Goal: Task Accomplishment & Management: Complete application form

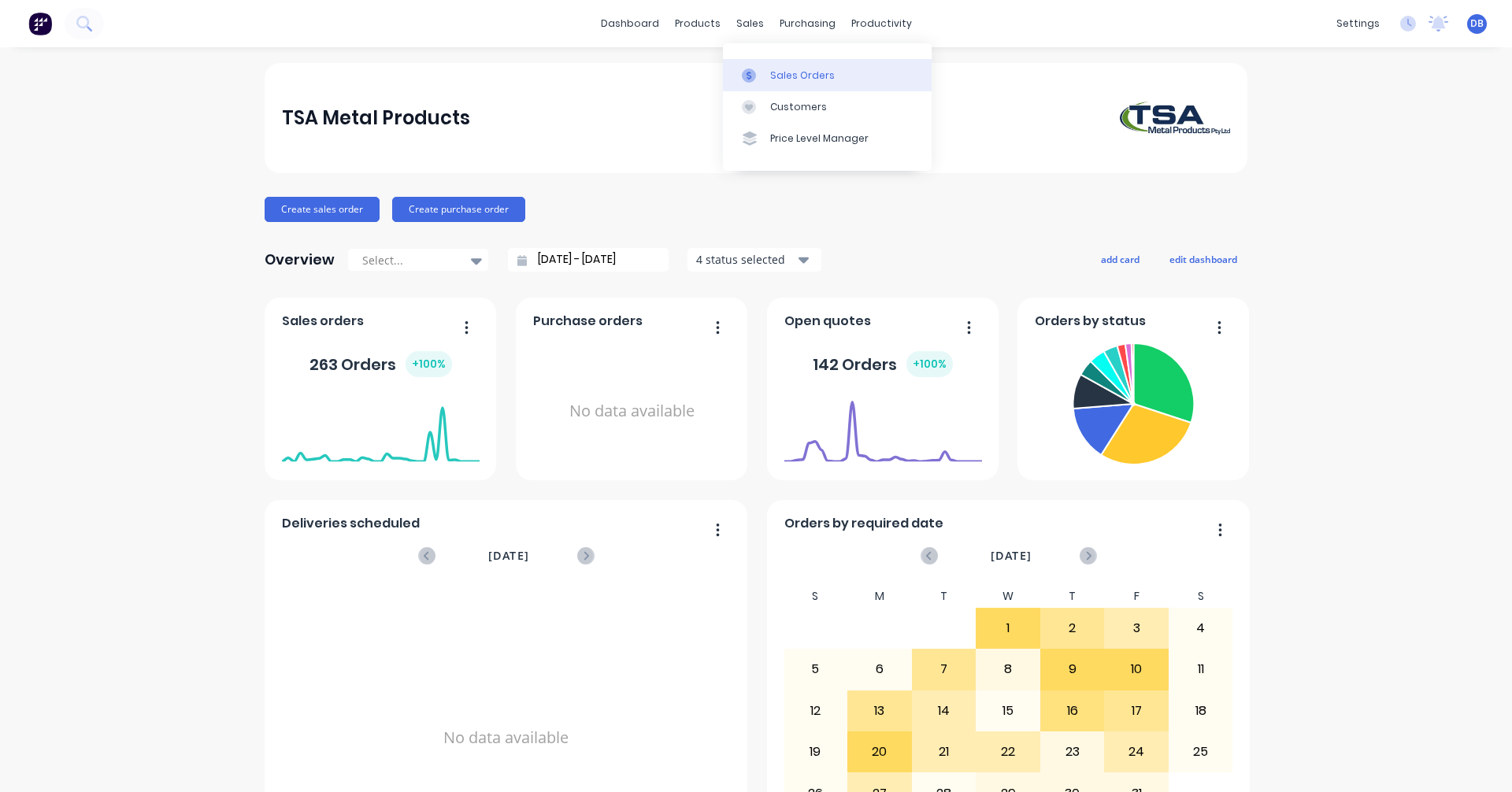
click at [782, 80] on div "Sales Orders" at bounding box center [802, 75] width 65 height 14
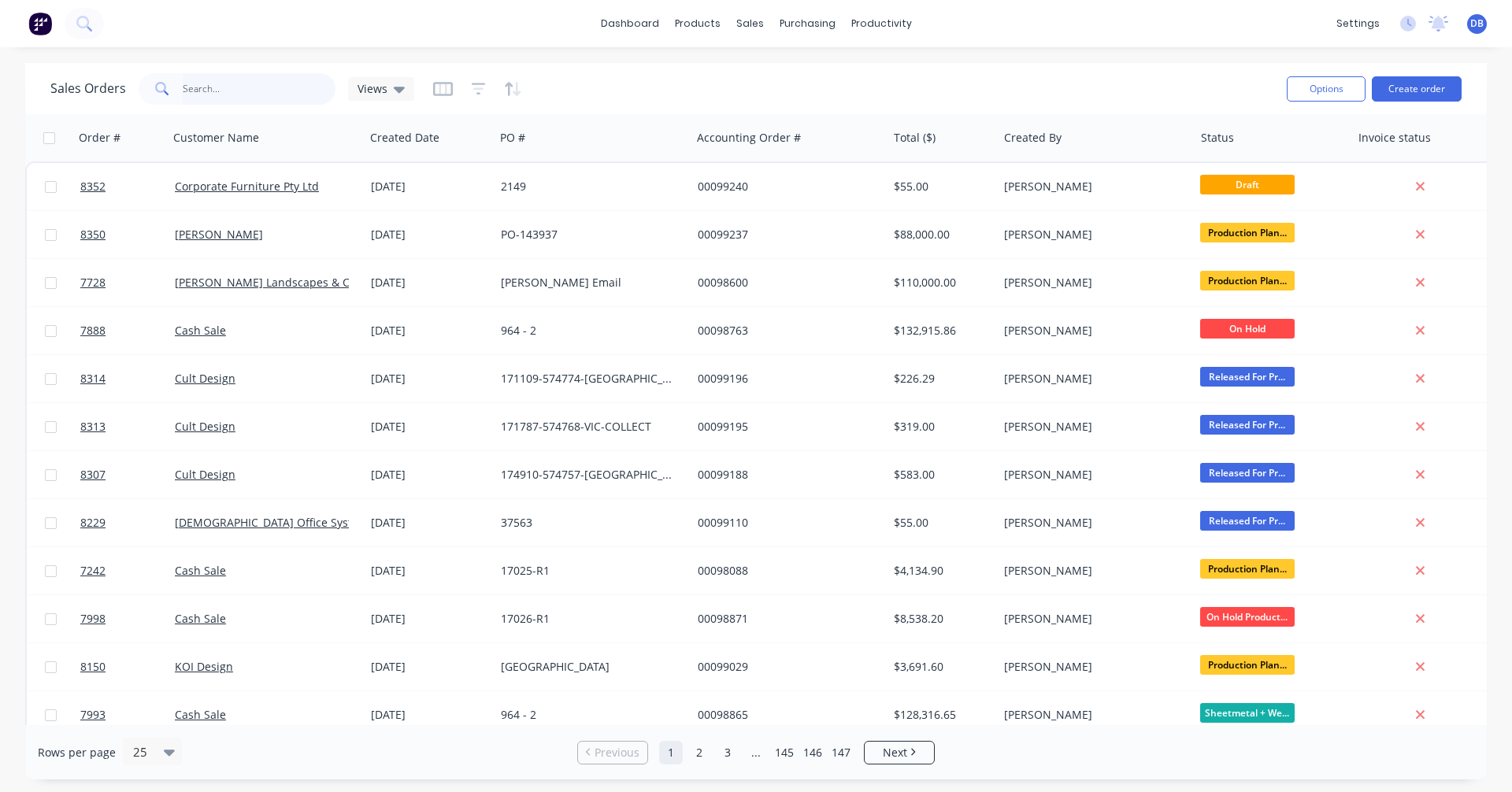
click at [208, 91] on input "text" at bounding box center [259, 89] width 154 height 32
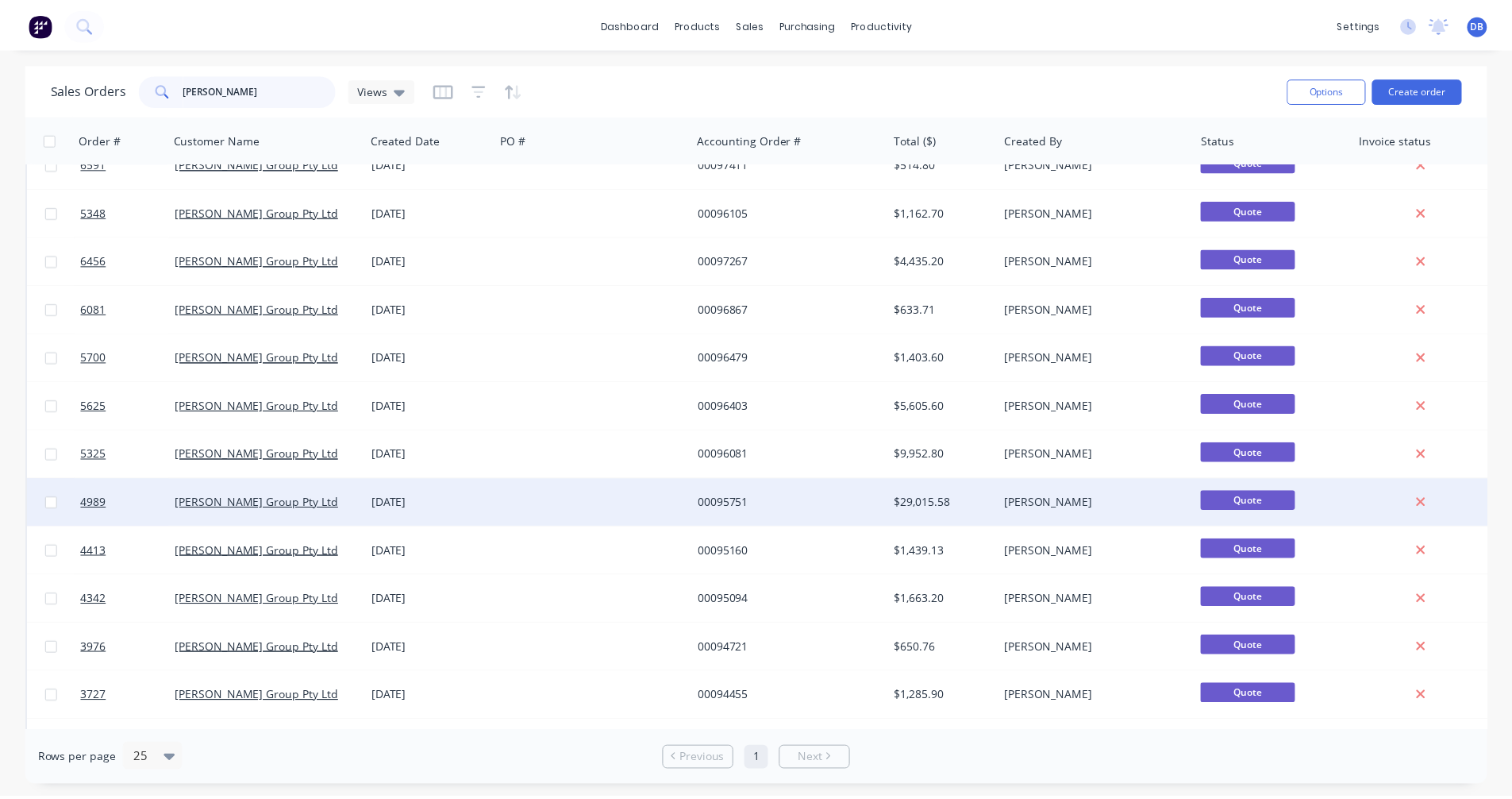
scroll to position [239, 0]
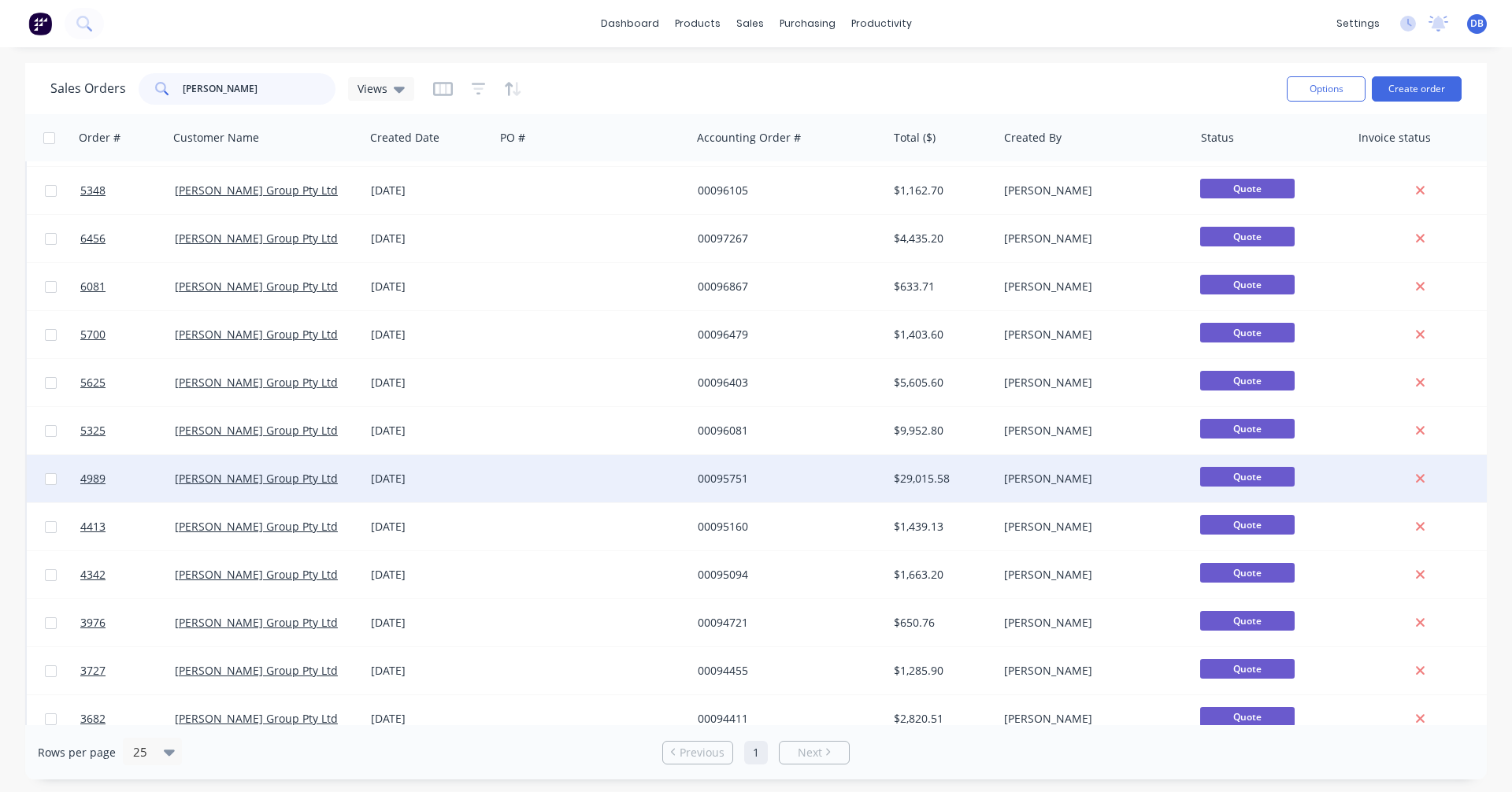
type input "[PERSON_NAME]"
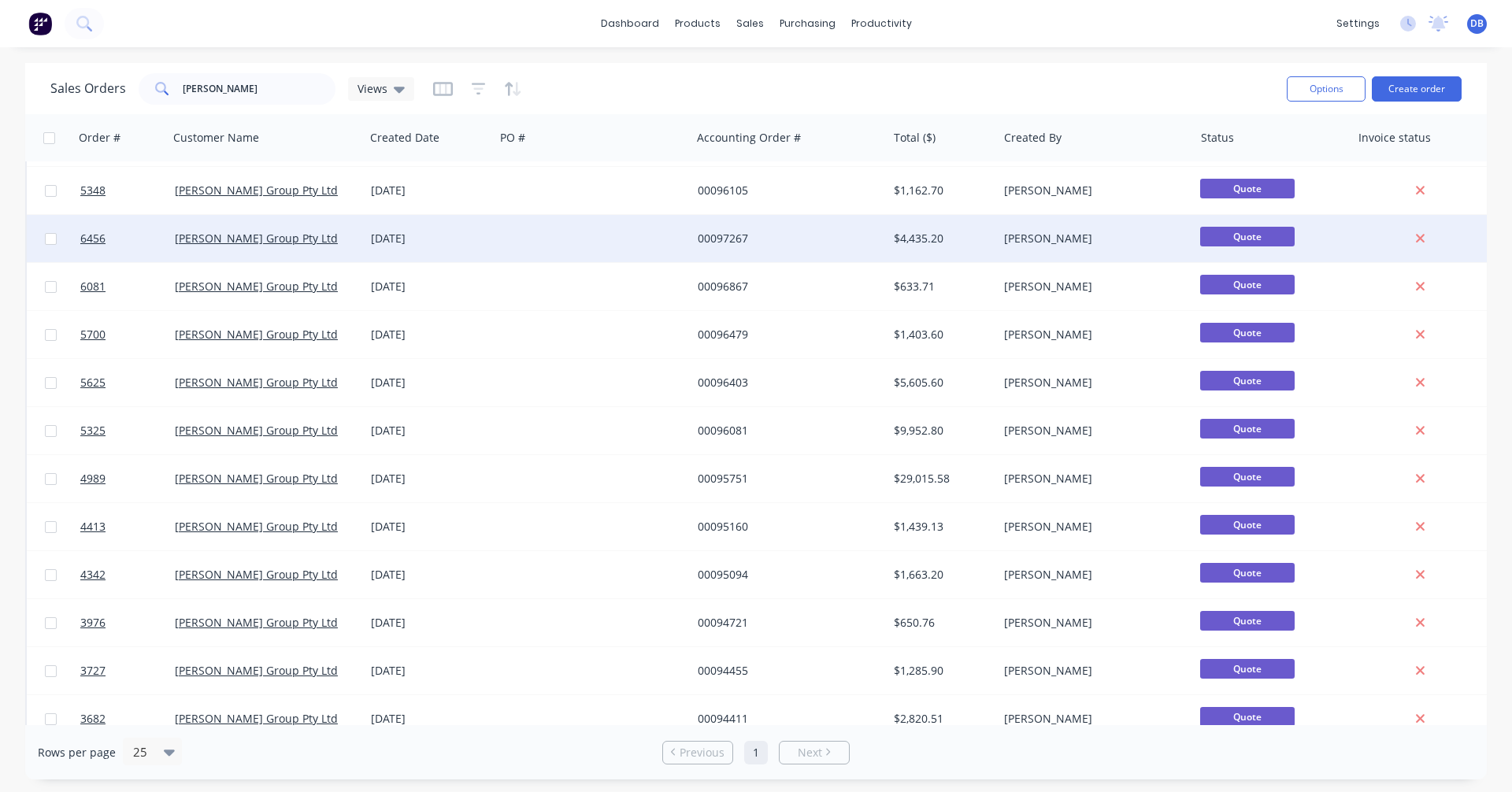
click at [922, 233] on div "$4,435.20" at bounding box center [939, 238] width 92 height 16
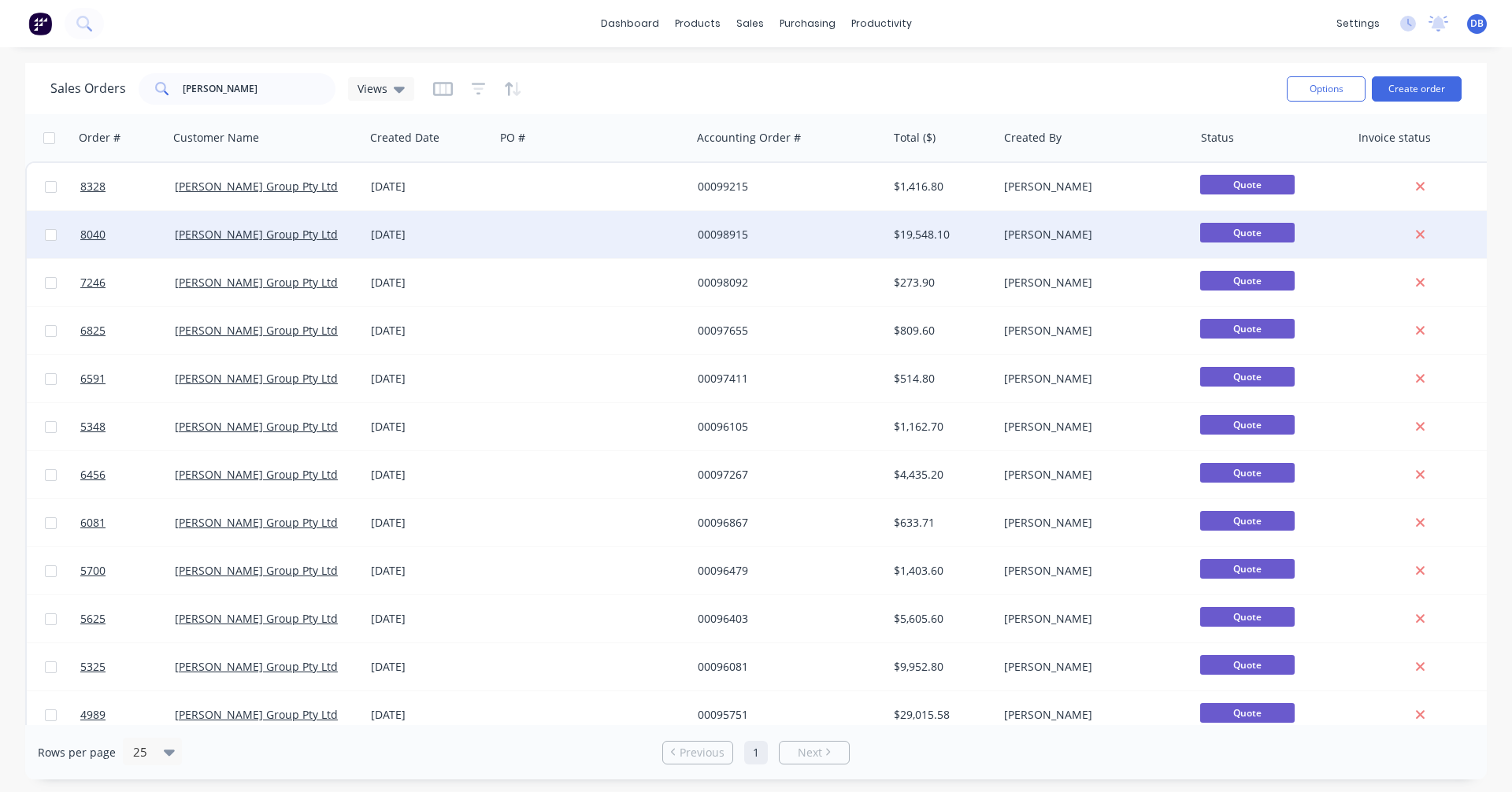
click at [730, 225] on div "00098915" at bounding box center [789, 234] width 196 height 47
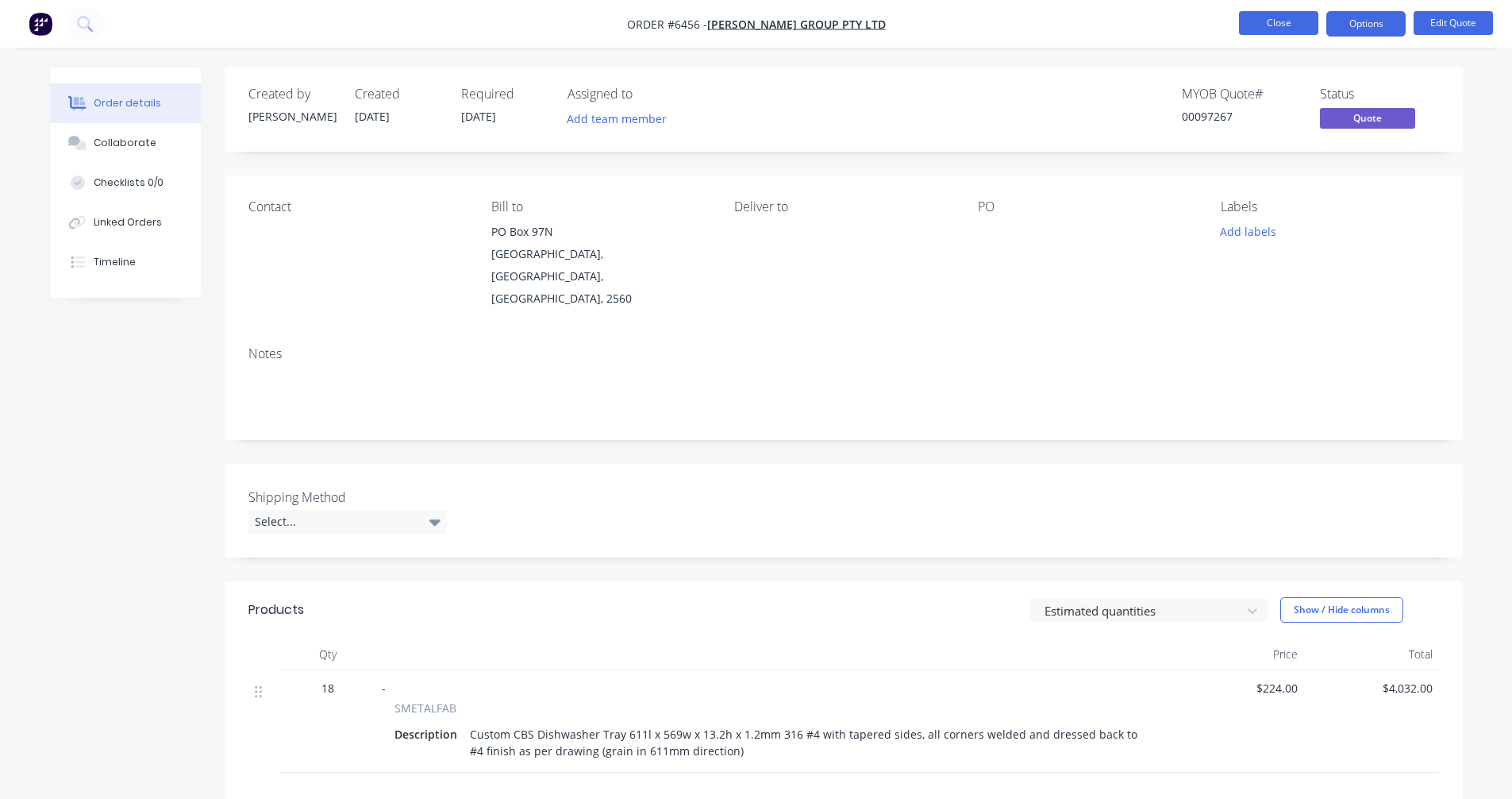
click at [1274, 26] on button "Close" at bounding box center [1279, 23] width 79 height 24
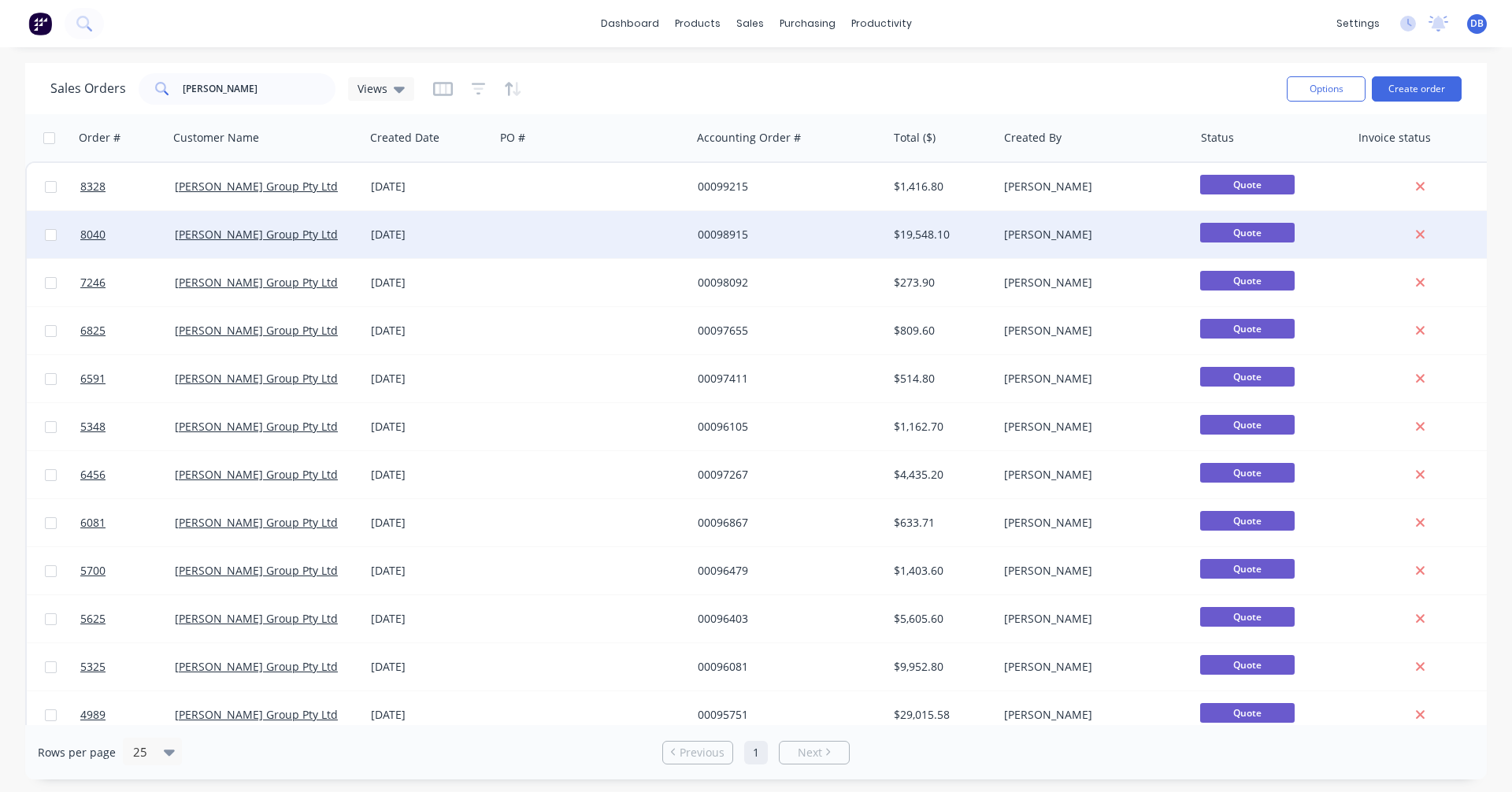
click at [741, 229] on div "00098915" at bounding box center [785, 234] width 174 height 16
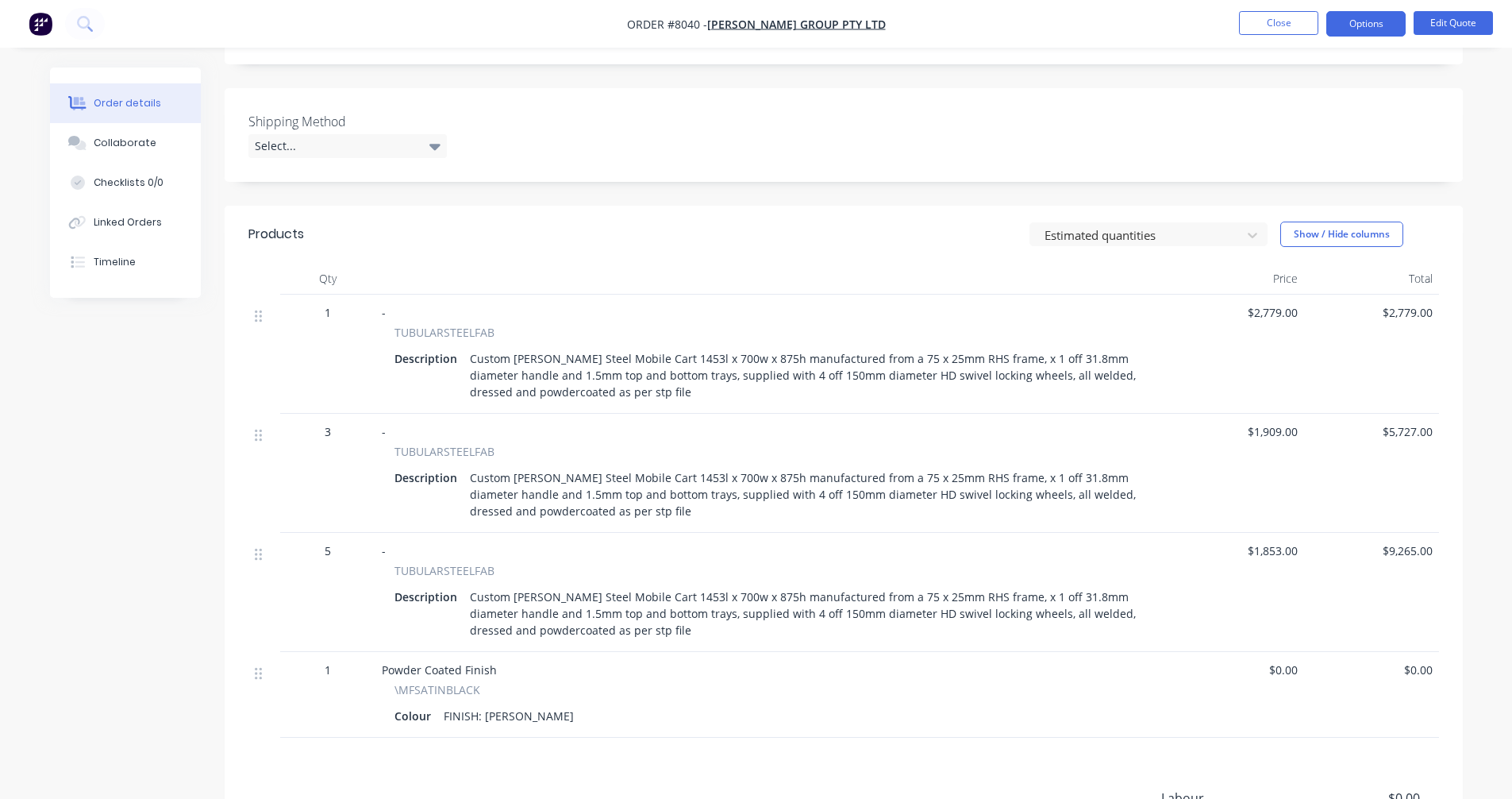
scroll to position [397, 0]
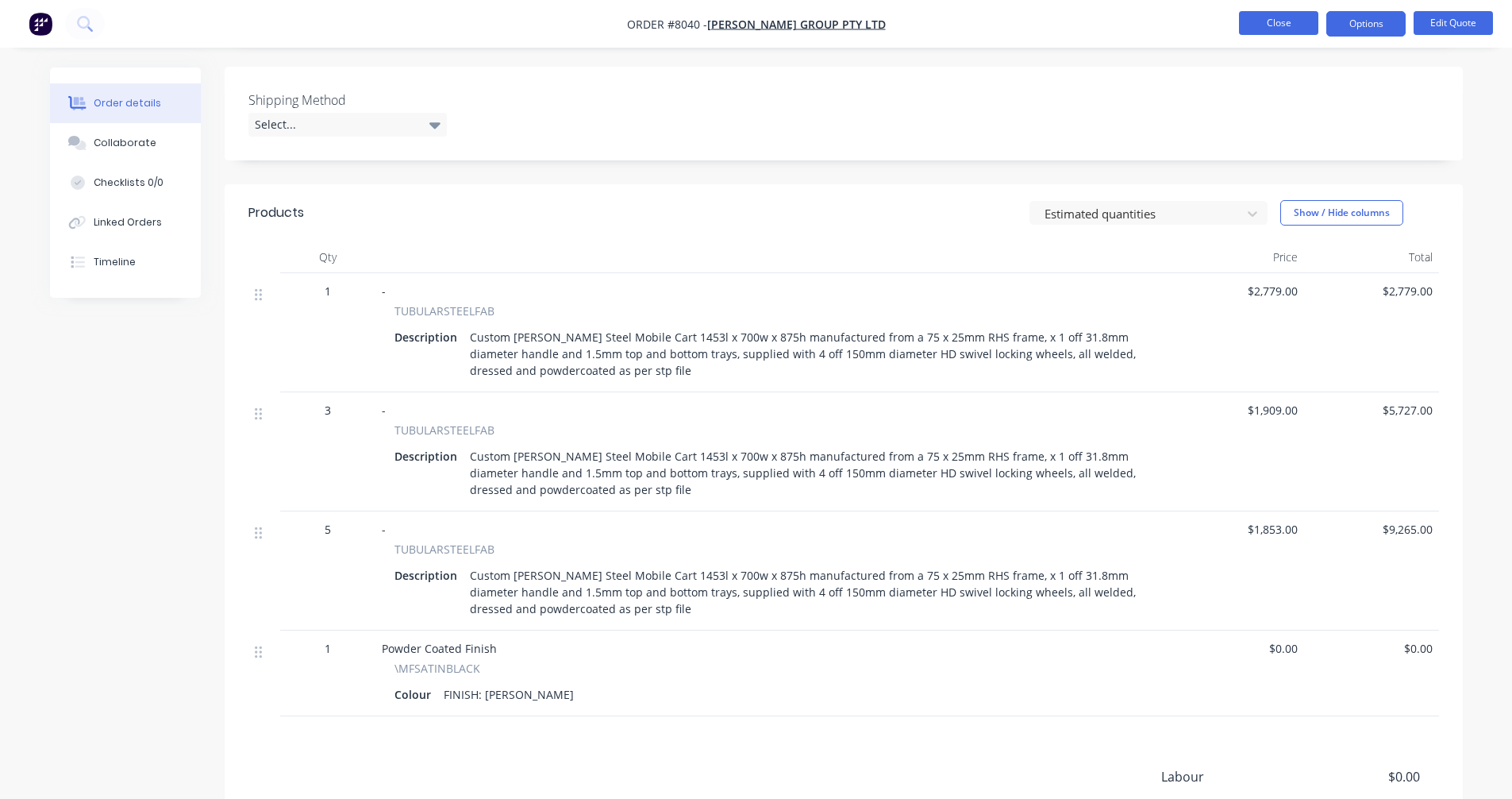
click at [1261, 18] on button "Close" at bounding box center [1279, 23] width 79 height 24
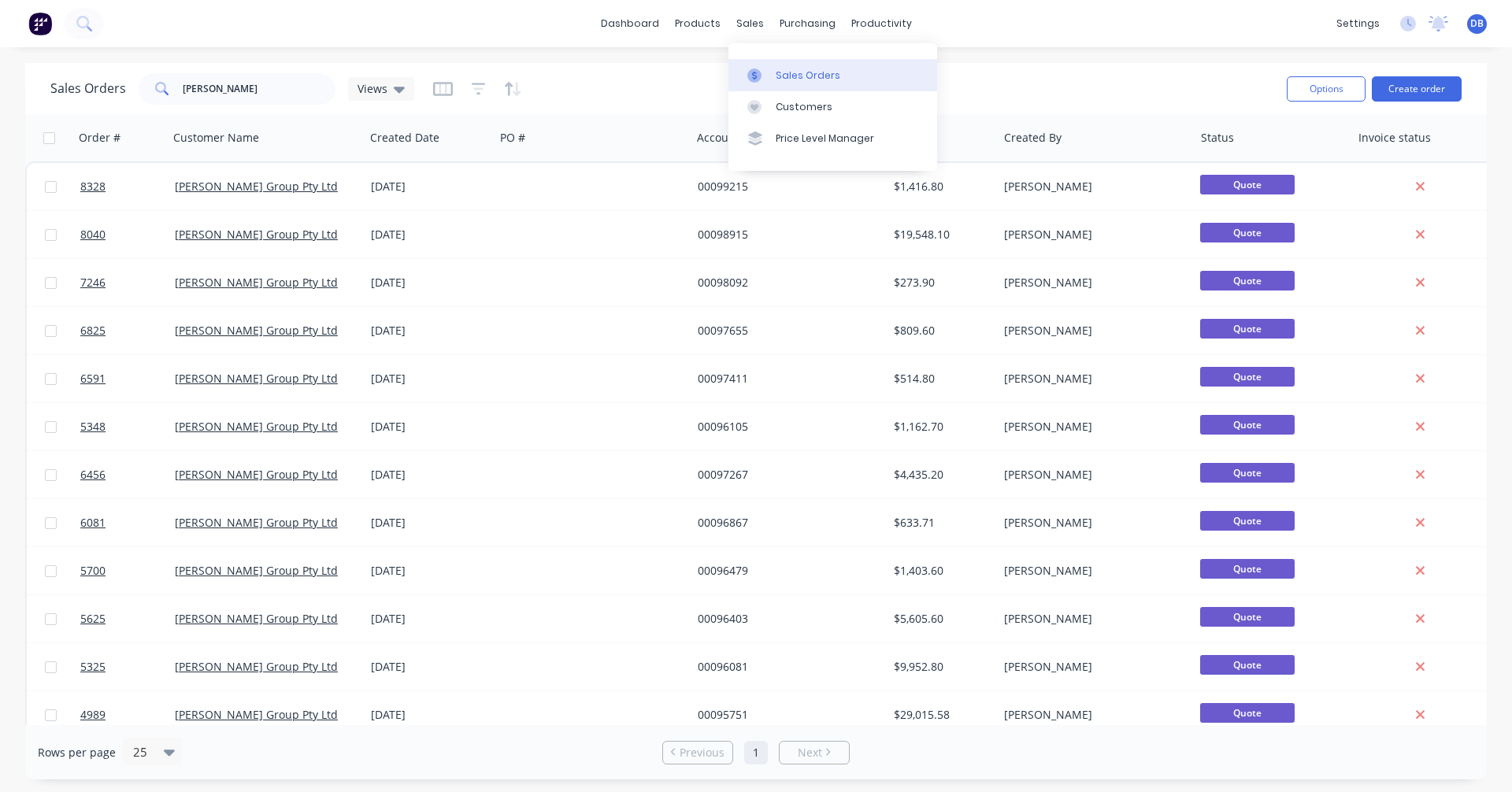
click at [778, 80] on div "Sales Orders" at bounding box center [808, 75] width 65 height 14
drag, startPoint x: 248, startPoint y: 80, endPoint x: 113, endPoint y: 94, distance: 135.7
click at [113, 94] on div "Sales Orders [PERSON_NAME] Views" at bounding box center [232, 89] width 364 height 32
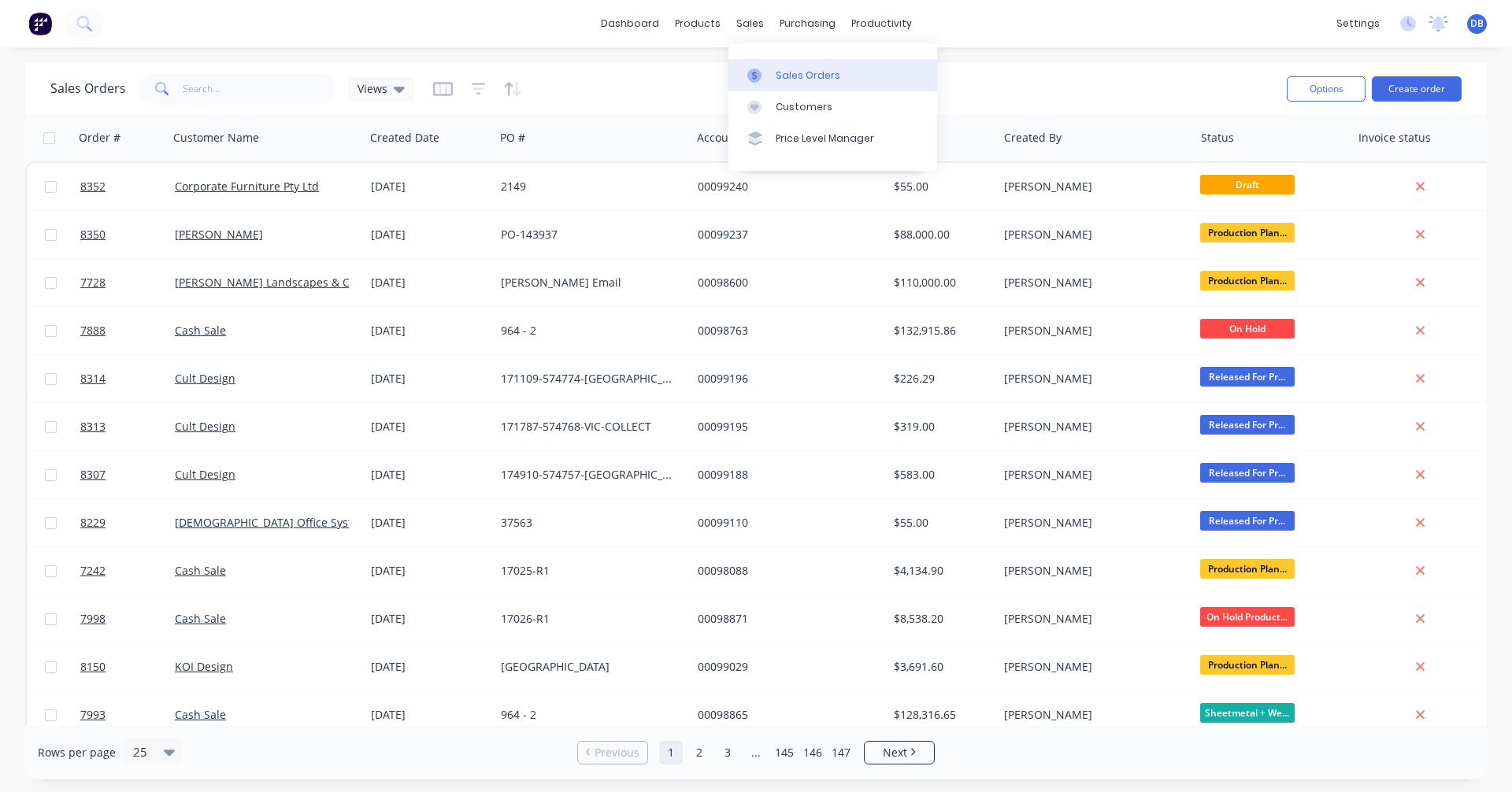
drag, startPoint x: 800, startPoint y: 65, endPoint x: 858, endPoint y: 70, distance: 58.2
click at [800, 65] on link "Sales Orders" at bounding box center [833, 75] width 209 height 32
click at [1411, 87] on button "Create order" at bounding box center [1416, 89] width 90 height 26
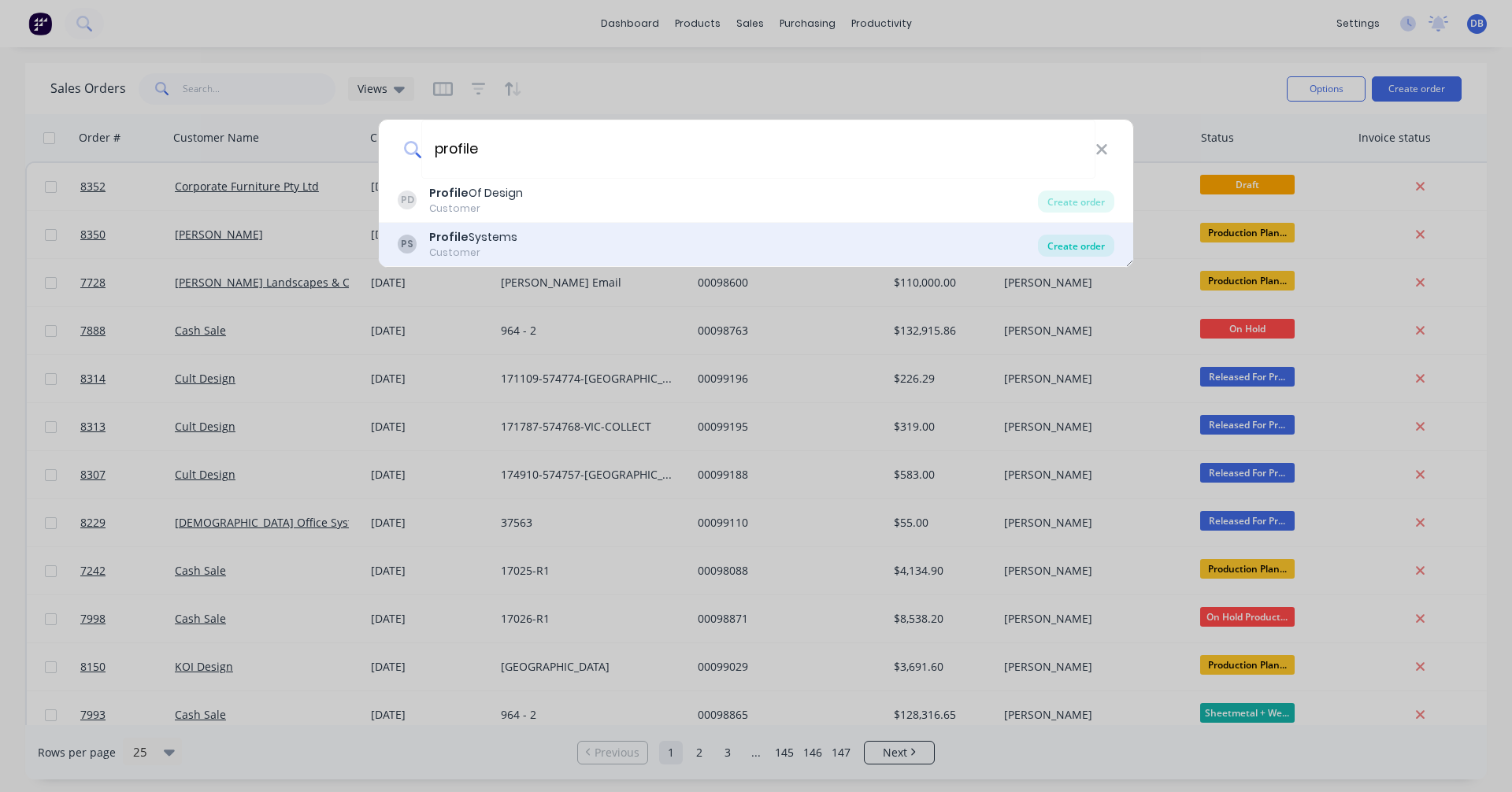
type input "profile"
click at [1092, 242] on div "Create order" at bounding box center [1075, 245] width 76 height 22
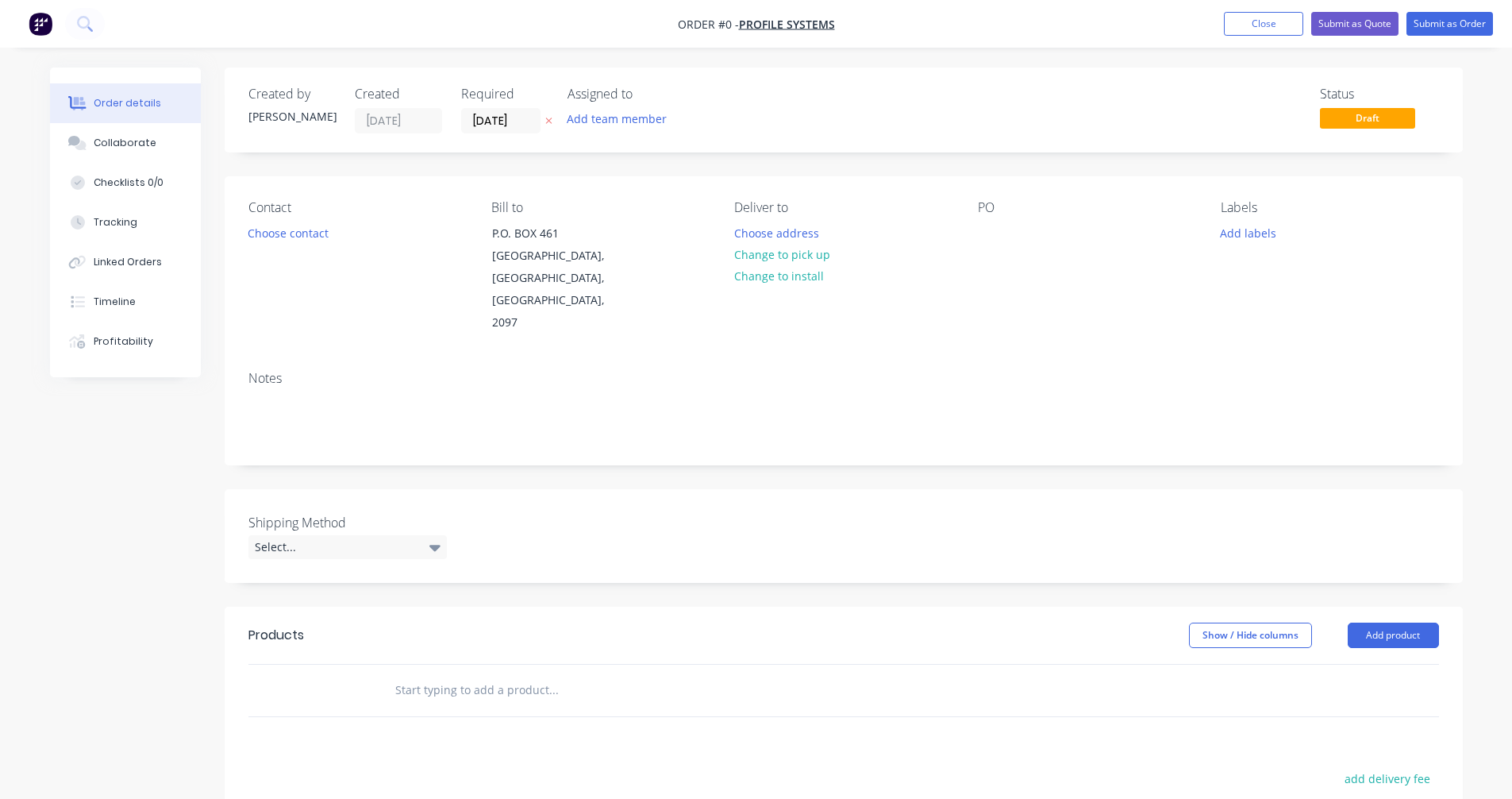
click at [456, 674] on input "text" at bounding box center [553, 690] width 318 height 32
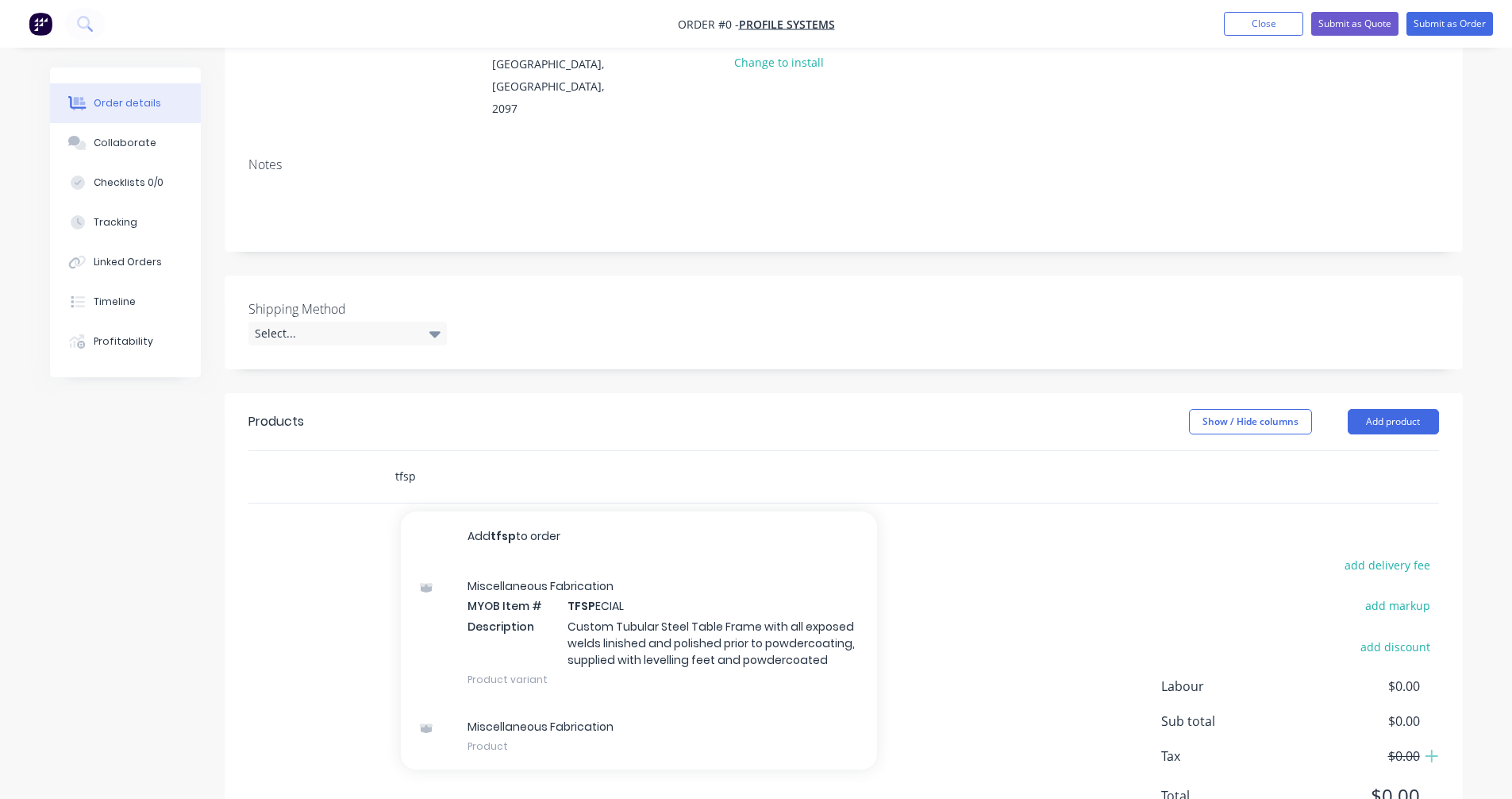
scroll to position [266, 0]
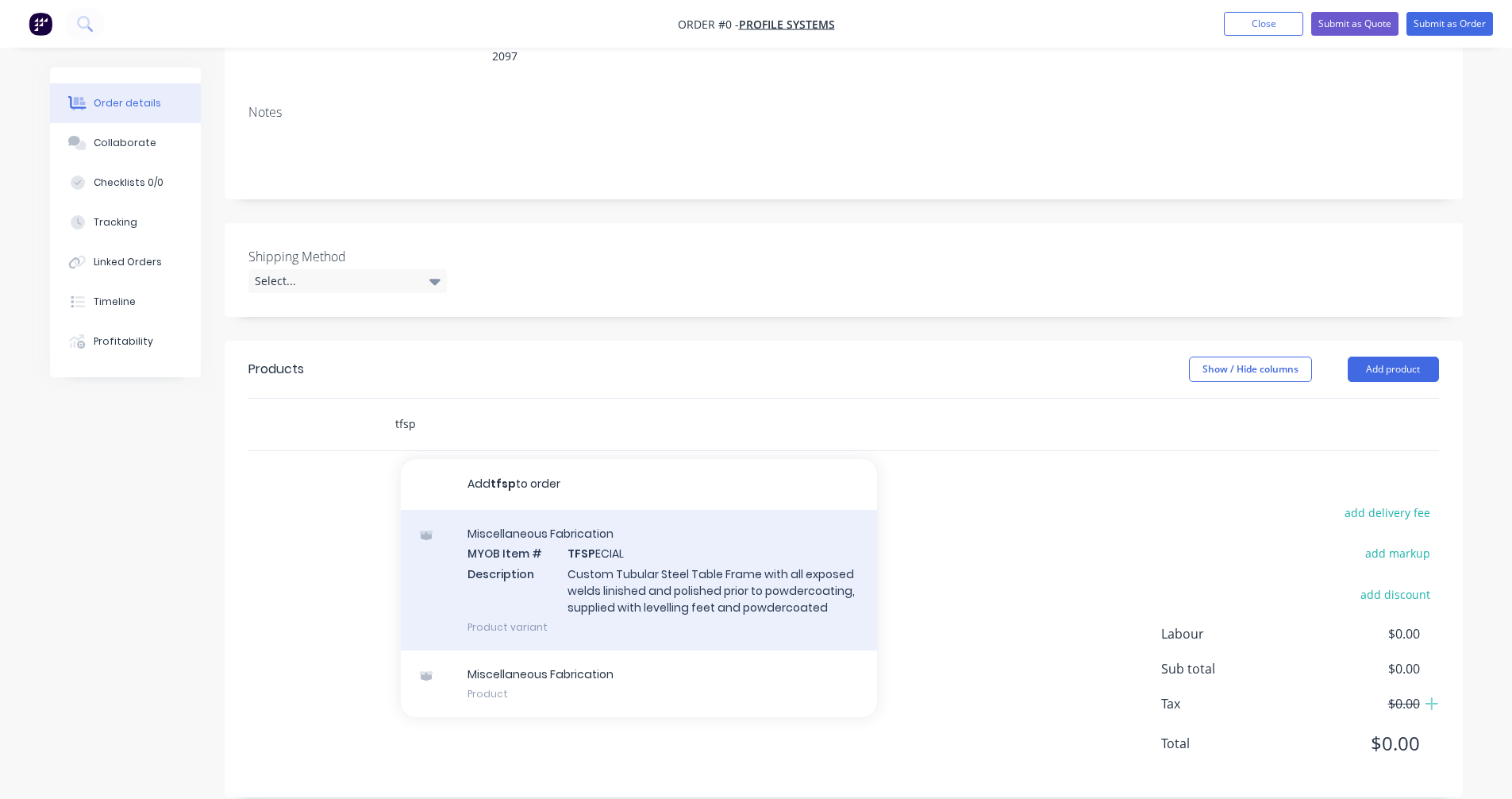
type input "tfsp"
click at [626, 558] on div "Miscellaneous Fabrication MYOB Item # TFSP ECIAL Description Custom Tubular Ste…" at bounding box center [638, 579] width 476 height 140
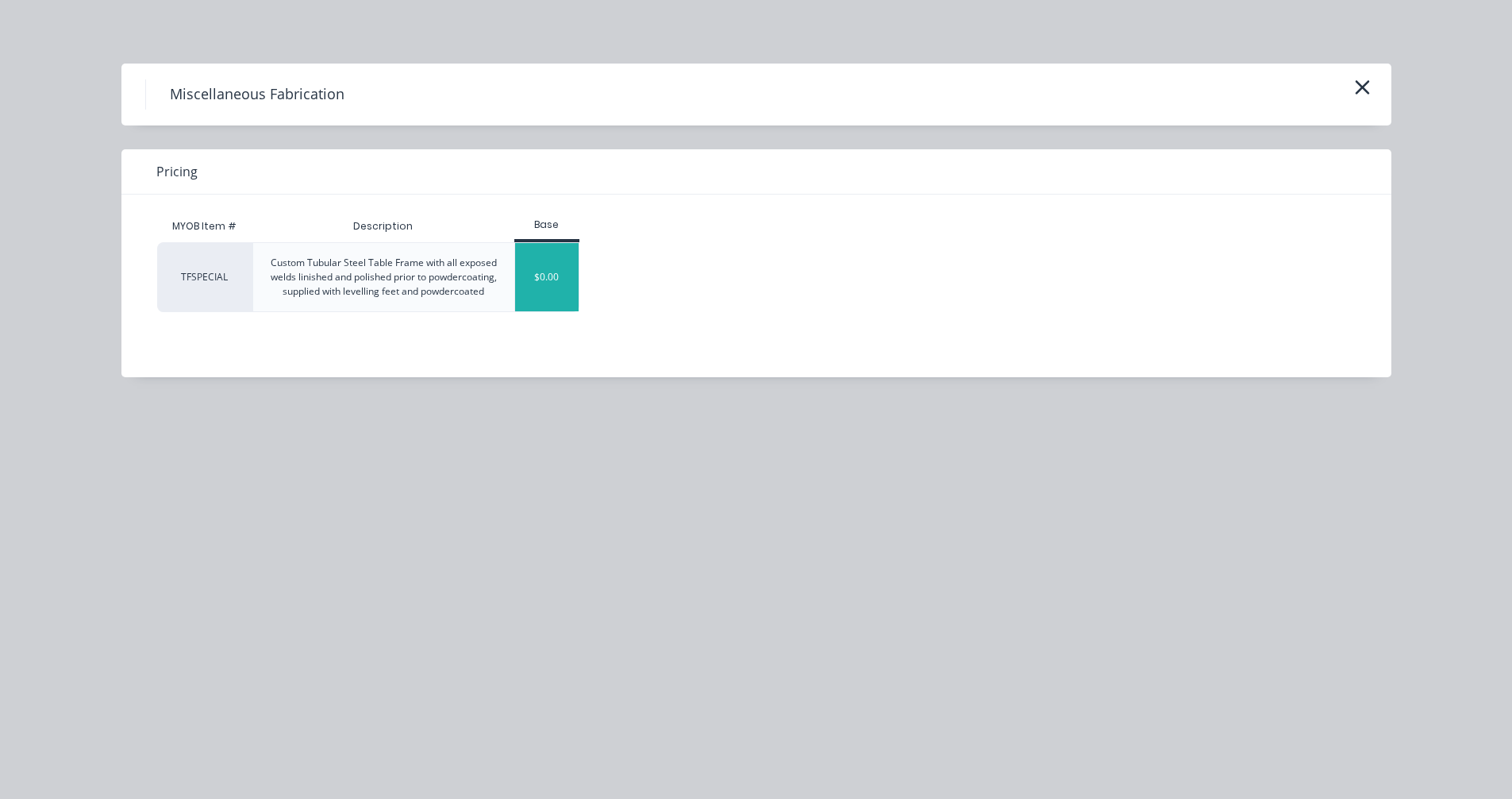
click at [554, 273] on div "$0.00" at bounding box center [546, 276] width 65 height 69
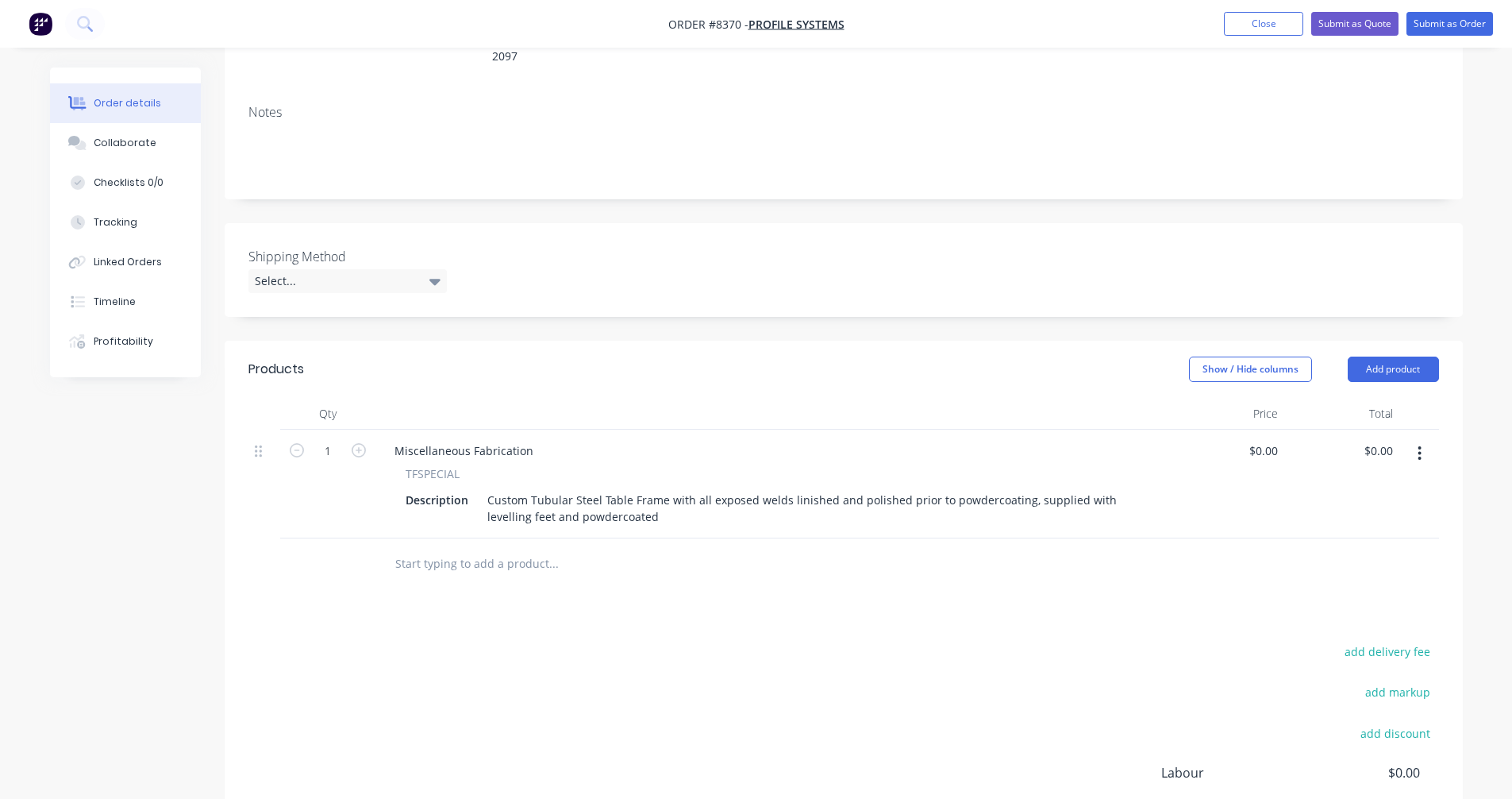
click at [436, 548] on input "text" at bounding box center [553, 563] width 318 height 32
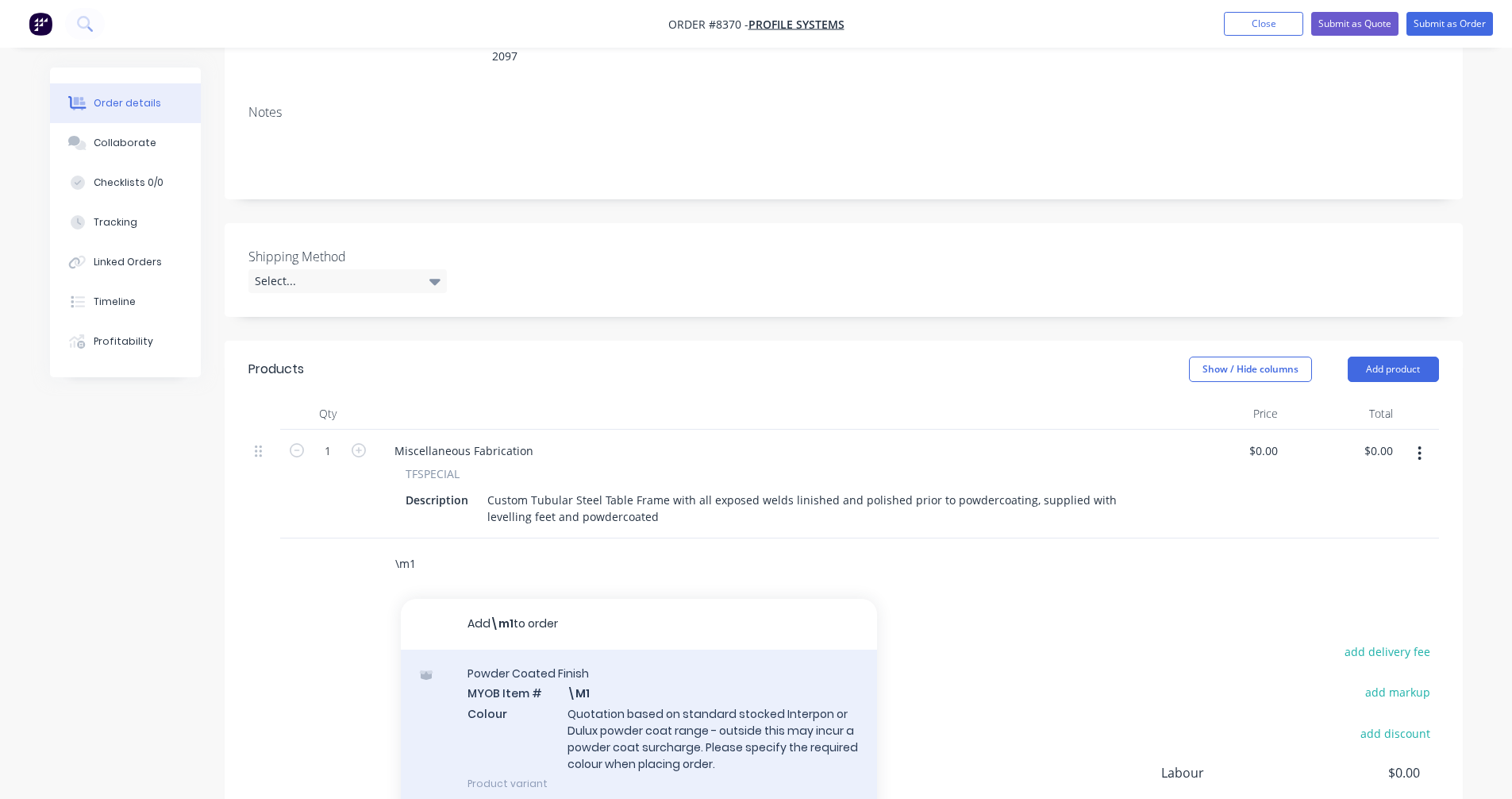
type input "\m1"
click at [605, 701] on div "Powder Coated Finish MYOB Item # \M1 Colour Quotation based on standard stocked…" at bounding box center [638, 727] width 476 height 157
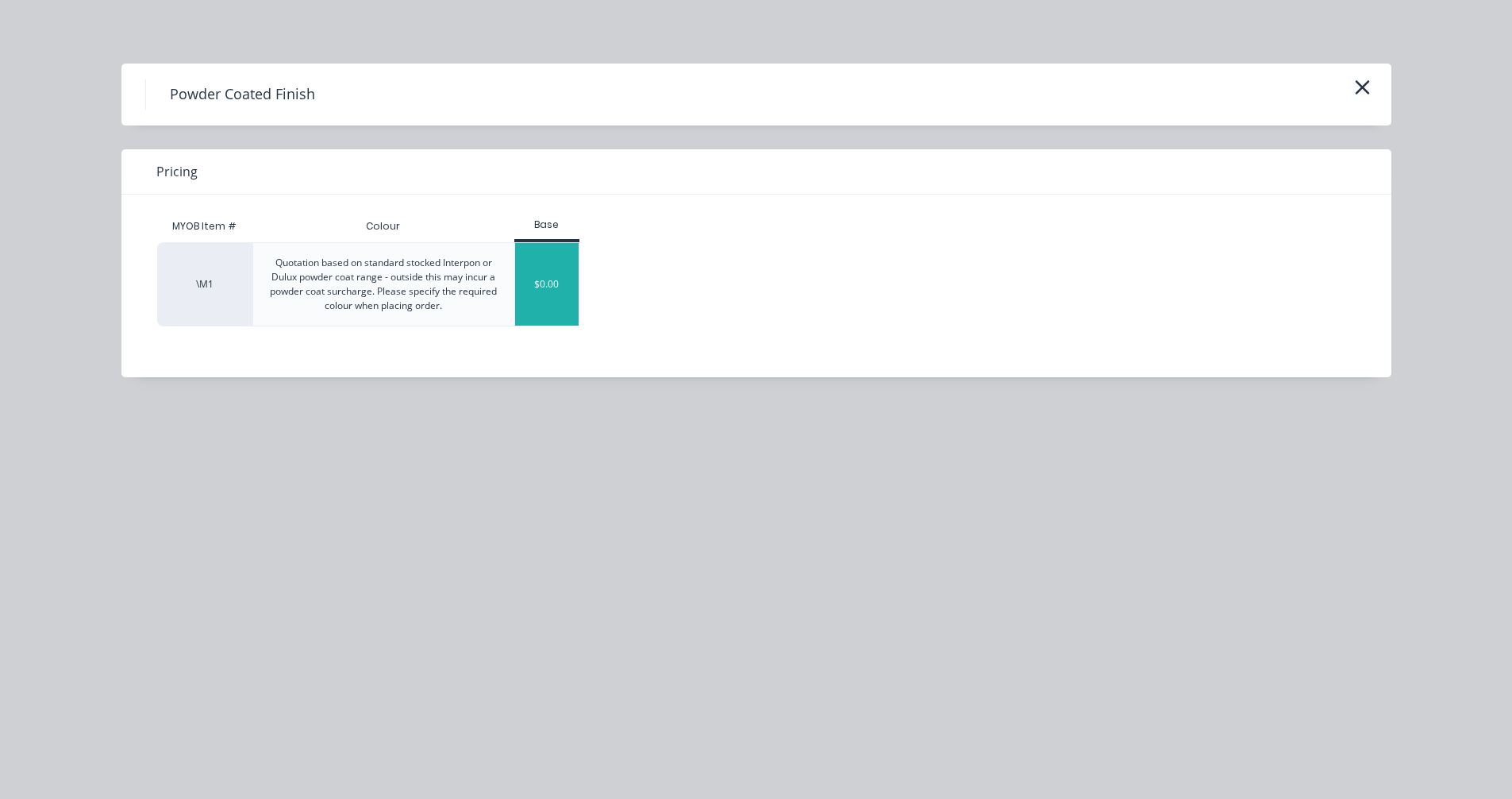
click at [542, 286] on div "$0.00" at bounding box center [546, 283] width 65 height 82
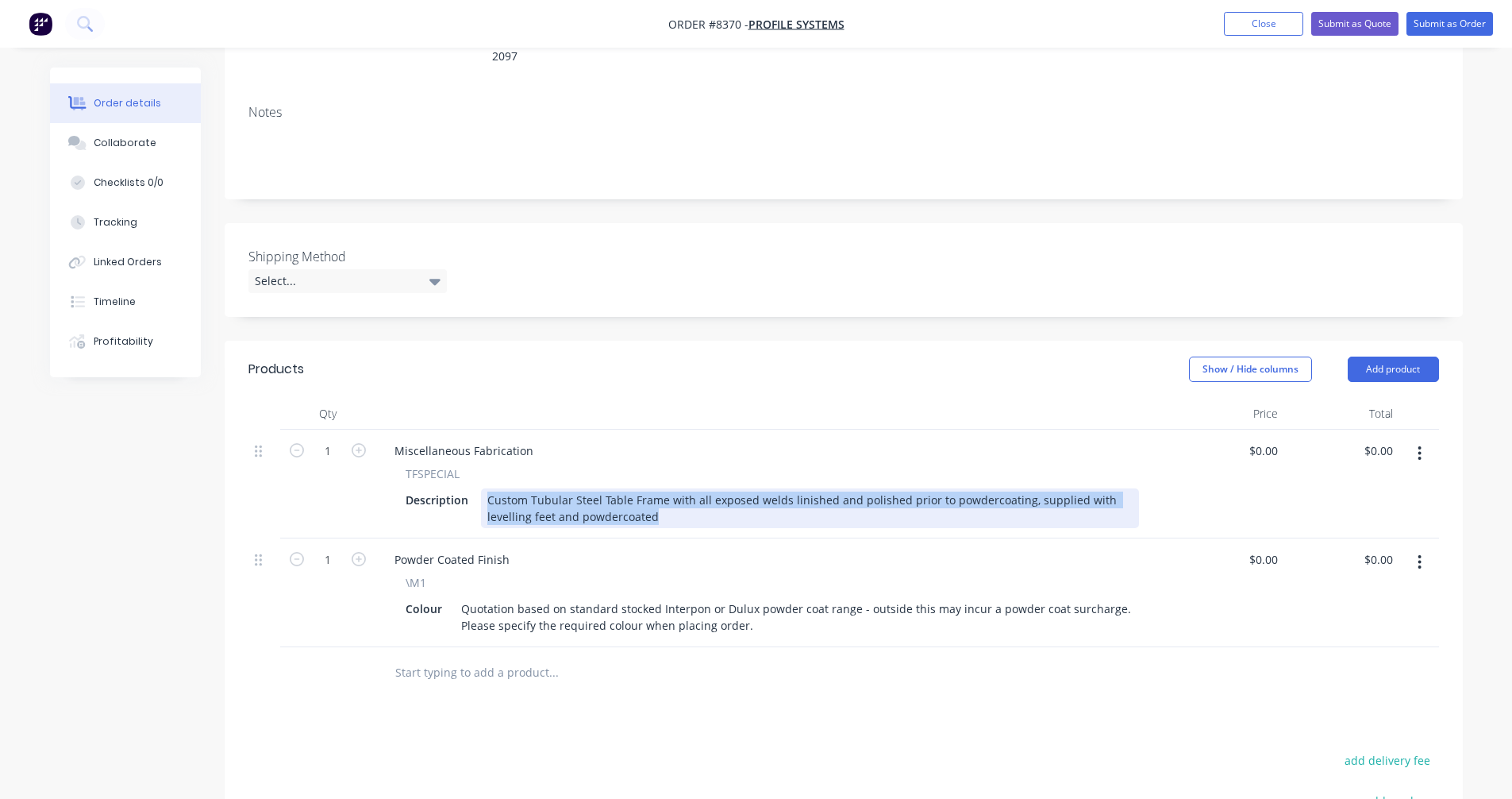
drag, startPoint x: 661, startPoint y: 496, endPoint x: 476, endPoint y: 467, distance: 187.3
click at [476, 488] on div "Description Custom Tubular Steel Table Frame with all exposed welds linished an…" at bounding box center [769, 508] width 740 height 40
paste div
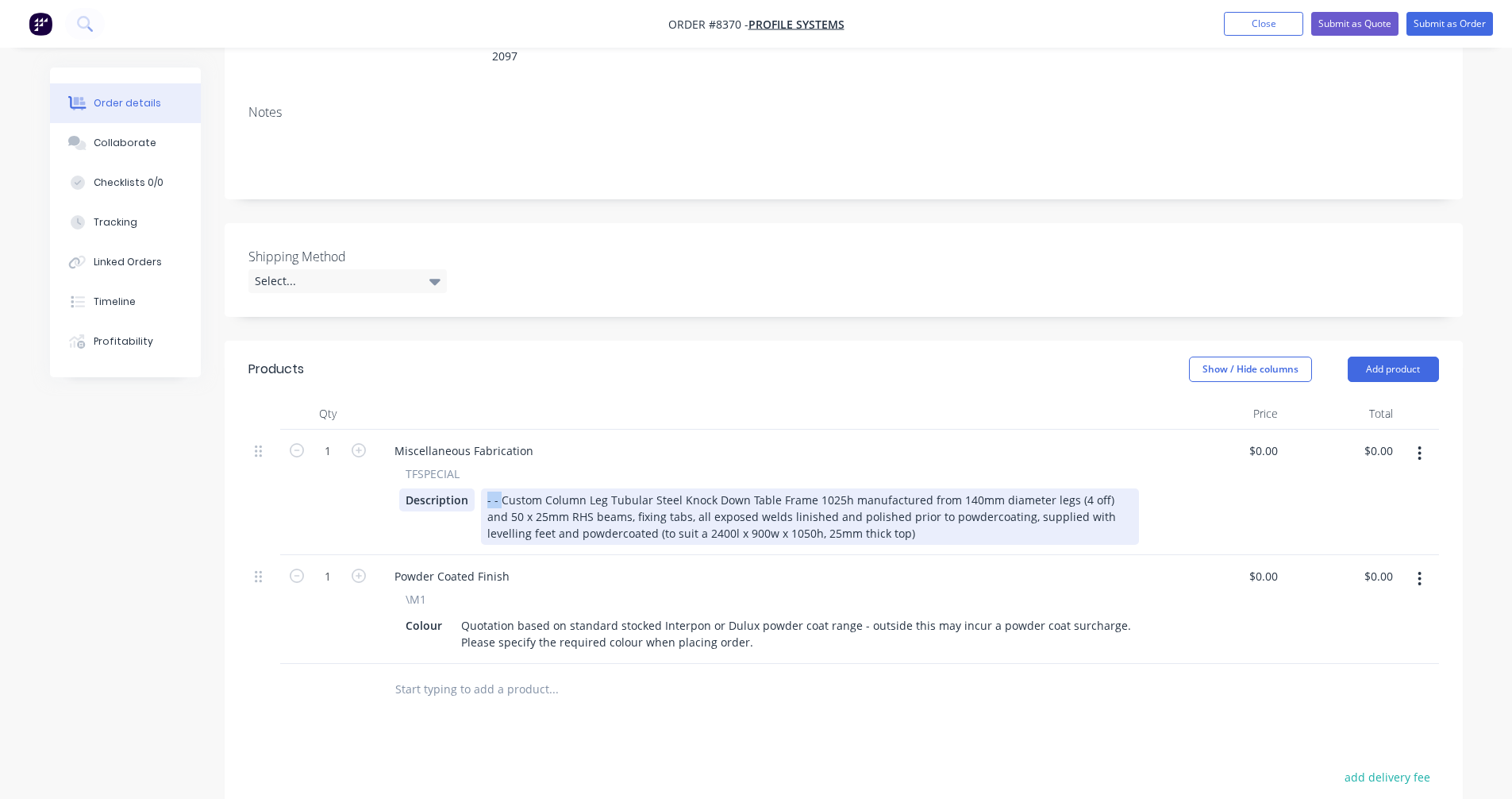
drag, startPoint x: 499, startPoint y: 477, endPoint x: 469, endPoint y: 476, distance: 30.0
click at [469, 488] on div "Description - - Custom Column Leg Tubular Steel Knock Down Table Frame 1025h ma…" at bounding box center [769, 516] width 740 height 57
click at [681, 506] on div "Custom Column Leg Tubular Steel Knock Down Table Frame 1025h manufactured from …" at bounding box center [810, 516] width 658 height 57
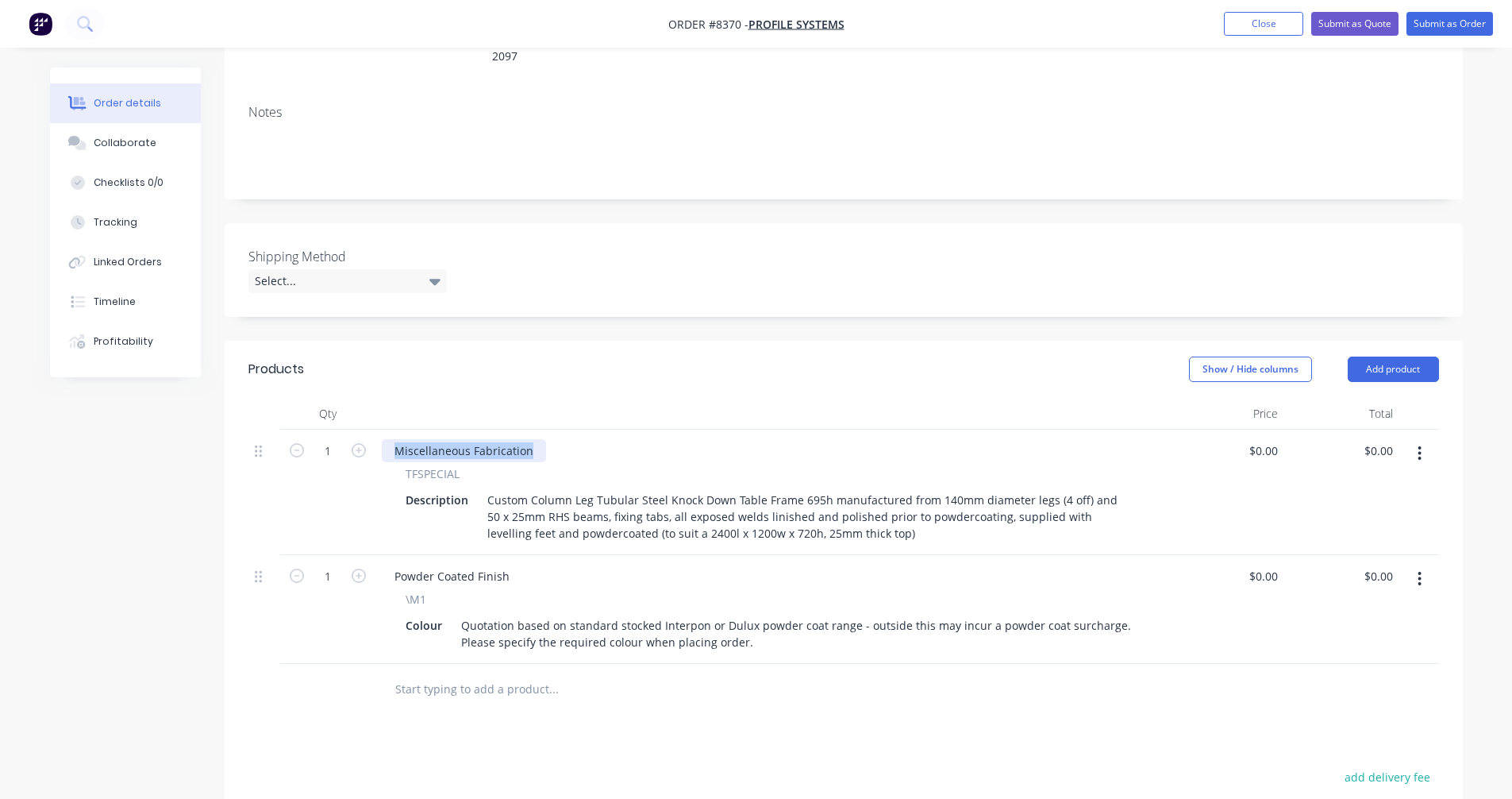
drag, startPoint x: 529, startPoint y: 427, endPoint x: 384, endPoint y: 425, distance: 145.0
click at [384, 439] on div "Miscellaneous Fabrication" at bounding box center [463, 450] width 164 height 23
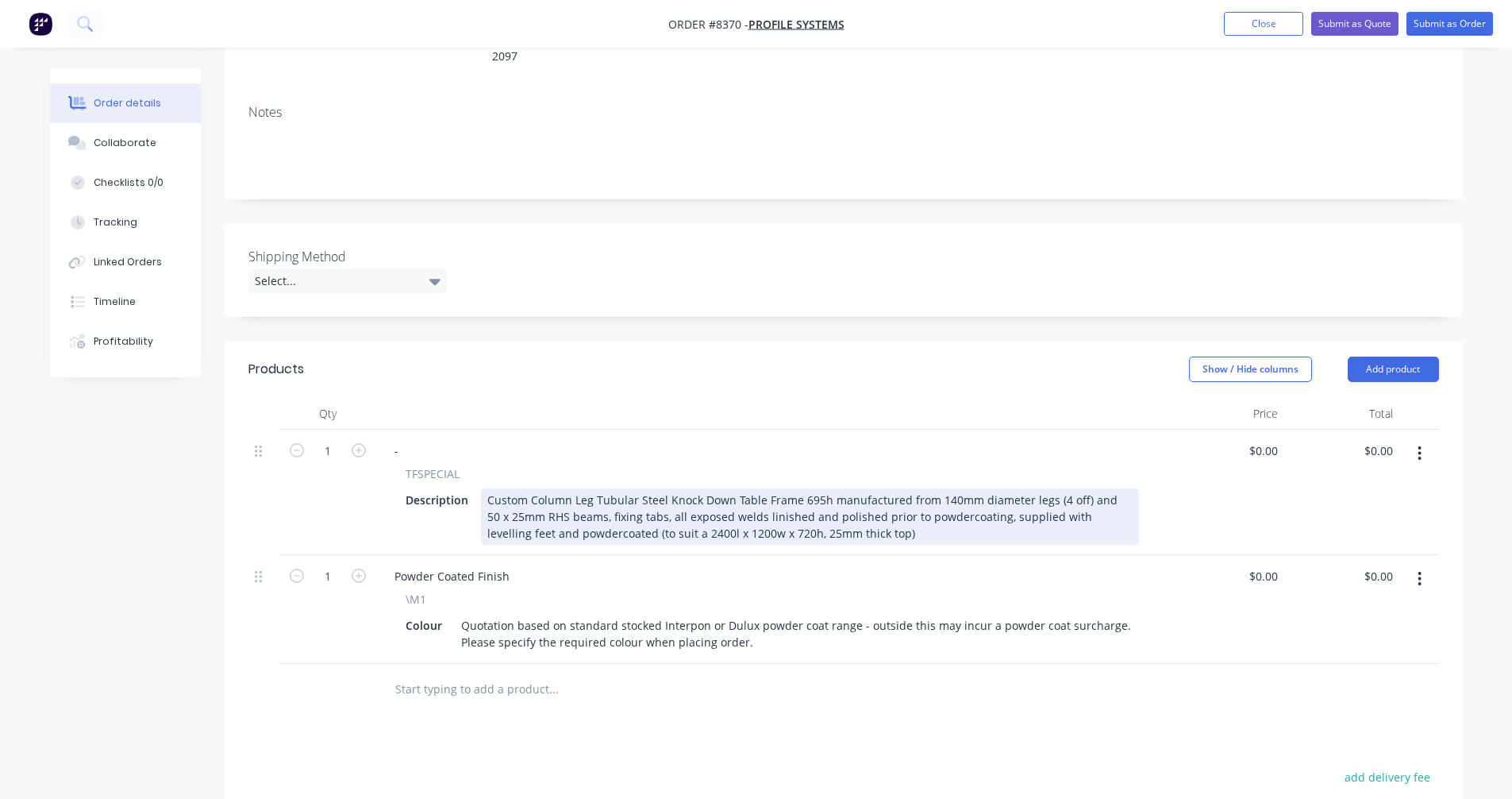
click at [1026, 503] on div "Custom Column Leg Tubular Steel Knock Down Table Frame 695h manufactured from 1…" at bounding box center [810, 516] width 658 height 57
type input "$1,249.00"
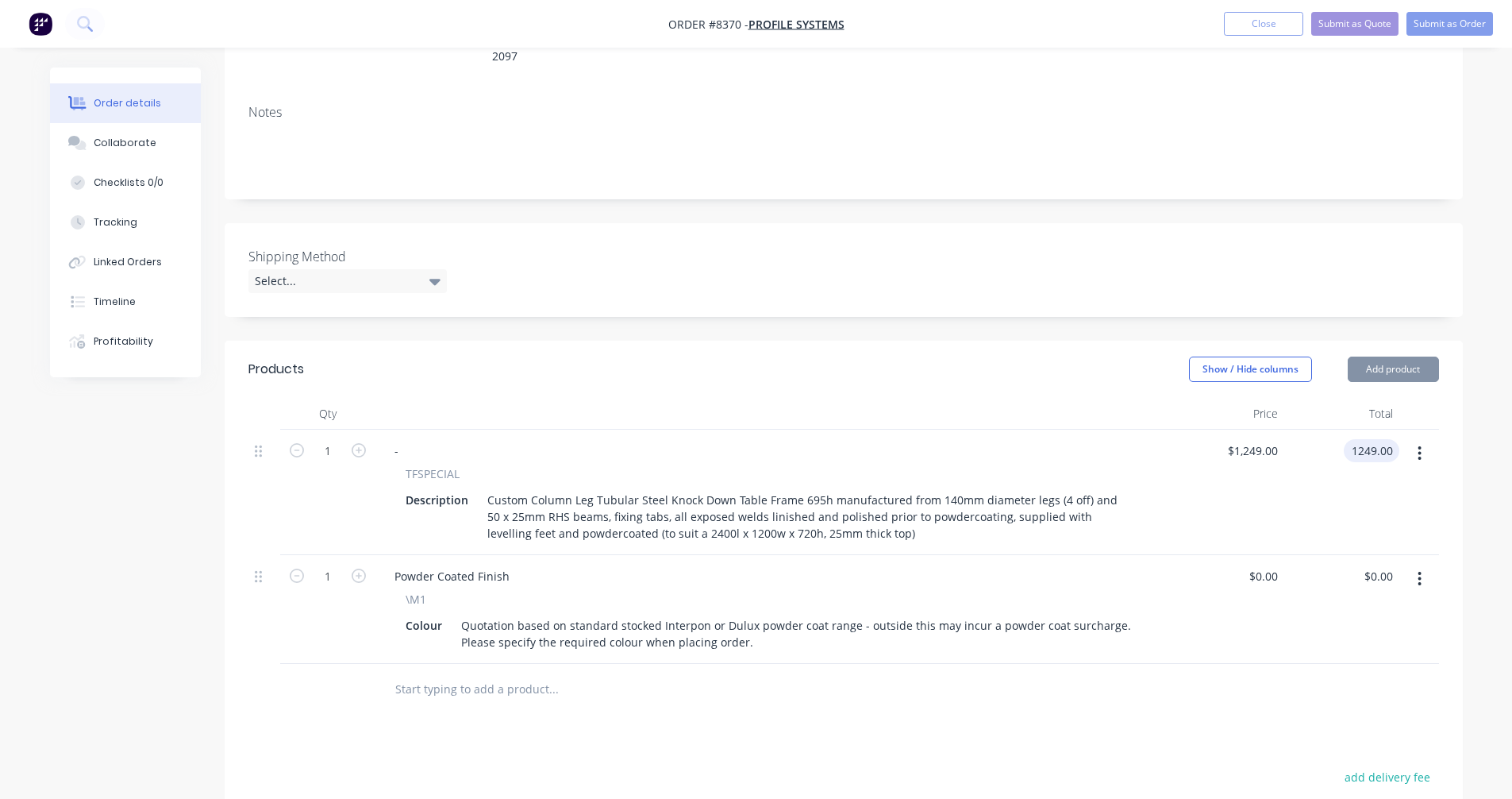
type input "$1,249.00"
click at [1347, 18] on button "Submit as Quote" at bounding box center [1355, 24] width 87 height 24
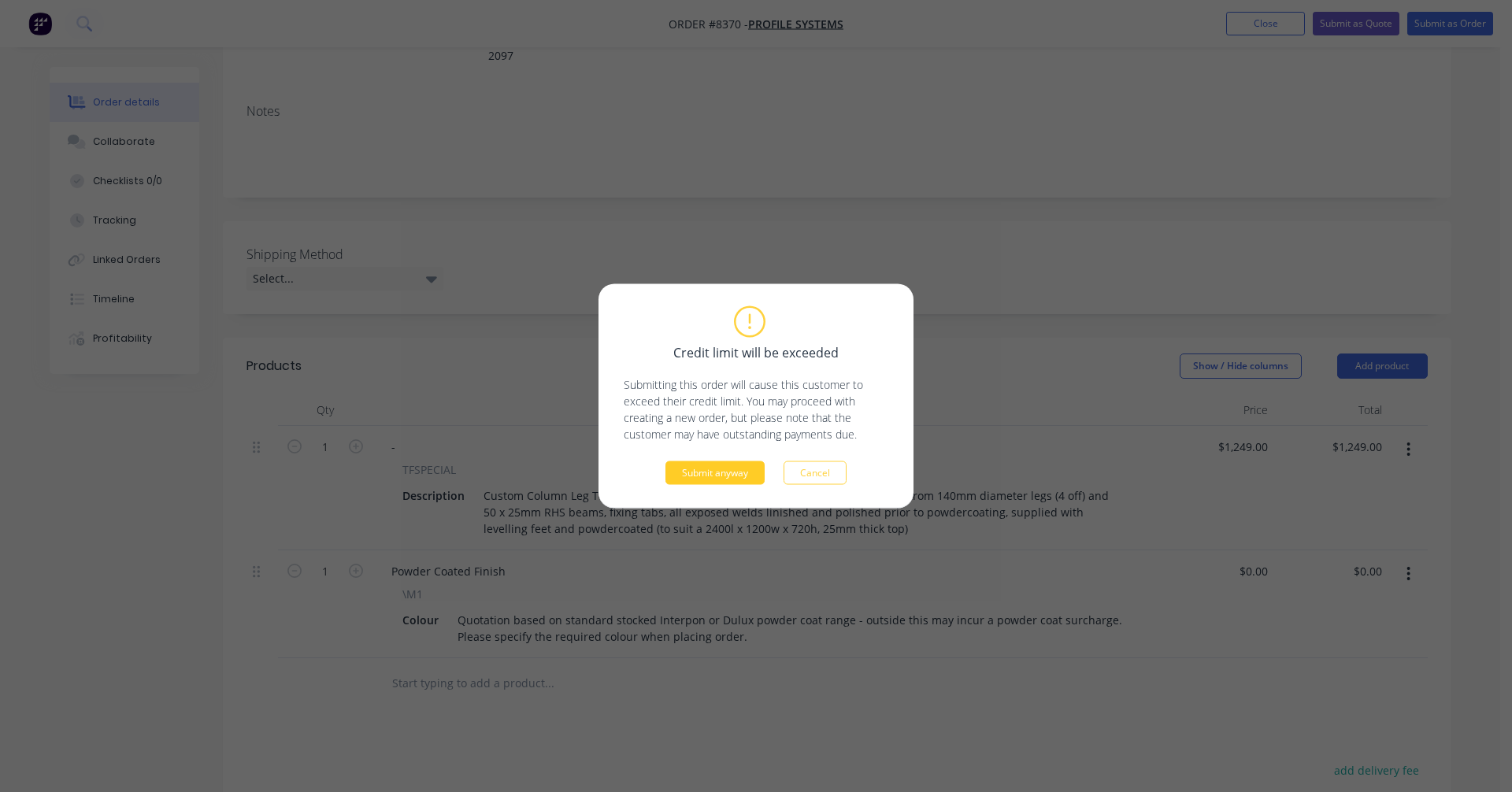
click at [715, 475] on button "Submit anyway" at bounding box center [715, 473] width 100 height 24
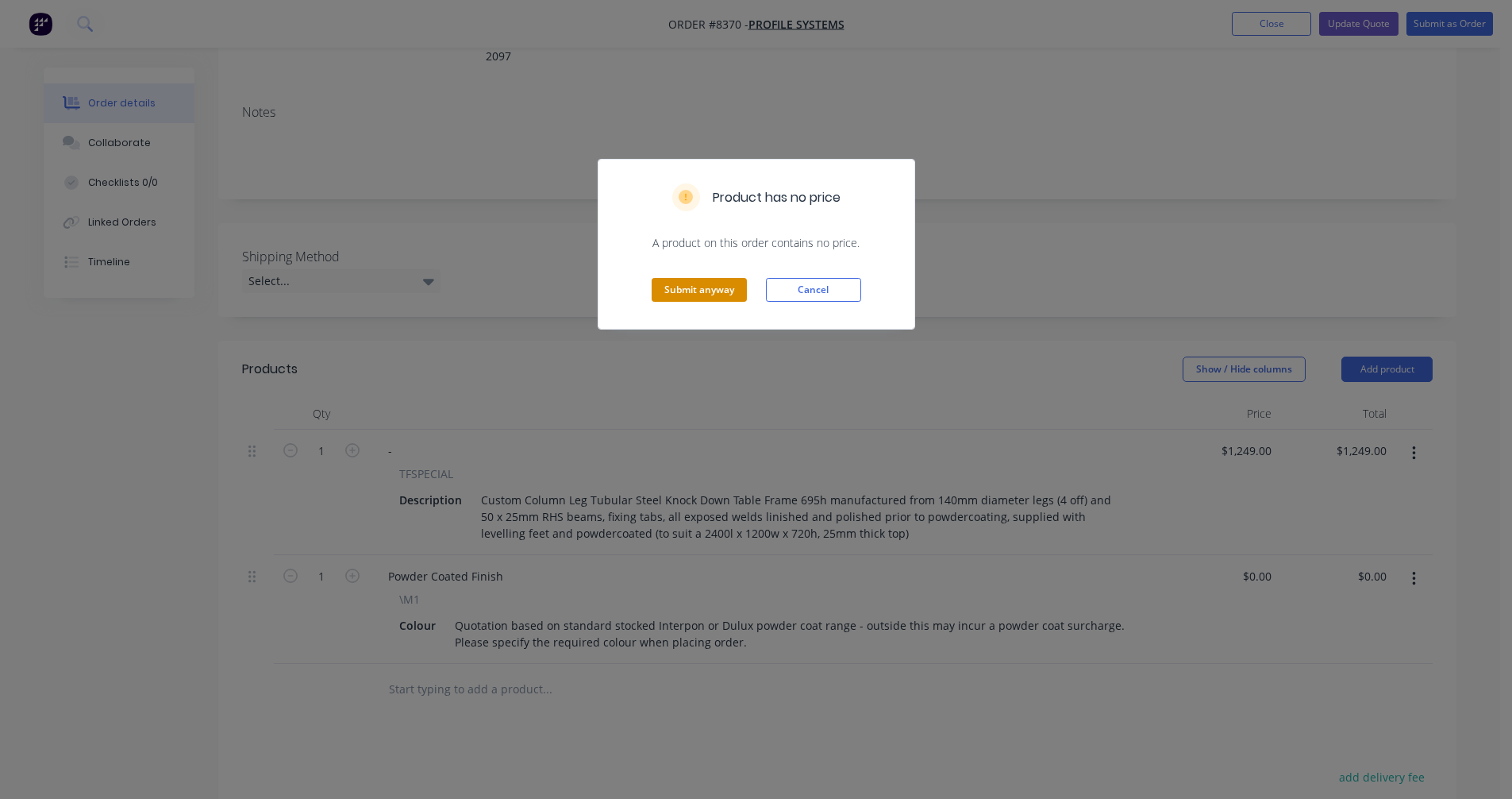
click at [693, 289] on button "Submit anyway" at bounding box center [699, 290] width 95 height 24
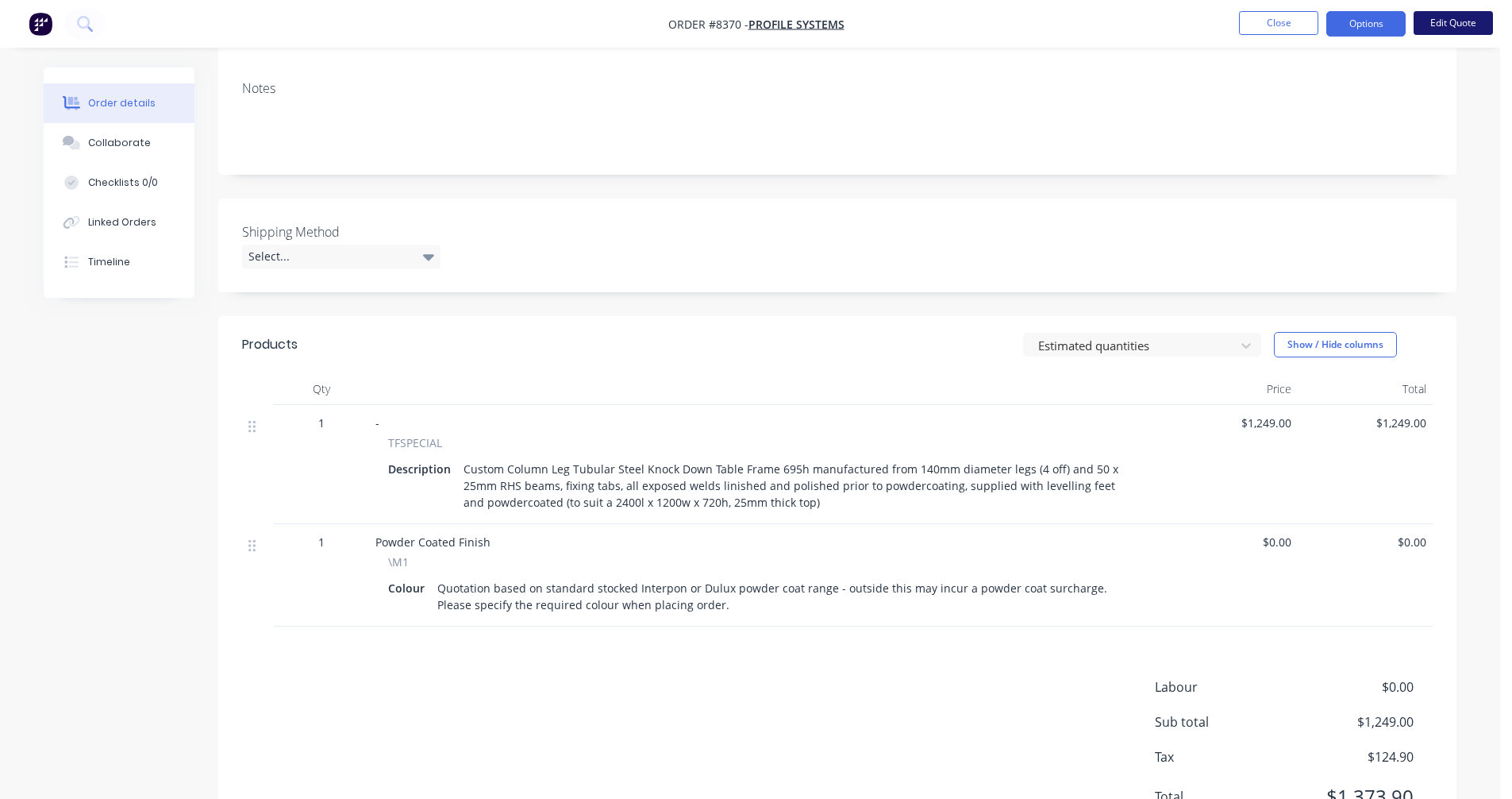
click at [1459, 23] on button "Edit Quote" at bounding box center [1453, 23] width 79 height 24
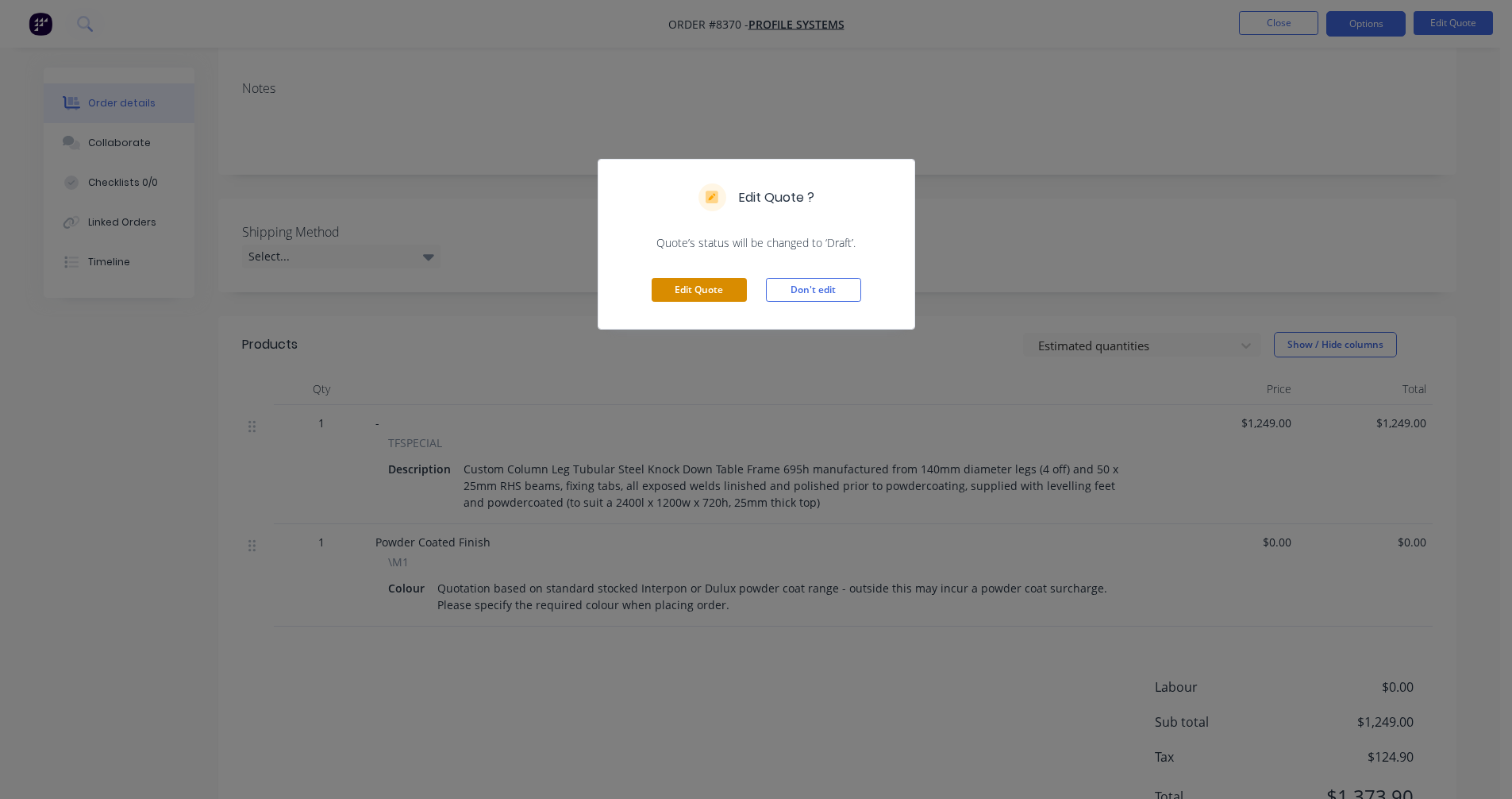
click at [682, 286] on button "Edit Quote" at bounding box center [699, 290] width 95 height 24
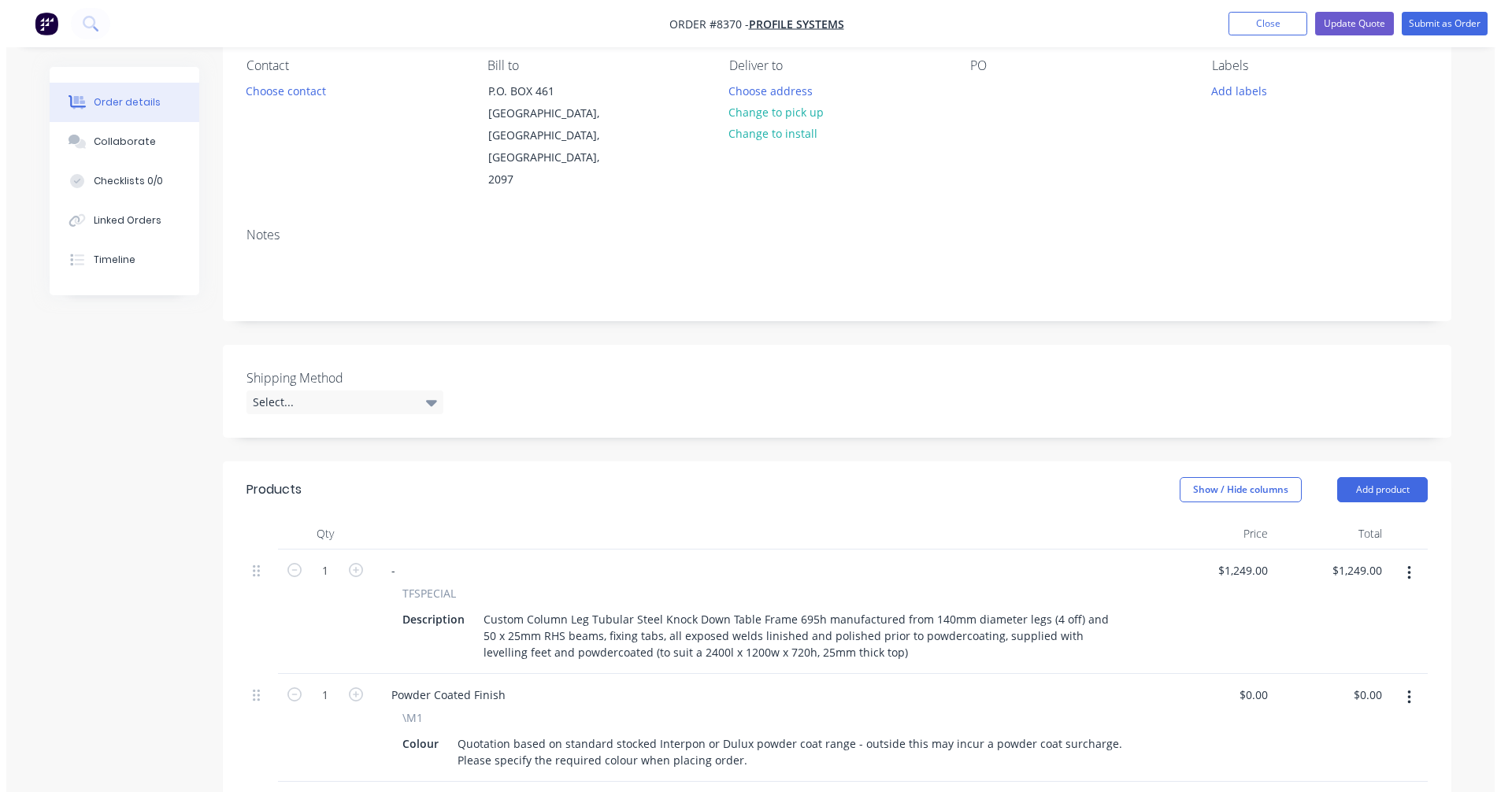
scroll to position [472, 0]
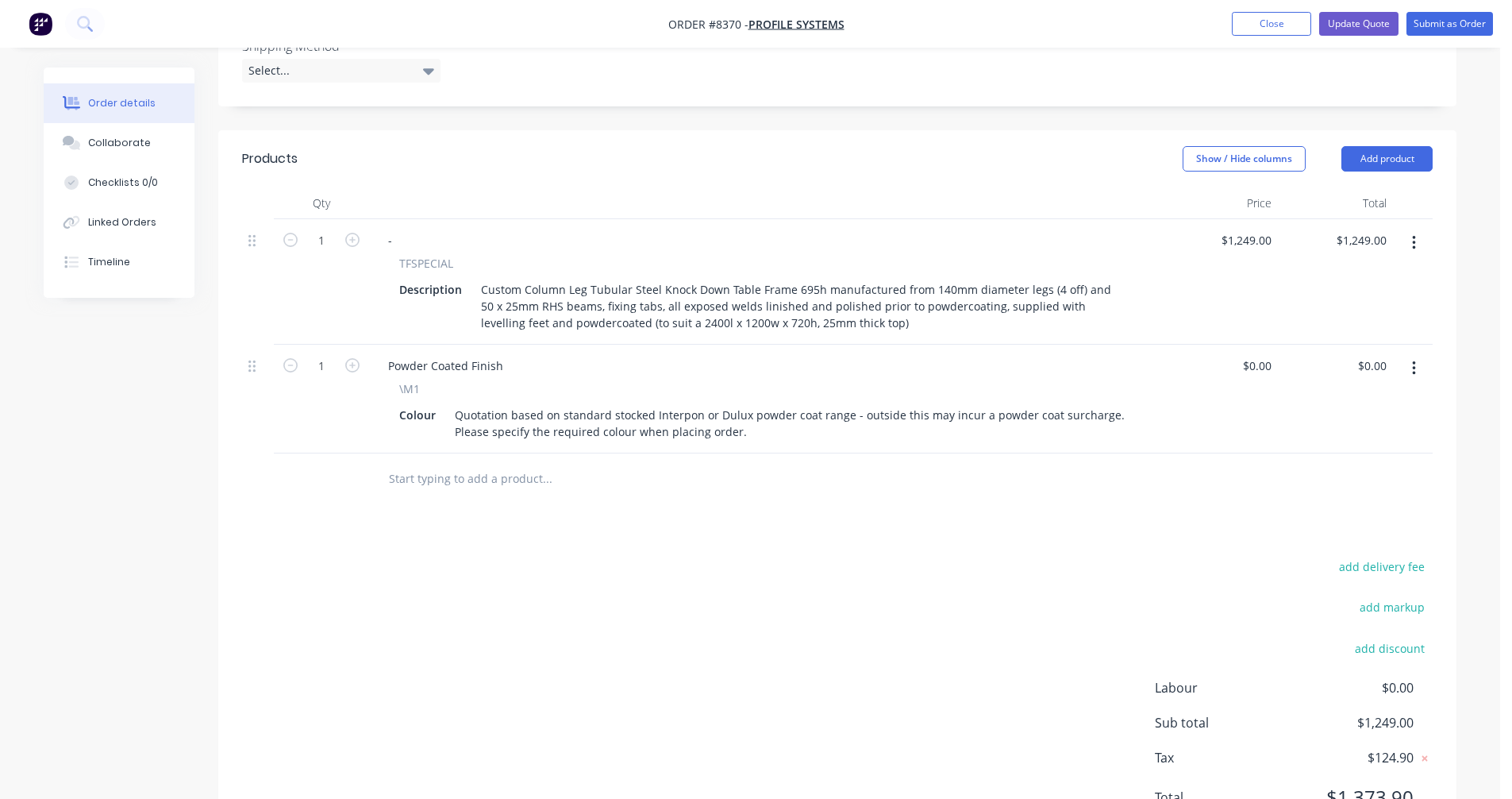
click at [472, 463] on input "text" at bounding box center [547, 479] width 318 height 32
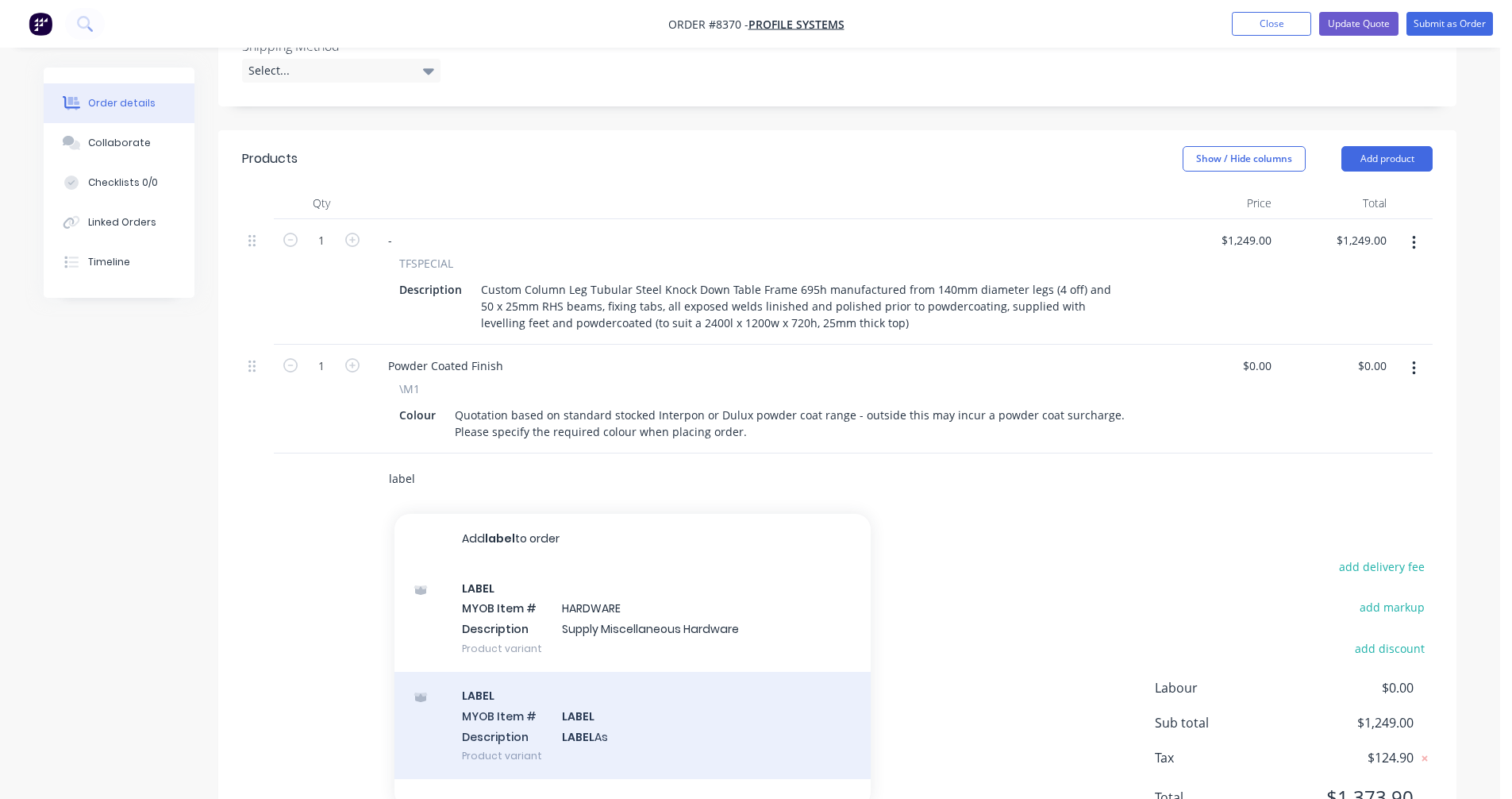
type input "label"
click at [598, 702] on div "LABEL MYOB Item # LABEL Description LABEL As Product variant" at bounding box center [632, 725] width 476 height 107
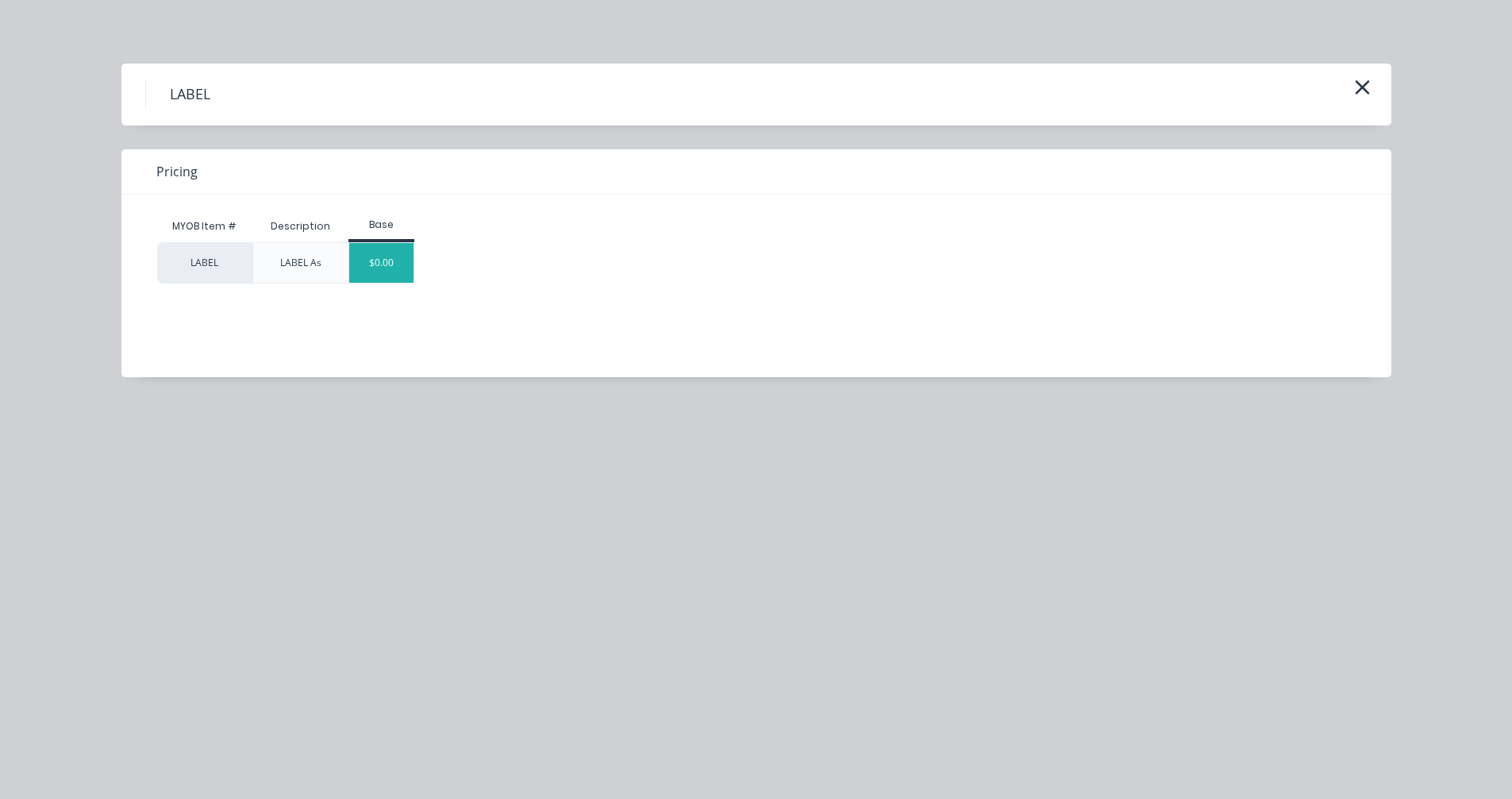
click at [373, 274] on div "$0.00" at bounding box center [380, 262] width 65 height 40
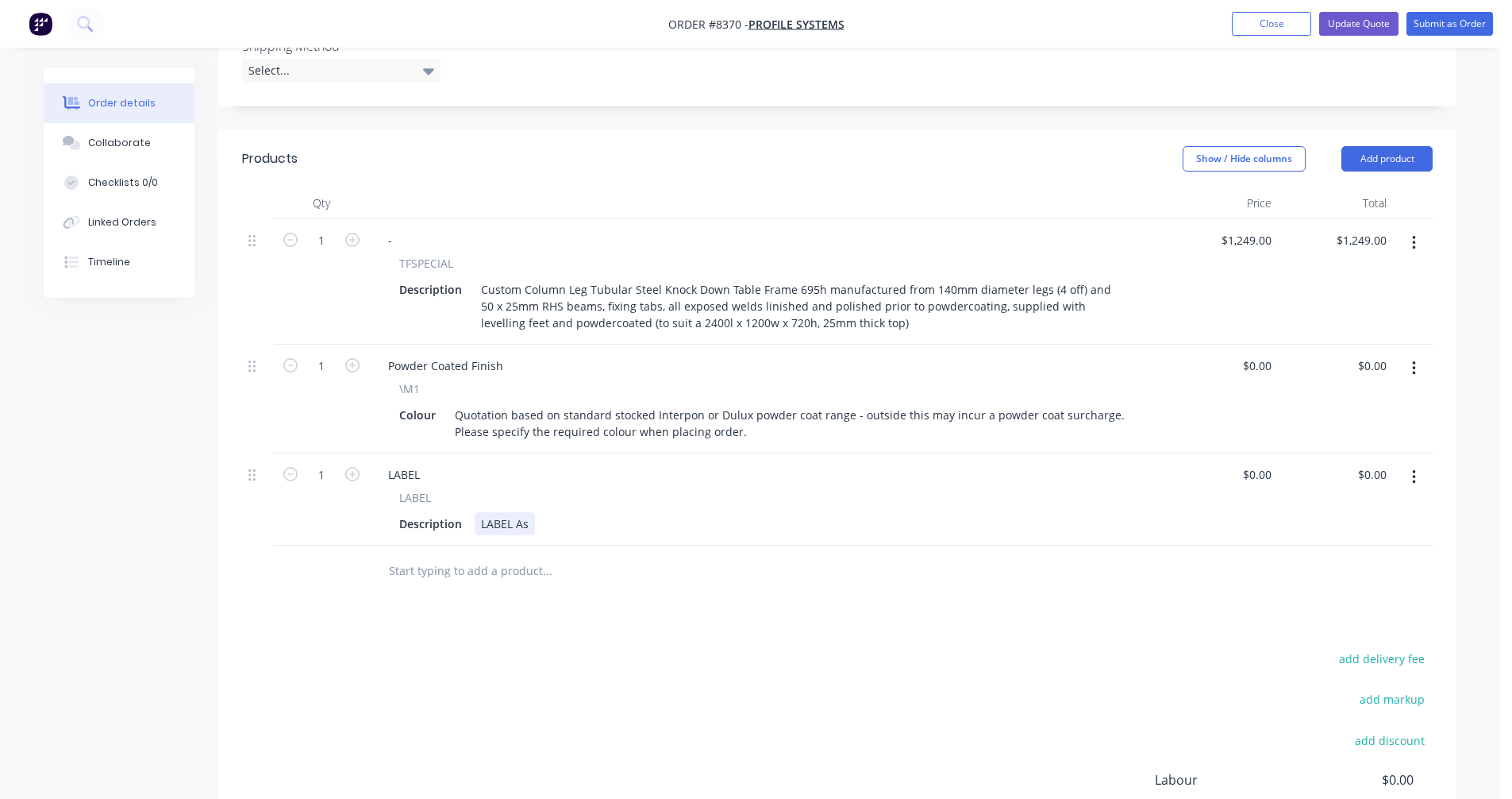
drag, startPoint x: 530, startPoint y: 500, endPoint x: 546, endPoint y: 500, distance: 16.0
click at [535, 512] on div "Description LABEL As" at bounding box center [762, 523] width 740 height 23
type input "$0.00"
click at [1371, 18] on button "Update Quote" at bounding box center [1359, 24] width 79 height 24
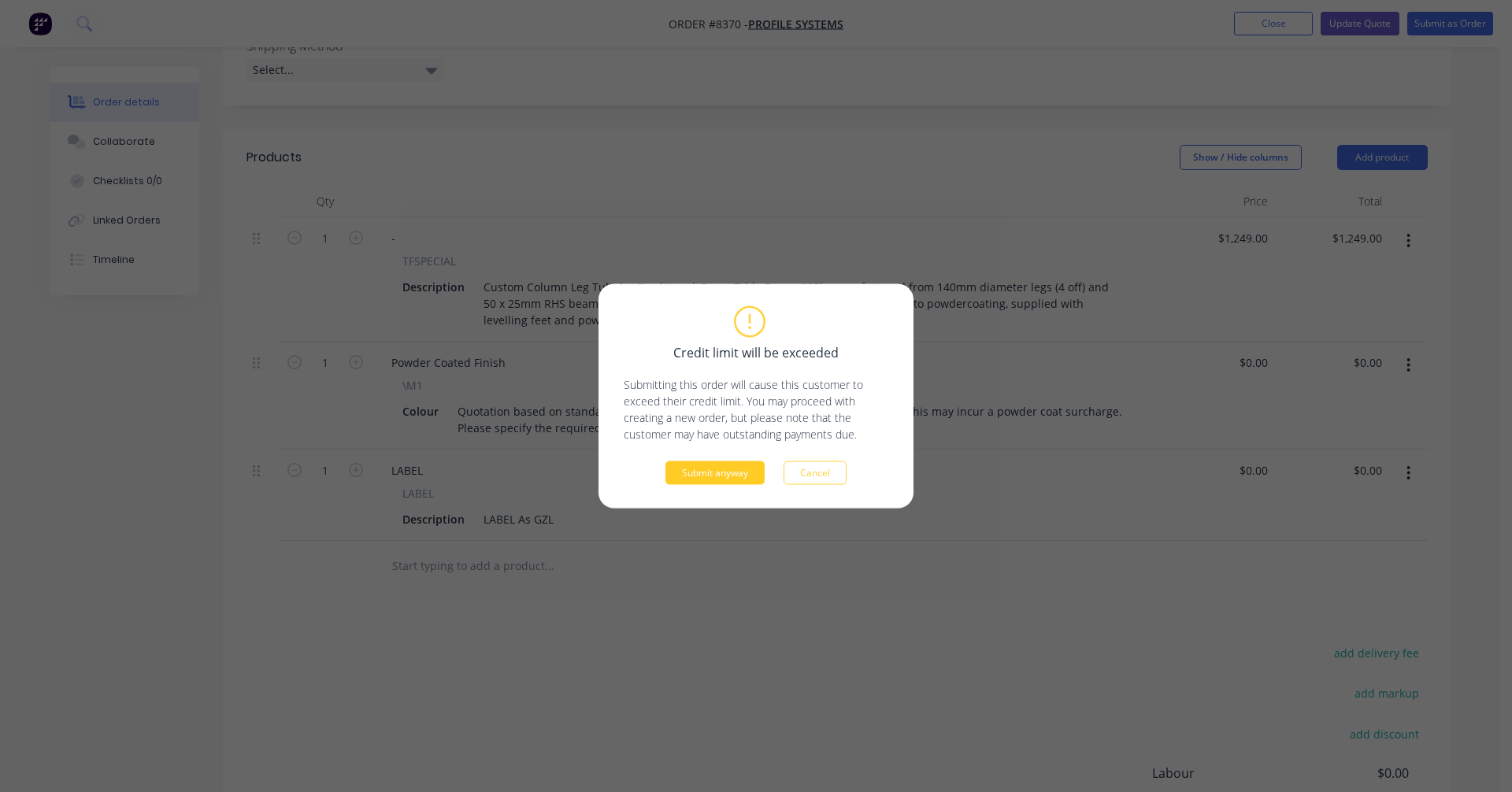
click at [730, 479] on button "Submit anyway" at bounding box center [715, 473] width 100 height 24
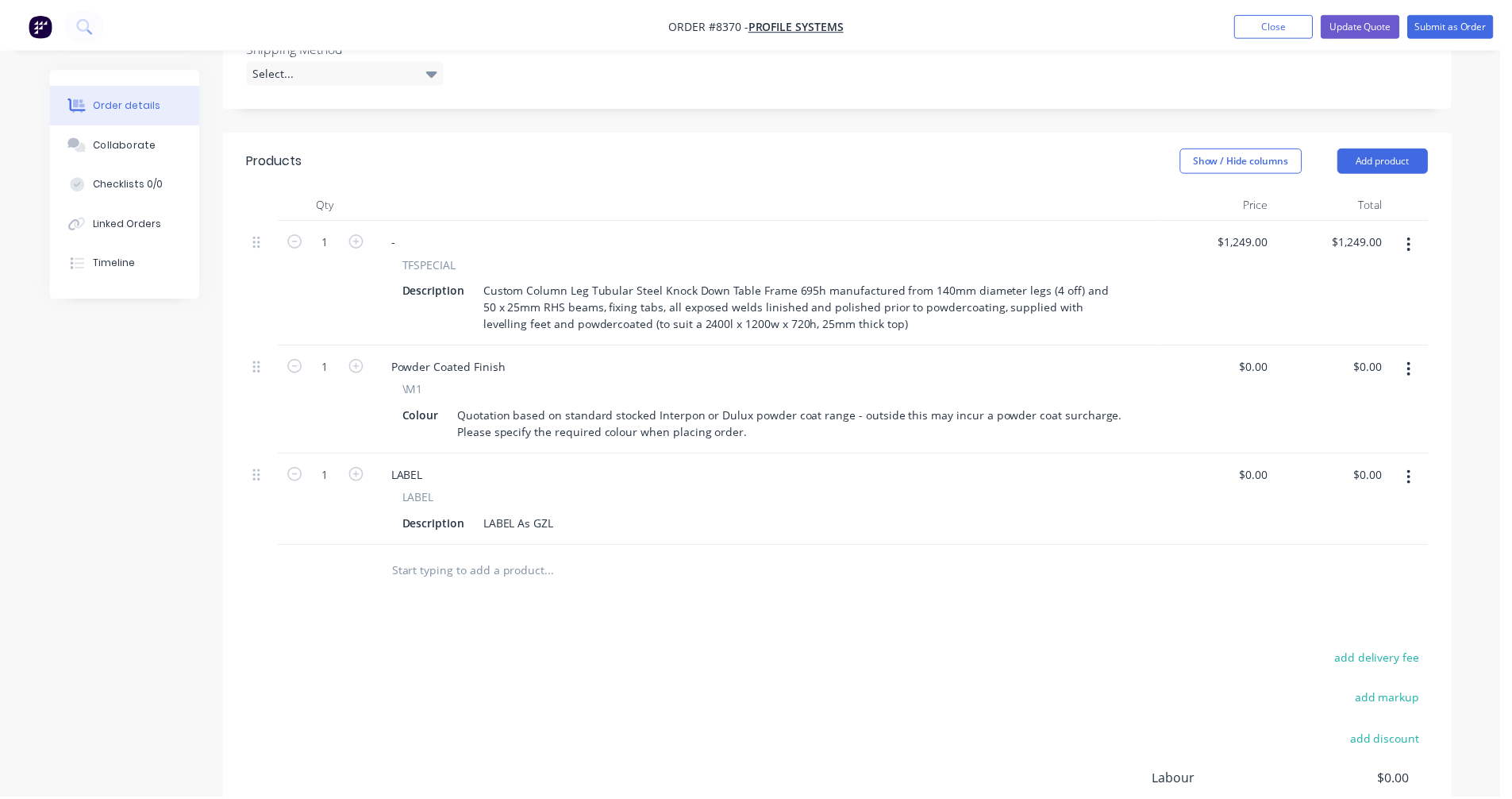
scroll to position [428, 0]
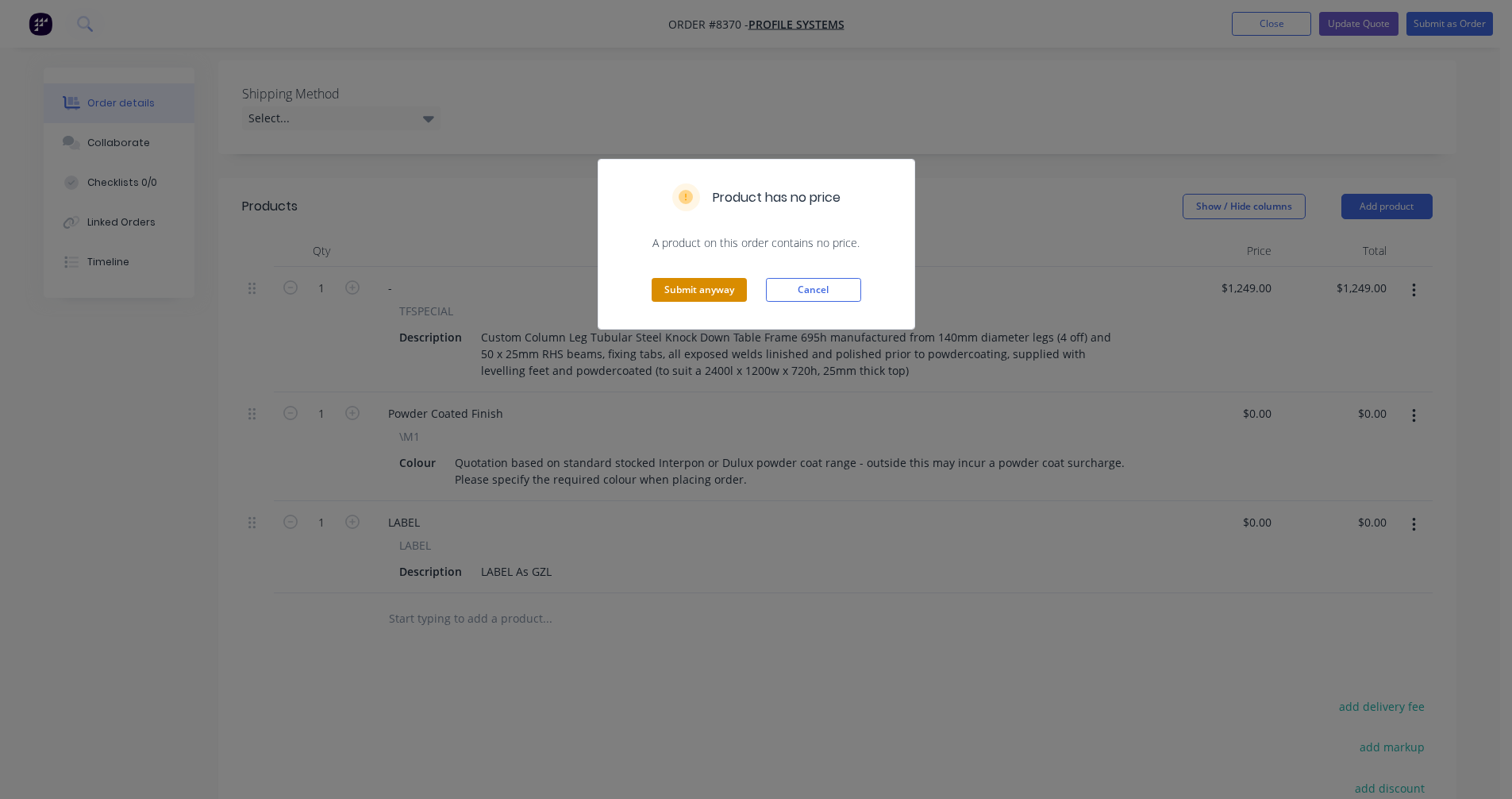
click at [696, 290] on button "Submit anyway" at bounding box center [699, 290] width 95 height 24
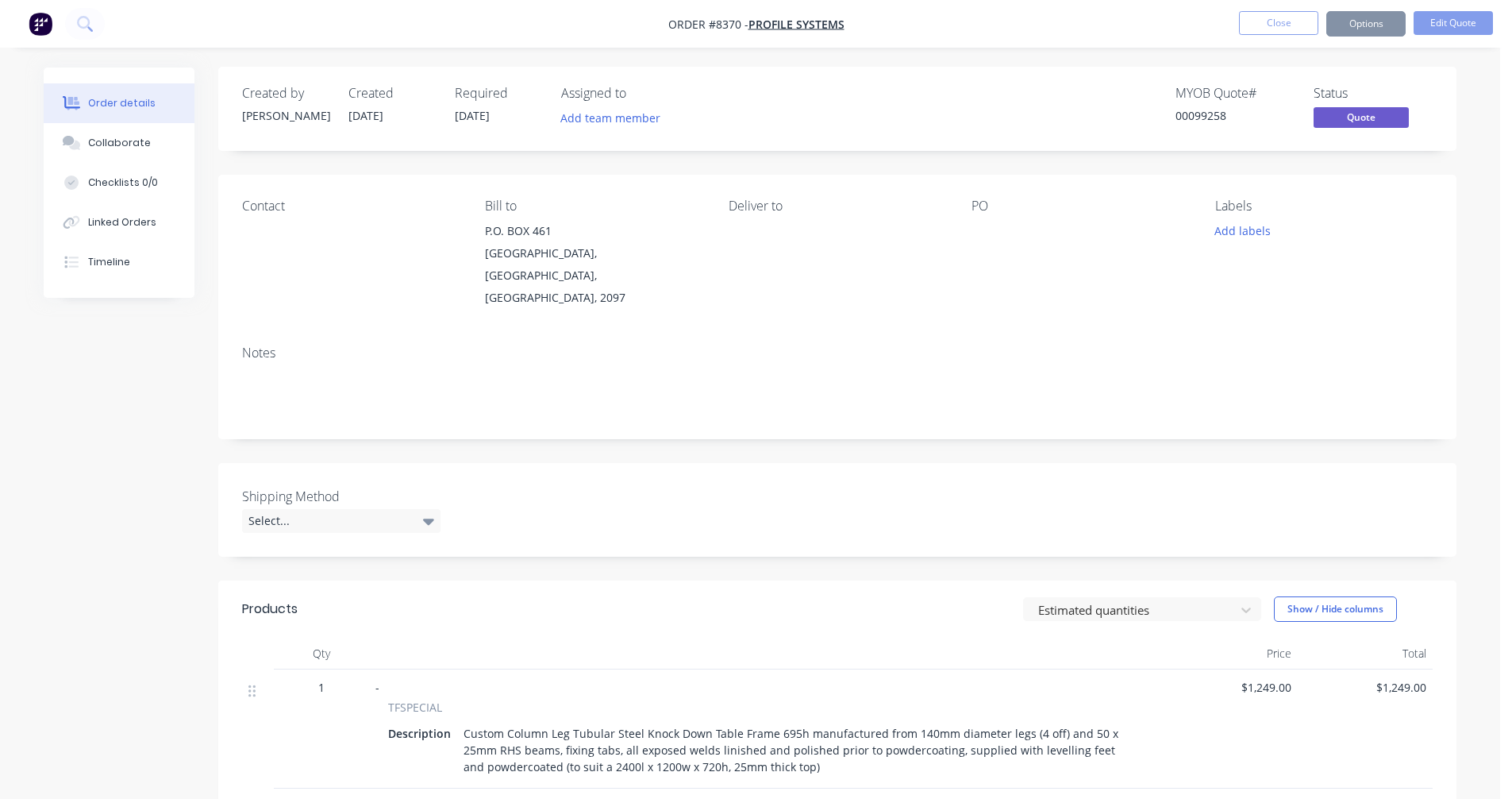
scroll to position [0, 0]
click at [1370, 22] on button "Options" at bounding box center [1366, 24] width 79 height 26
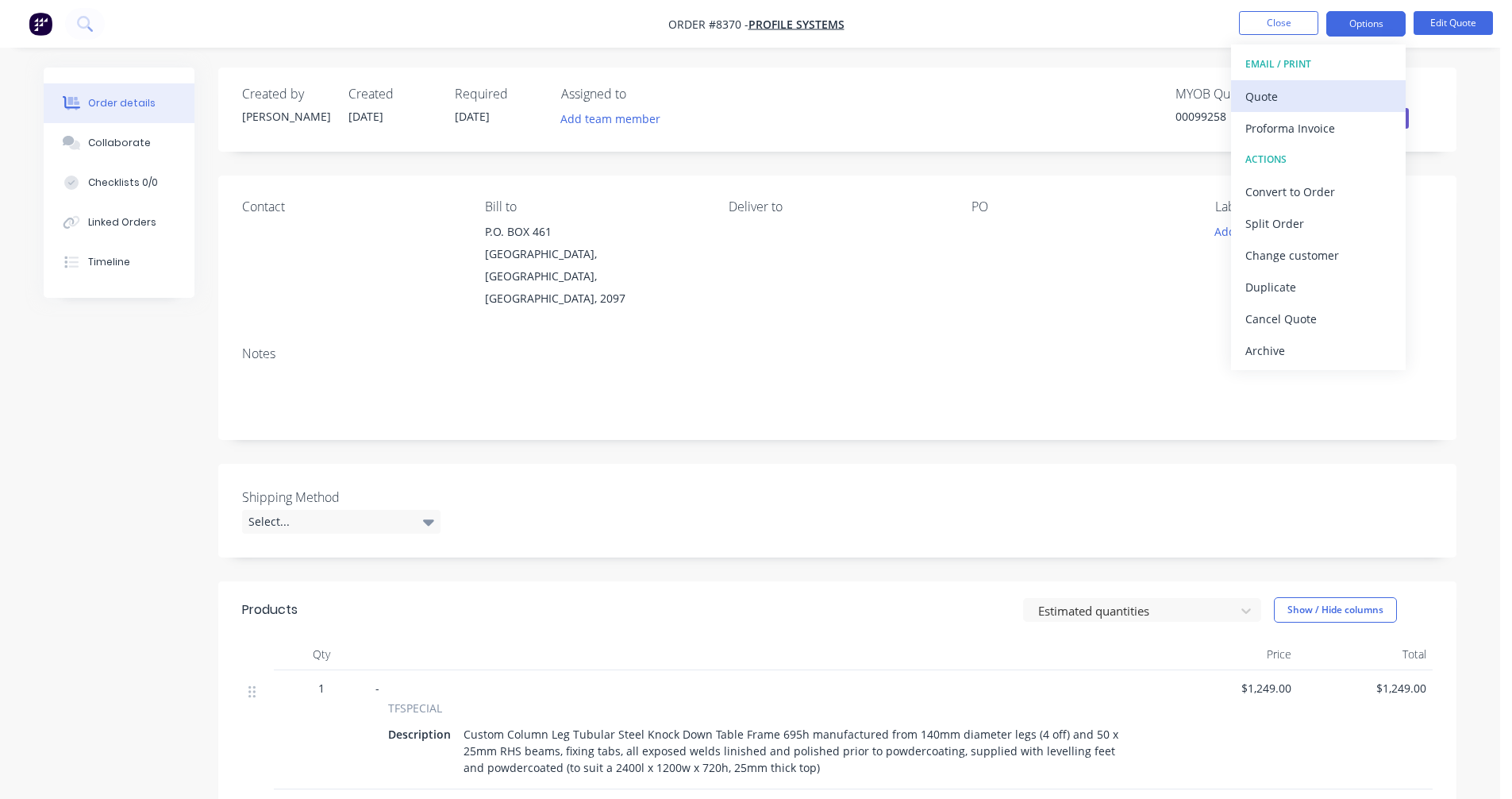
click at [1294, 94] on div "Quote" at bounding box center [1317, 95] width 146 height 23
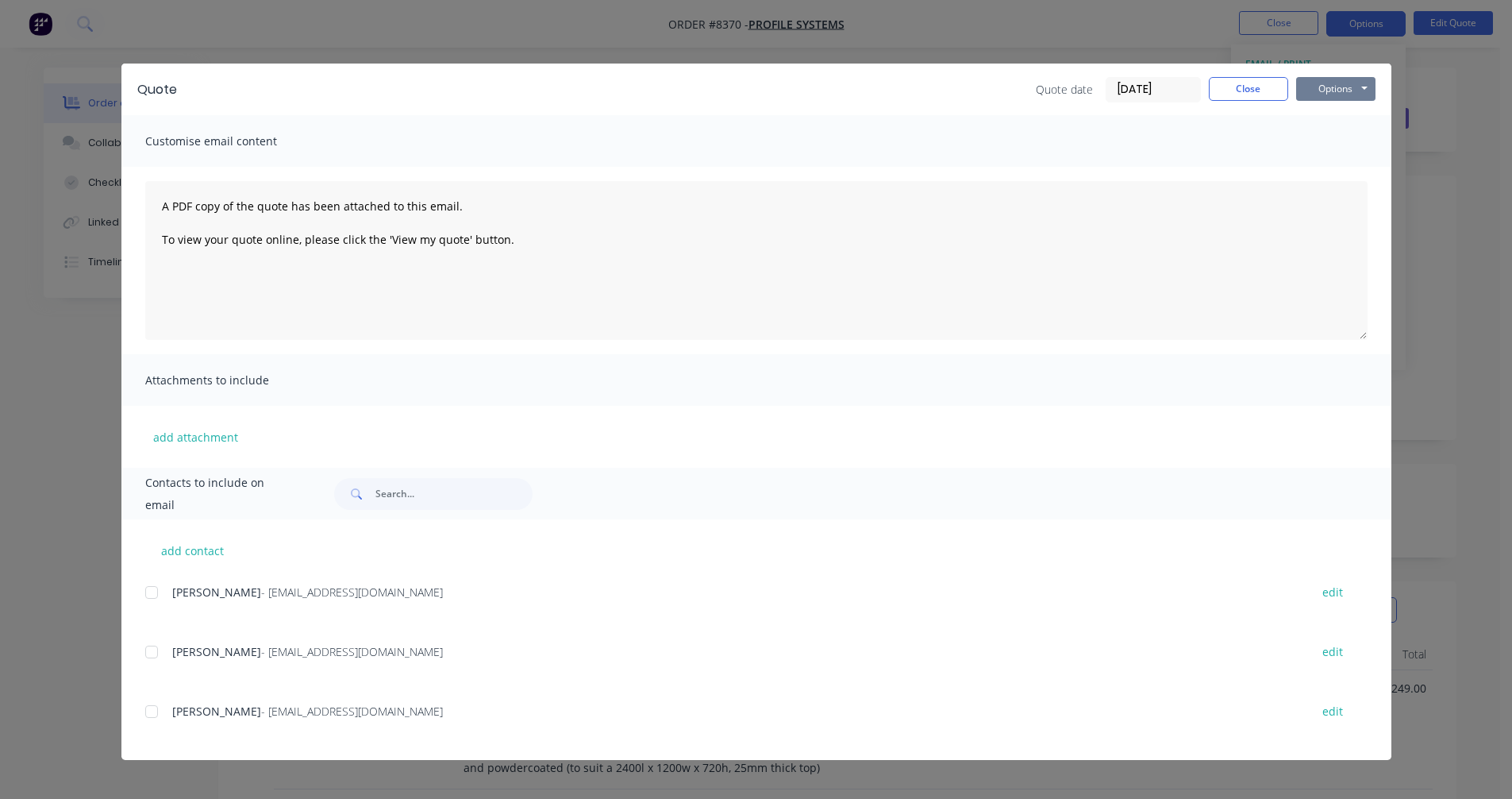
click at [1344, 82] on button "Options" at bounding box center [1335, 88] width 79 height 24
click at [1351, 116] on button "Preview" at bounding box center [1346, 117] width 101 height 26
click at [1258, 92] on button "Close" at bounding box center [1249, 88] width 79 height 24
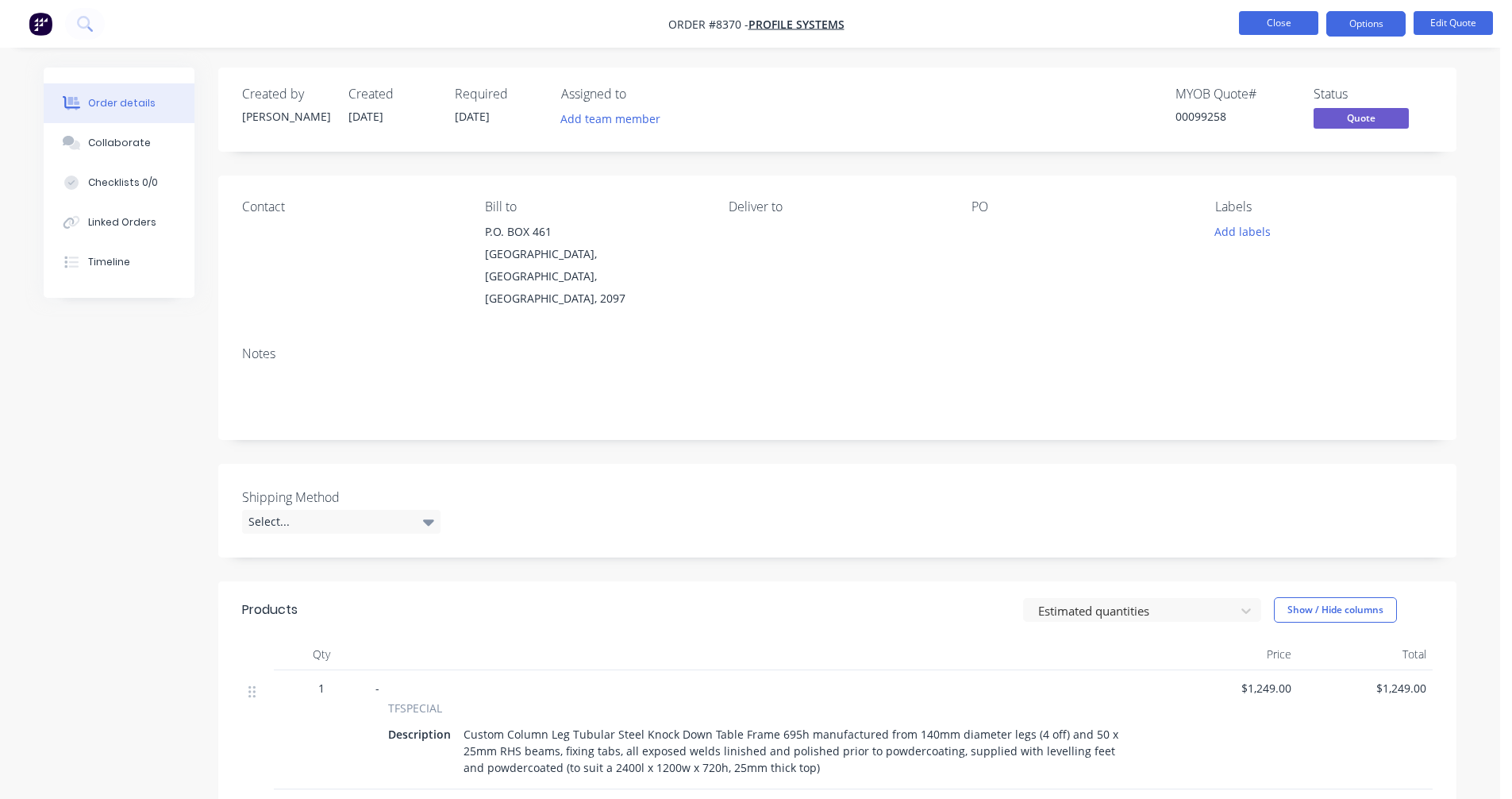
click at [1270, 27] on button "Close" at bounding box center [1279, 23] width 79 height 24
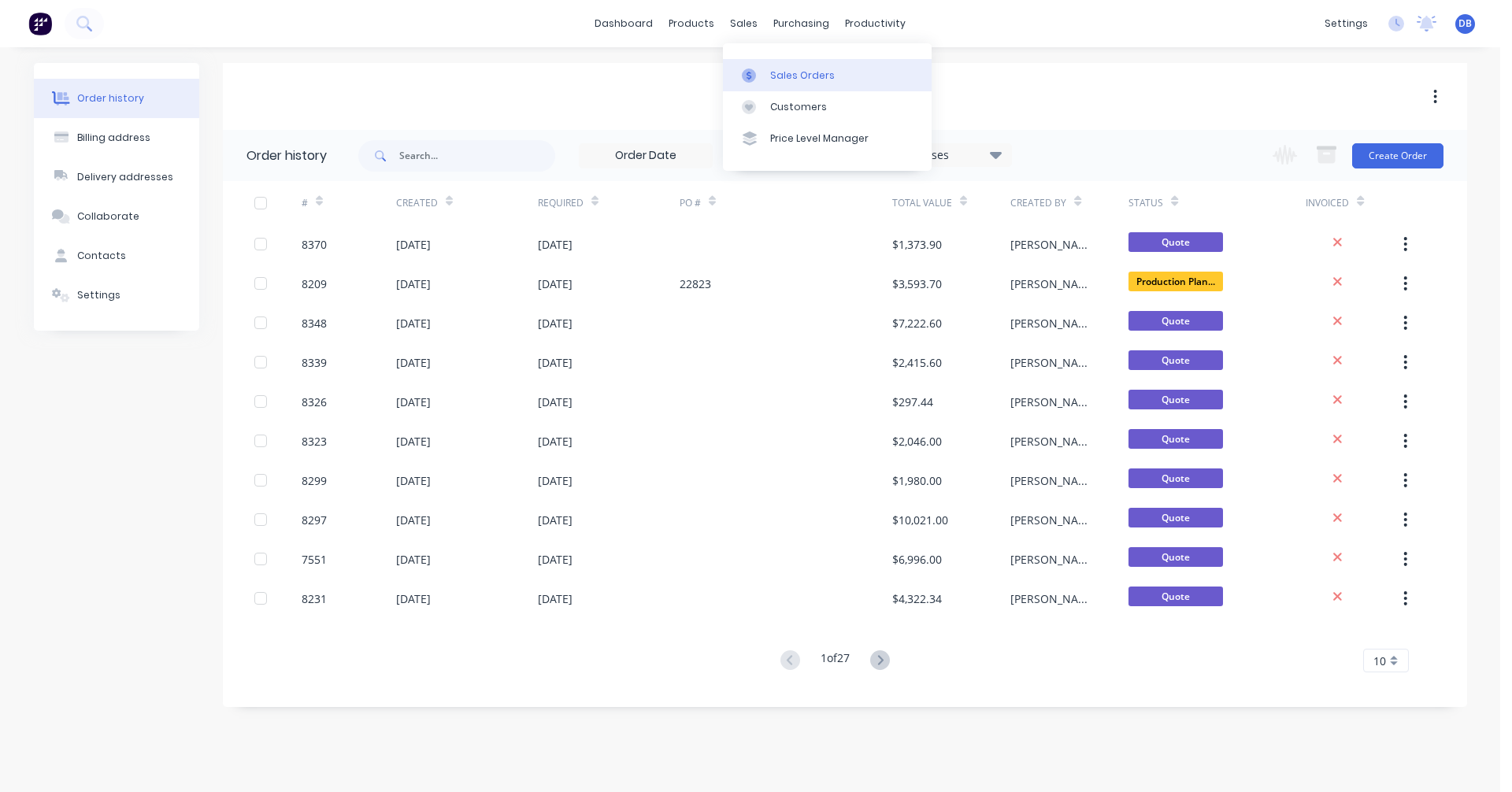
click at [770, 70] on div "Sales Orders" at bounding box center [802, 75] width 65 height 14
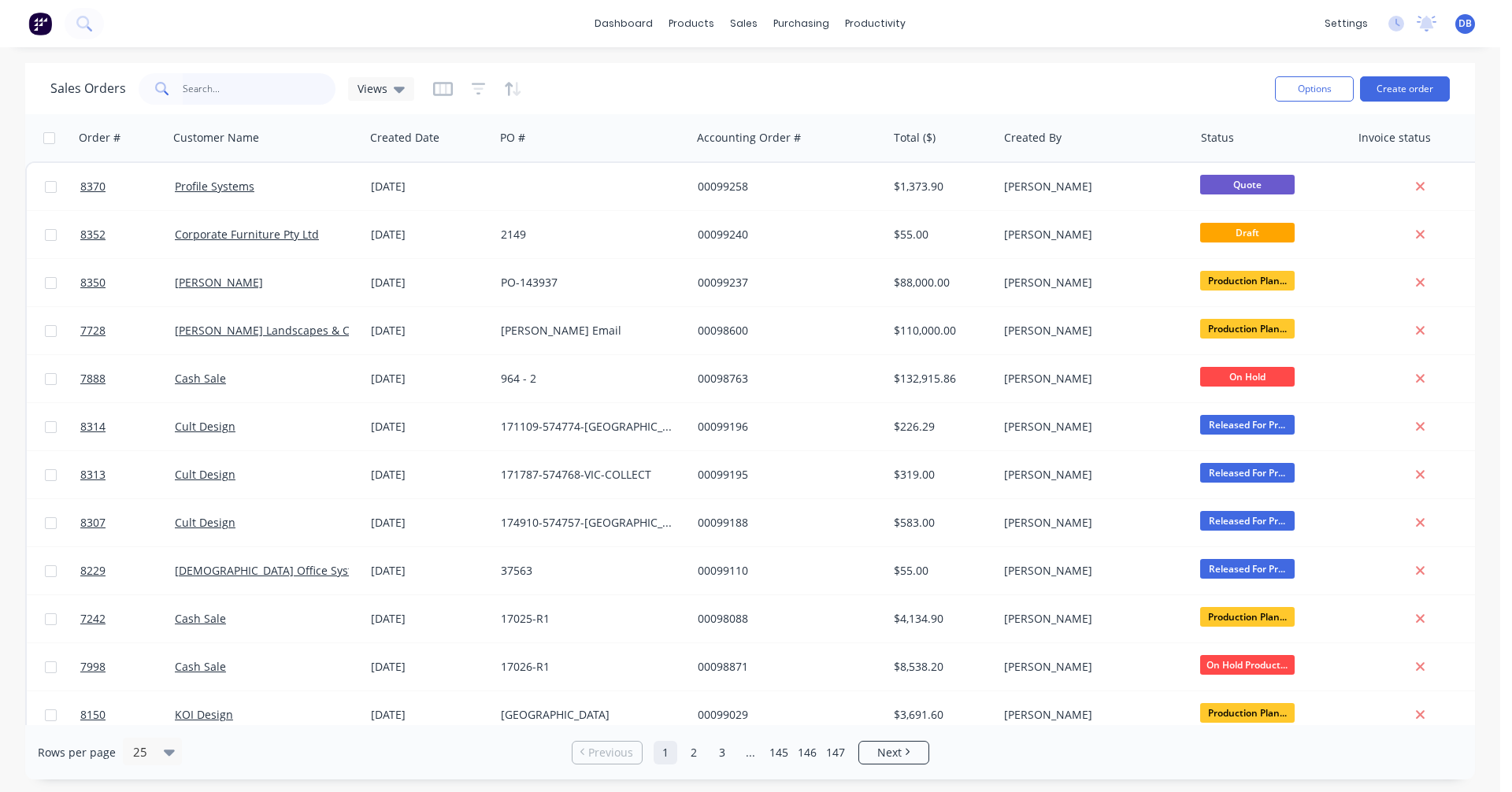
click at [231, 84] on input "text" at bounding box center [259, 89] width 154 height 32
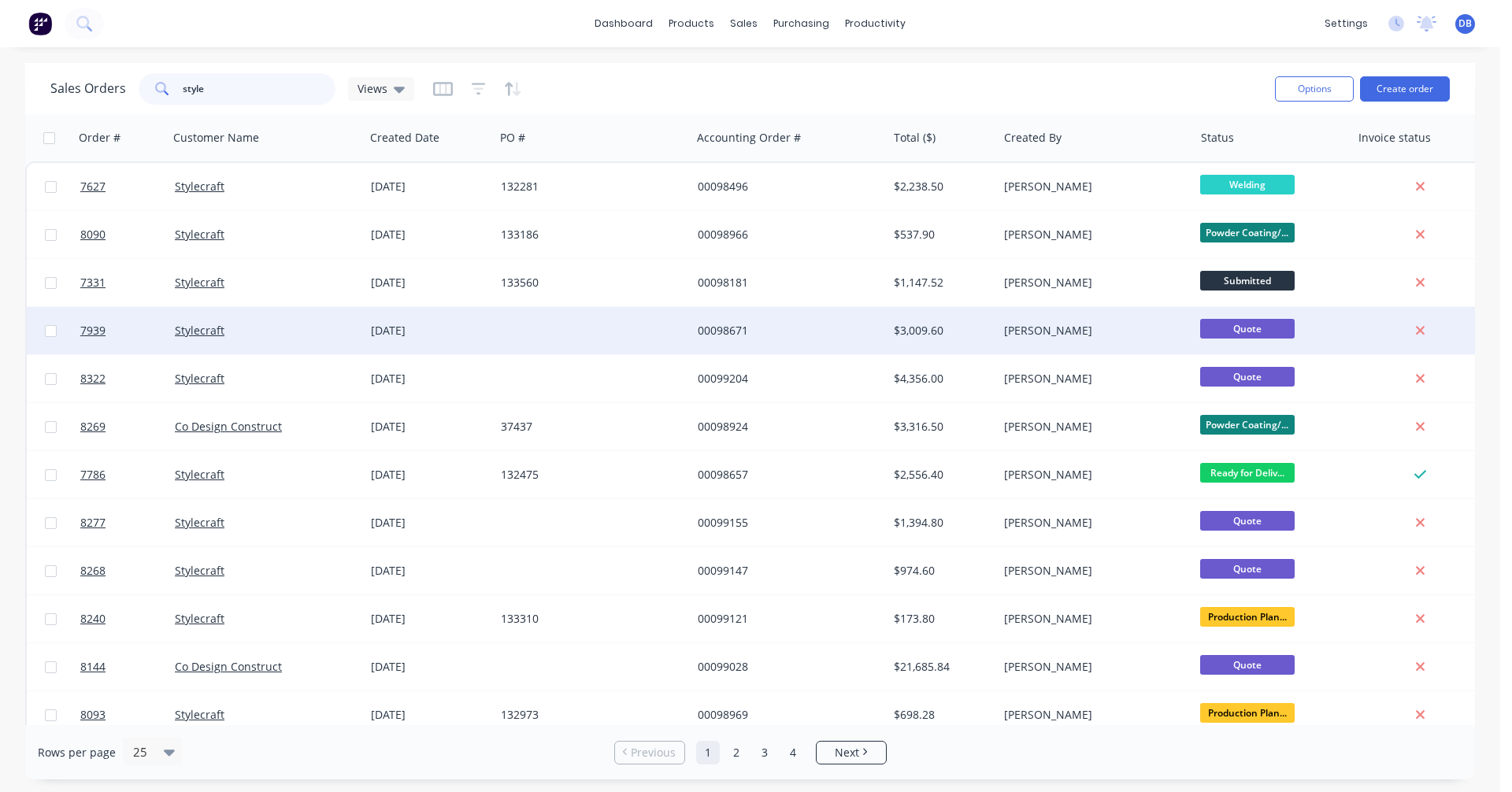
type input "style"
click at [733, 326] on div "00098671" at bounding box center [785, 331] width 174 height 16
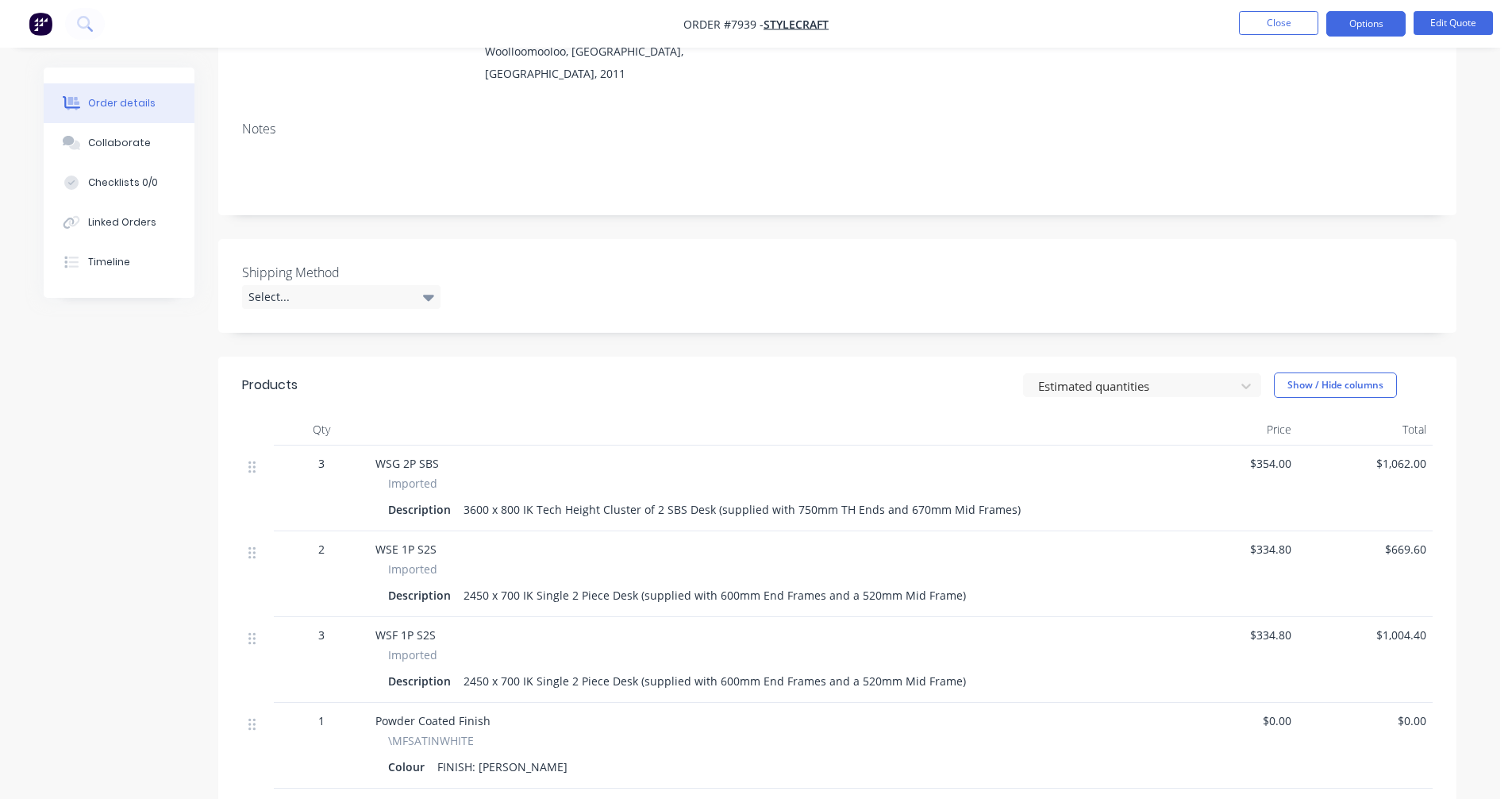
scroll to position [318, 0]
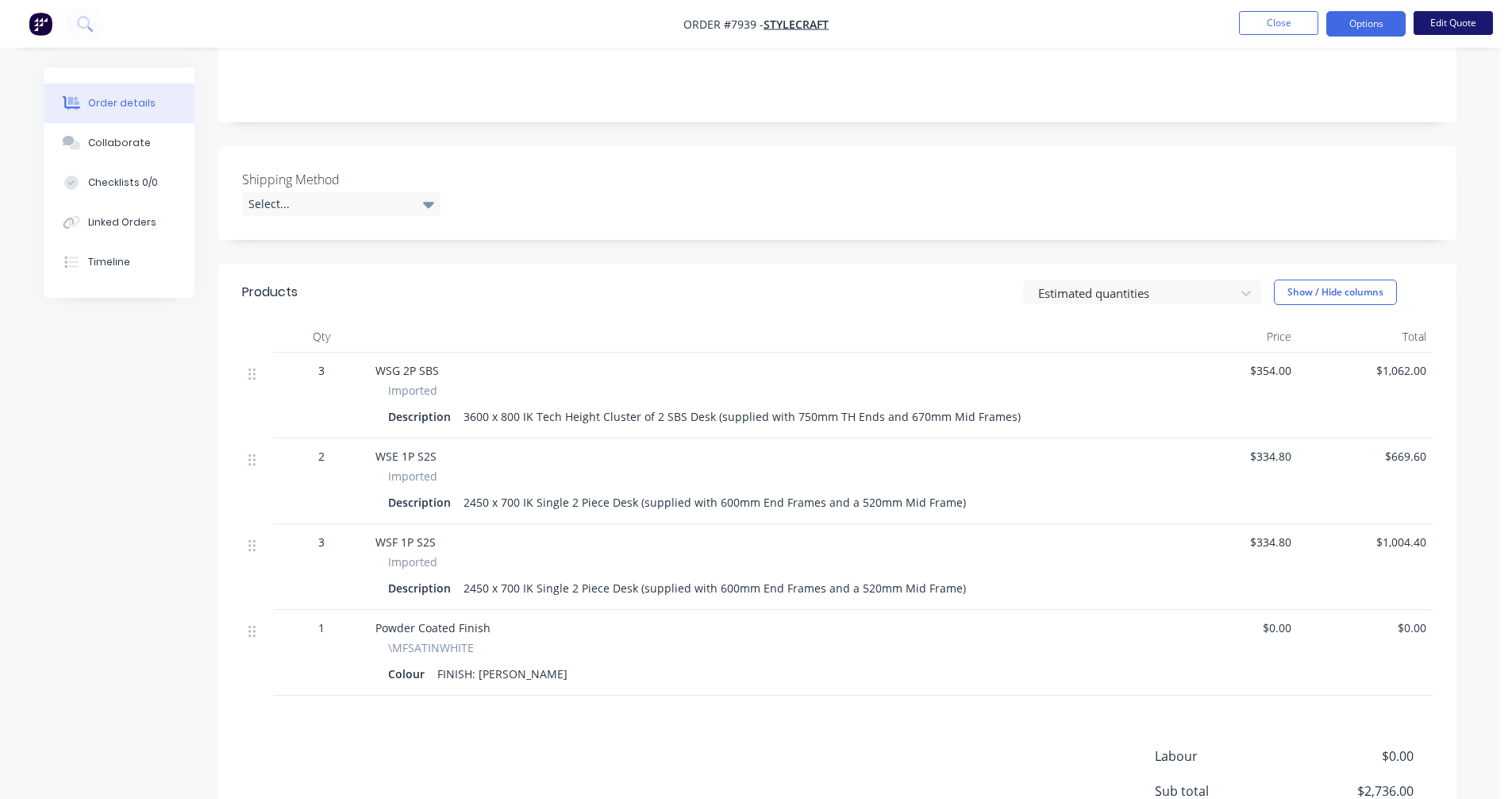
click at [1441, 18] on button "Edit Quote" at bounding box center [1453, 23] width 79 height 24
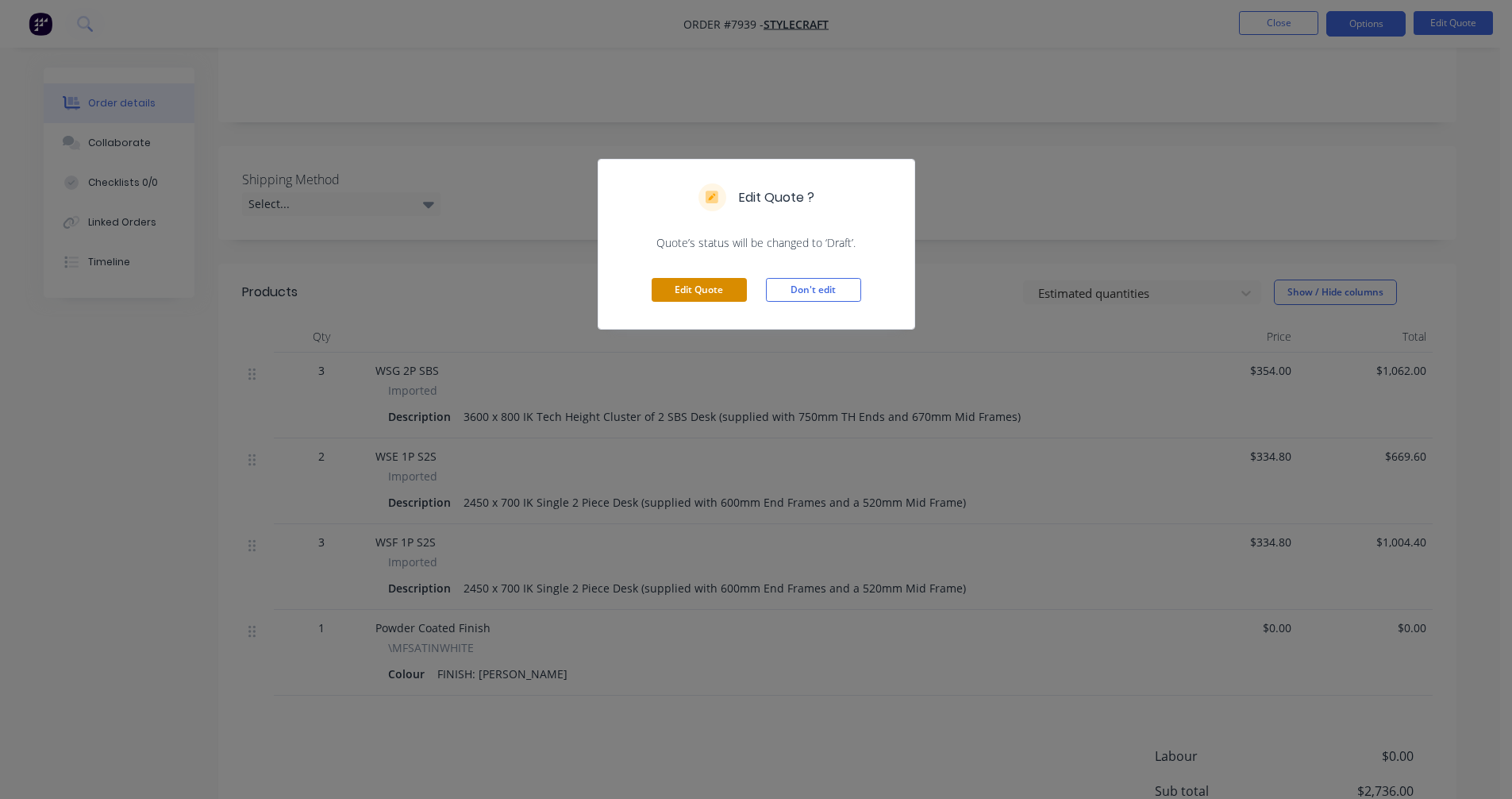
click at [680, 296] on button "Edit Quote" at bounding box center [699, 290] width 95 height 24
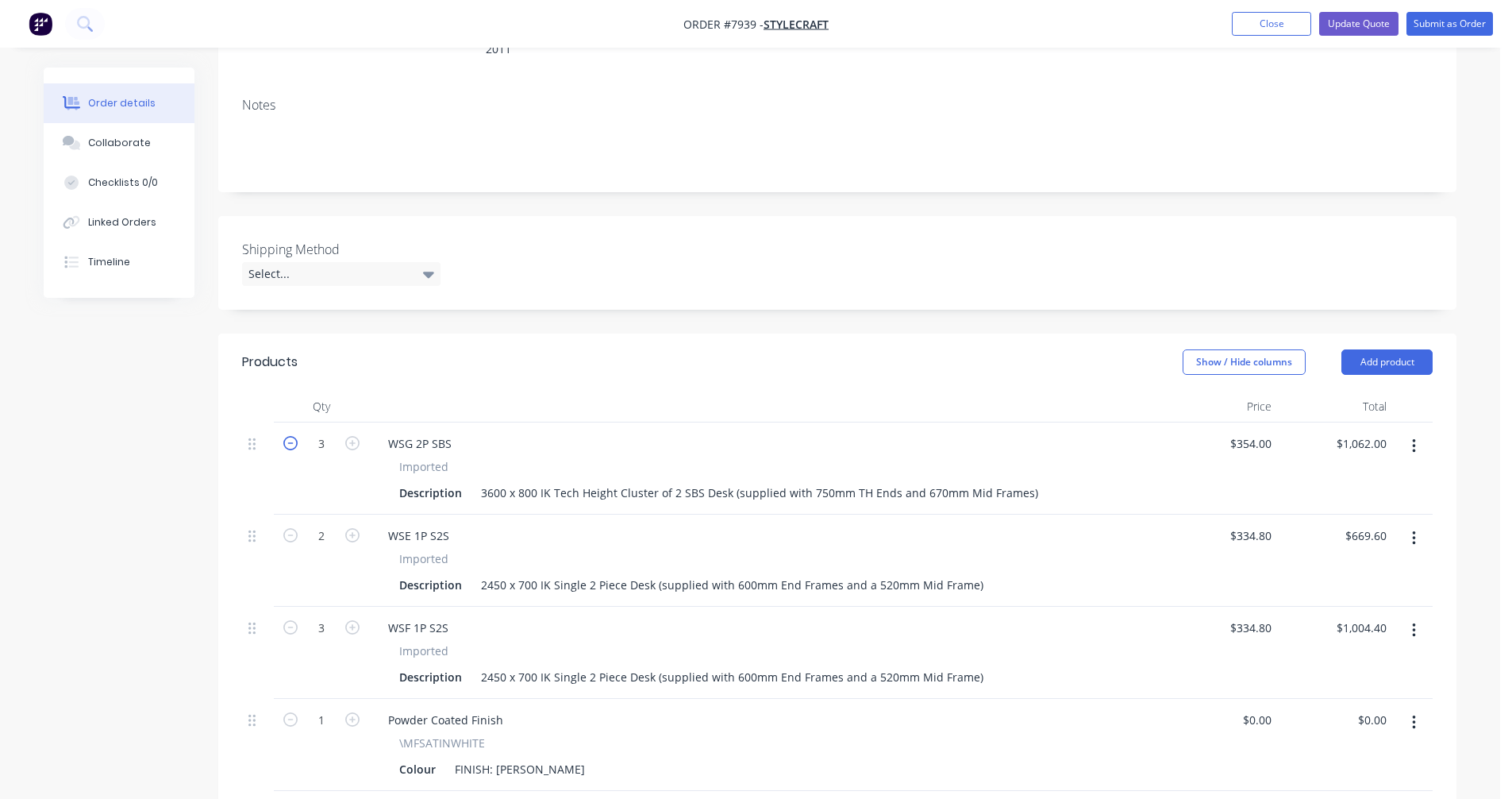
click at [296, 436] on icon "button" at bounding box center [290, 443] width 14 height 14
type input "2"
type input "$708.00"
click at [294, 436] on icon "button" at bounding box center [290, 443] width 14 height 14
type input "1"
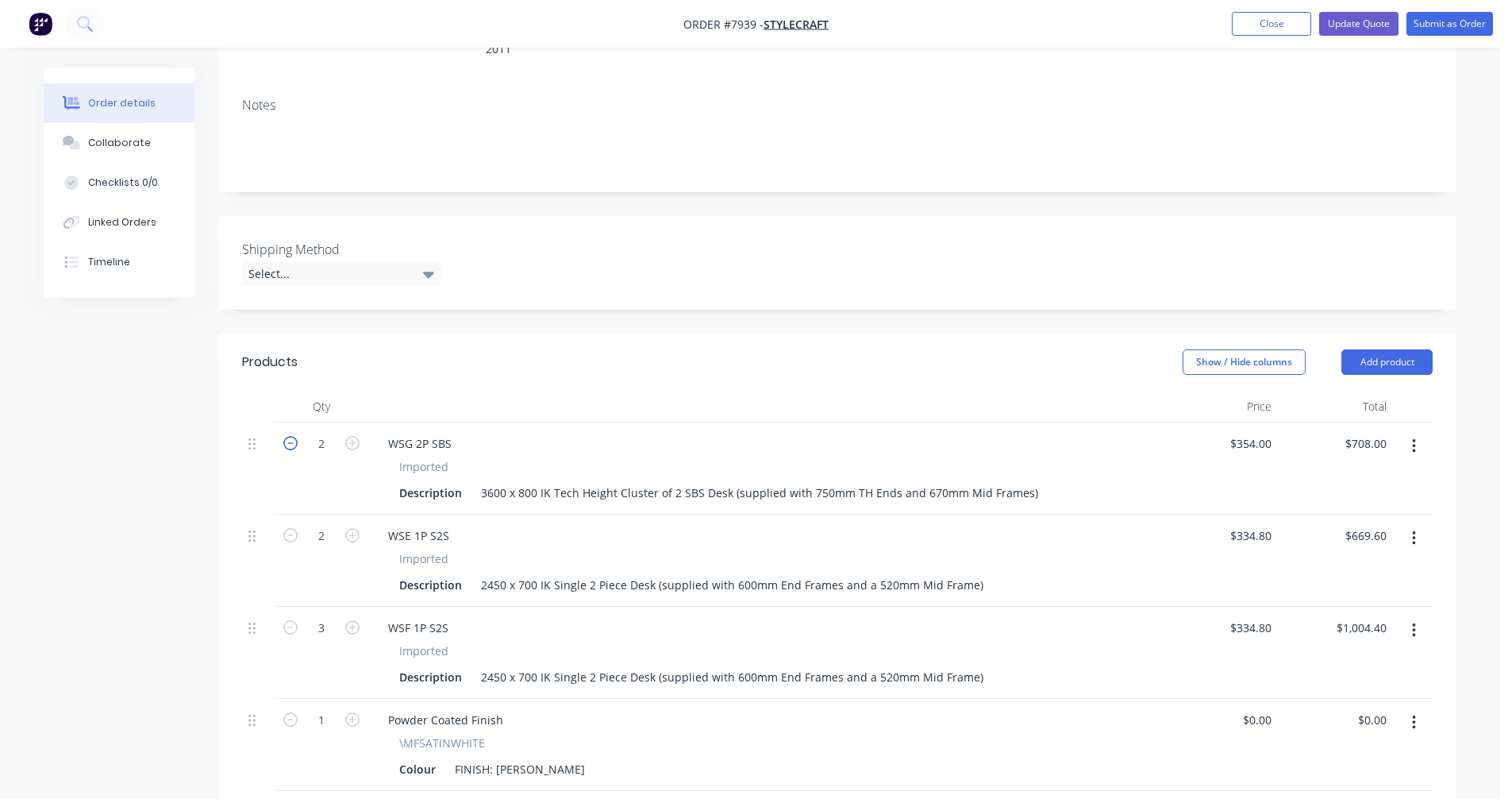
type input "$354.00"
click at [1024, 481] on div "3600 x 800 IK Tech Height Cluster of 2 SBS Desk (supplied with 750mm TH Ends an…" at bounding box center [760, 492] width 570 height 23
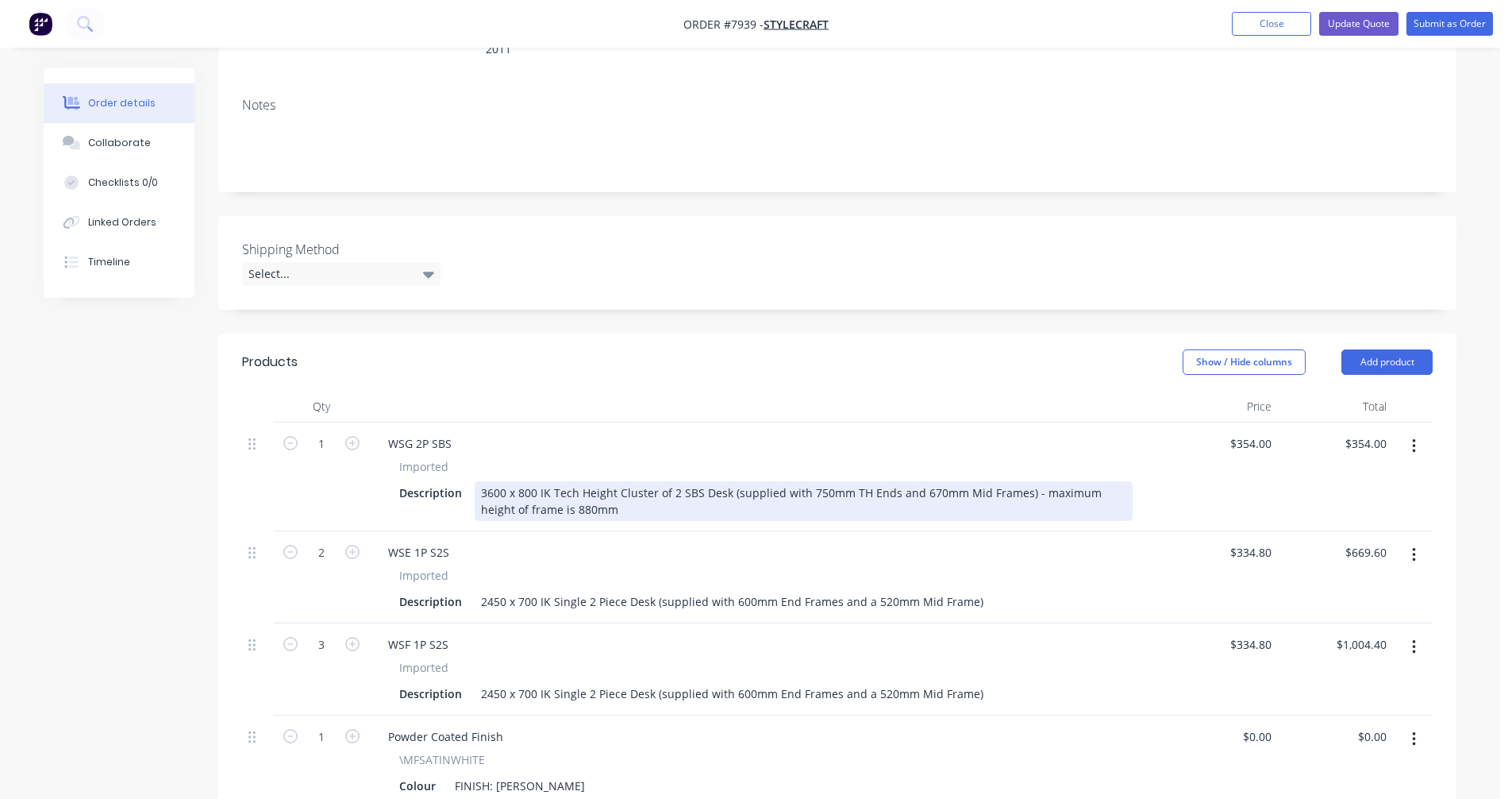
click at [547, 481] on div "3600 x 800 IK Tech Height Cluster of 2 SBS Desk (supplied with 750mm TH Ends an…" at bounding box center [804, 501] width 658 height 40
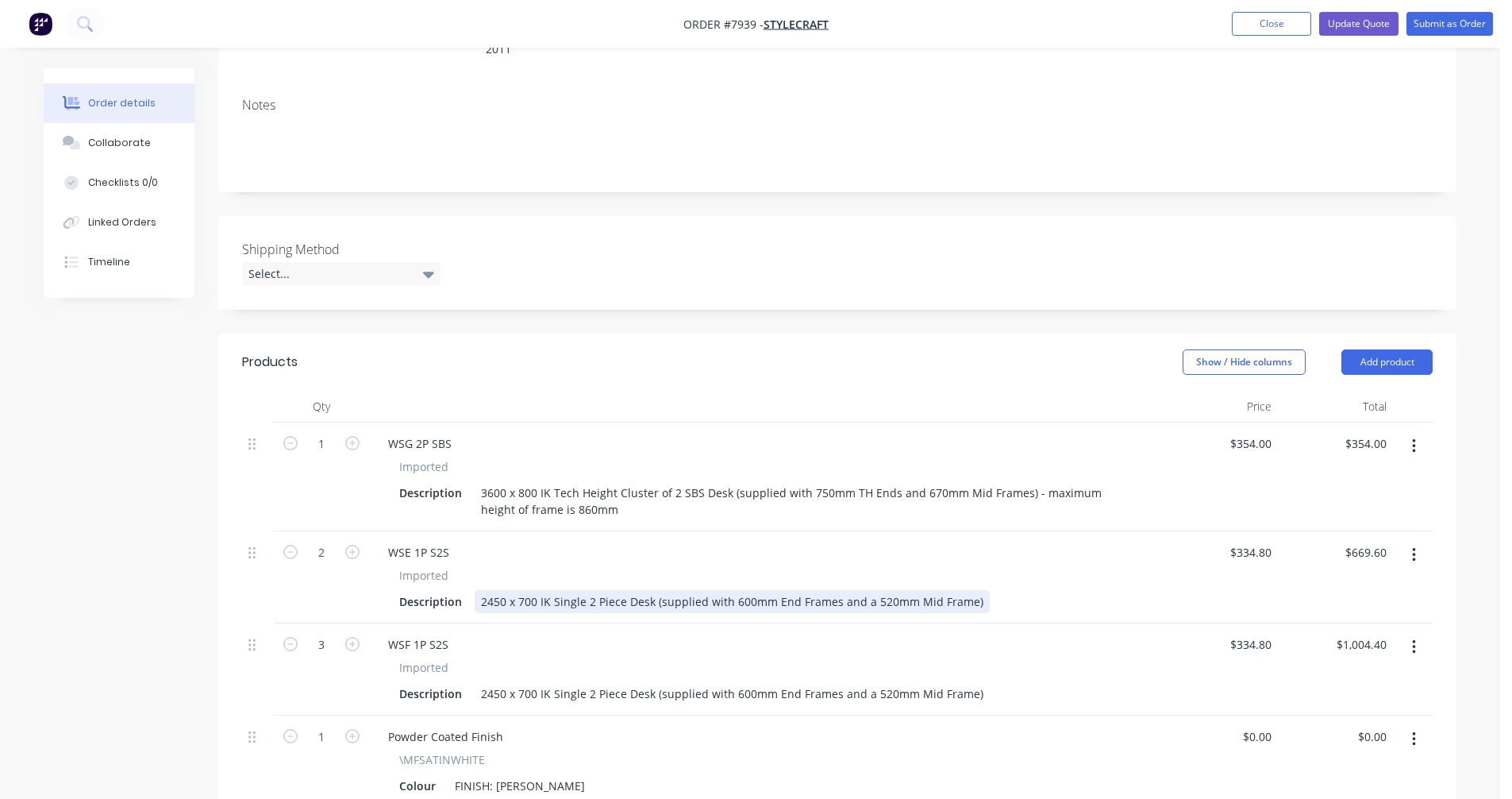
click at [971, 590] on div "2450 x 700 IK Single 2 Piece Desk (supplied with 600mm End Frames and a 520mm M…" at bounding box center [732, 601] width 515 height 23
click at [290, 637] on icon "button" at bounding box center [290, 644] width 14 height 14
type input "2"
type input "$669.60"
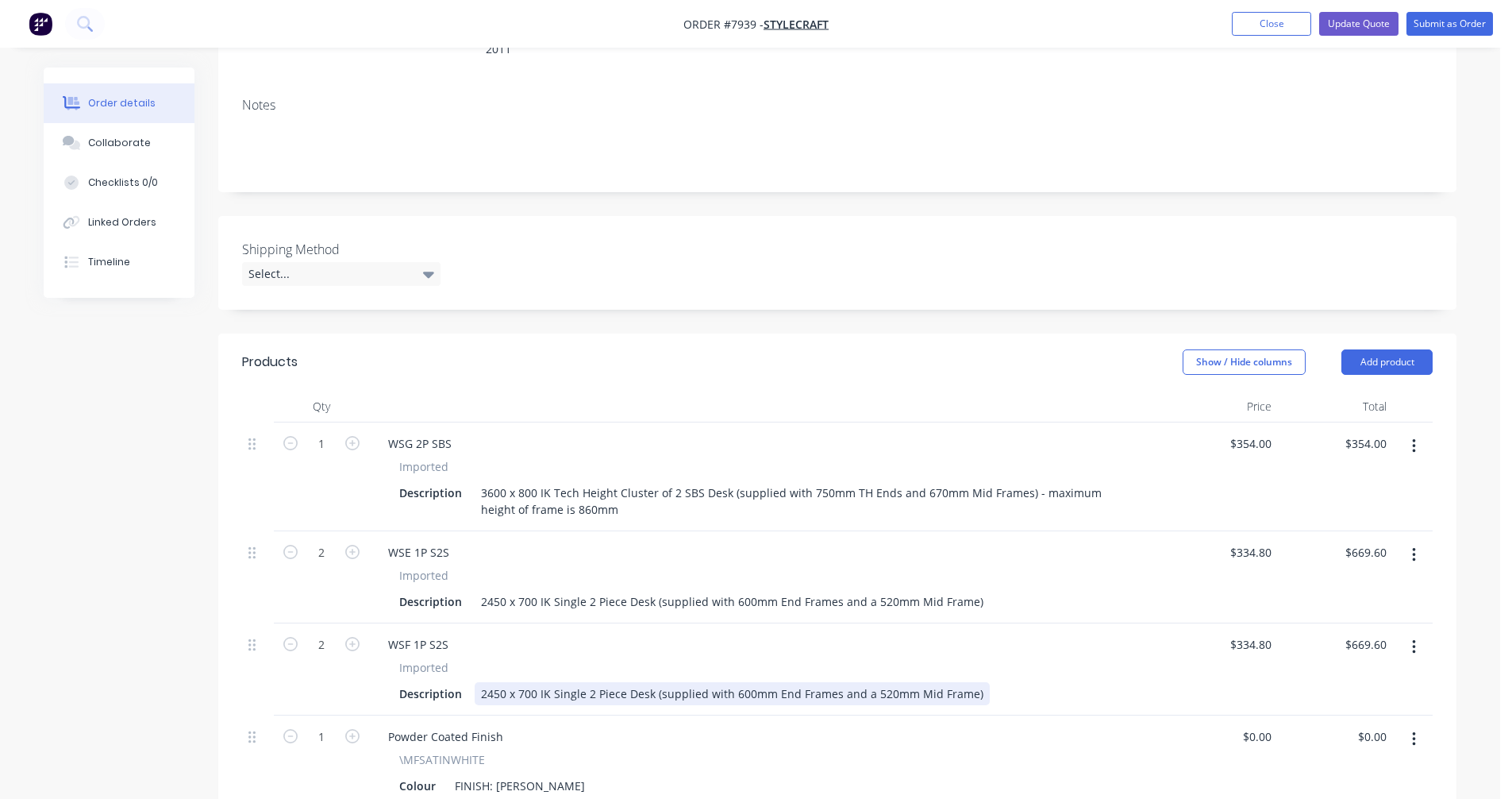
click at [492, 682] on div "2450 x 700 IK Single 2 Piece Desk (supplied with 600mm End Frames and a 520mm M…" at bounding box center [732, 693] width 515 height 23
click at [973, 682] on div "1550 x 700 IK Single 2 Piece Desk (supplied with 600mm End Frames and a 520mm M…" at bounding box center [732, 693] width 515 height 23
drag, startPoint x: 962, startPoint y: 629, endPoint x: 851, endPoint y: 624, distance: 111.1
click at [851, 682] on div "1550 x 700 IK Single 2 Piece Desk (supplied with 600mm End Frames and a 520mm M…" at bounding box center [732, 693] width 515 height 23
type input "$334.80"
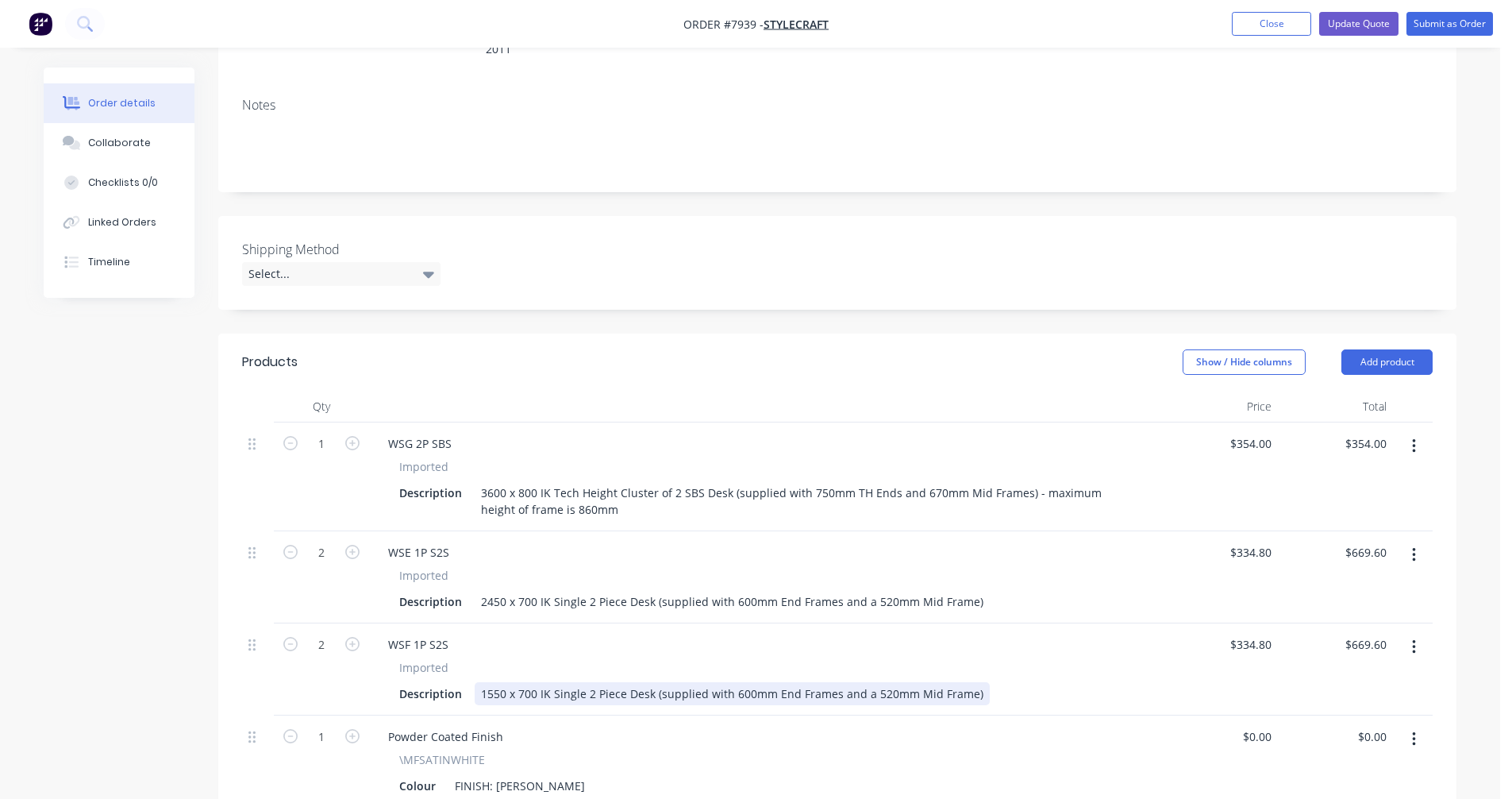
click at [859, 682] on div "1550 x 700 IK Single 2 Piece Desk (supplied with 600mm End Frames and a 520mm M…" at bounding box center [732, 693] width 515 height 23
click at [943, 682] on div "1550 x 700 IK Single 2 Piece Desk (supplied with 600mm End Frames and a 520mm M…" at bounding box center [732, 693] width 515 height 23
drag, startPoint x: 965, startPoint y: 627, endPoint x: 832, endPoint y: 625, distance: 133.0
click at [832, 682] on div "1550 x 700 IK Single 2 Piece Desk (supplied with 600mm End Frames and a 520mm M…" at bounding box center [732, 693] width 515 height 23
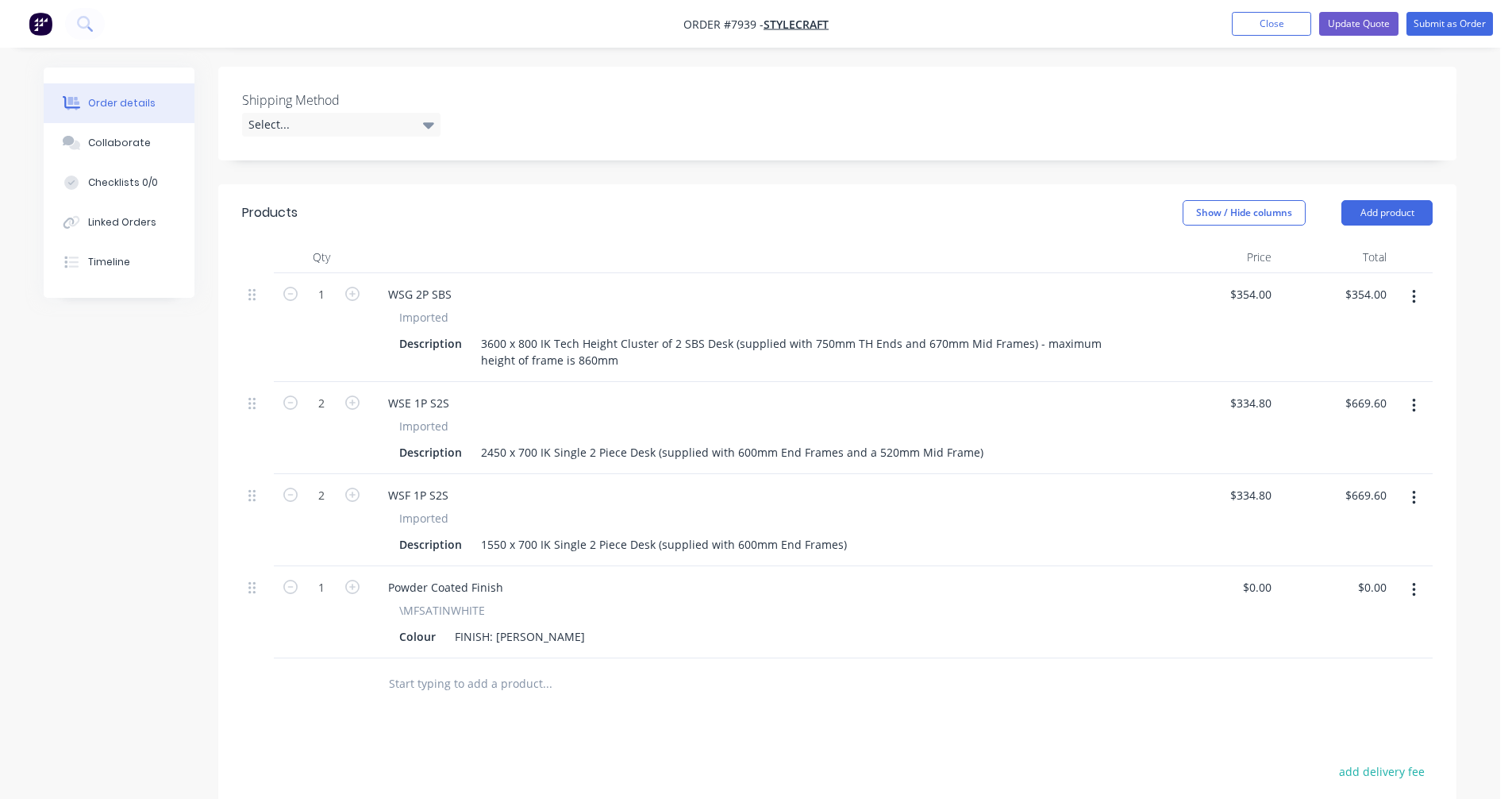
scroll to position [476, 0]
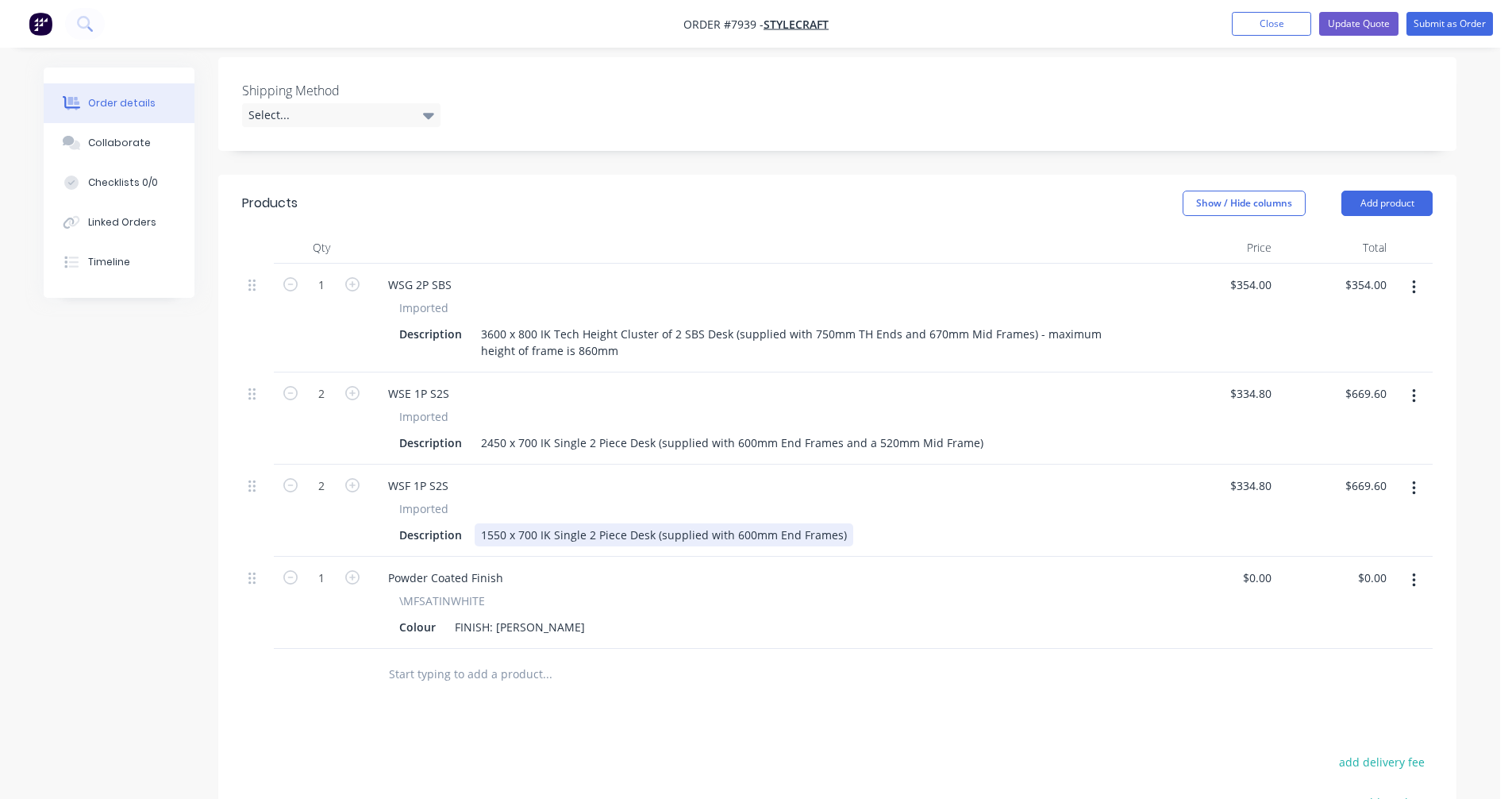
click at [550, 523] on div "1550 x 700 IK Single 2 Piece Desk (supplied with 600mm End Frames)" at bounding box center [664, 534] width 378 height 23
click at [445, 474] on div "WSF 1P S2S" at bounding box center [418, 485] width 85 height 23
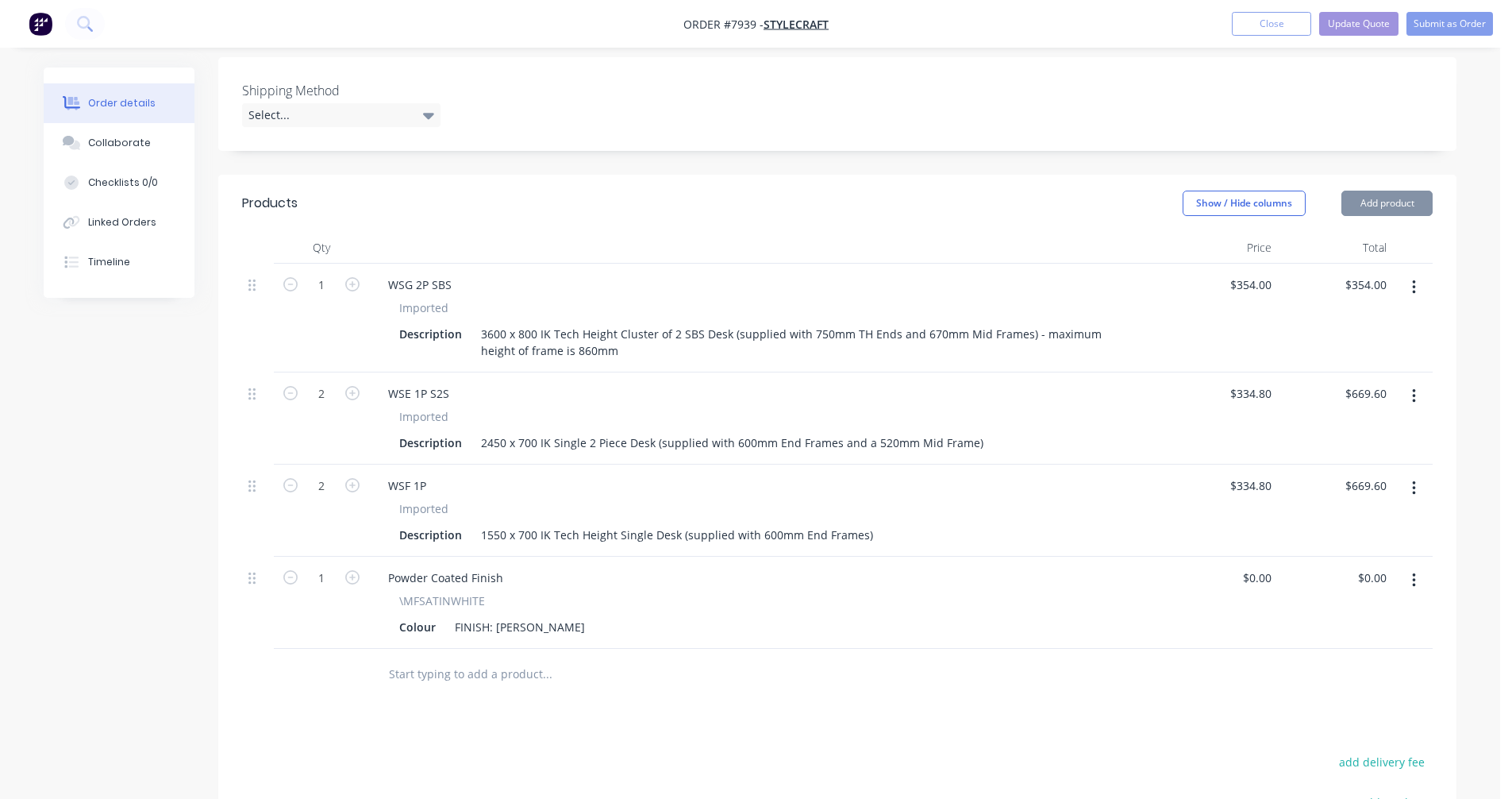
click at [796, 523] on div "1550 x 700 IK Tech Height Single Desk (supplied with 600mm End Frames)" at bounding box center [677, 534] width 404 height 23
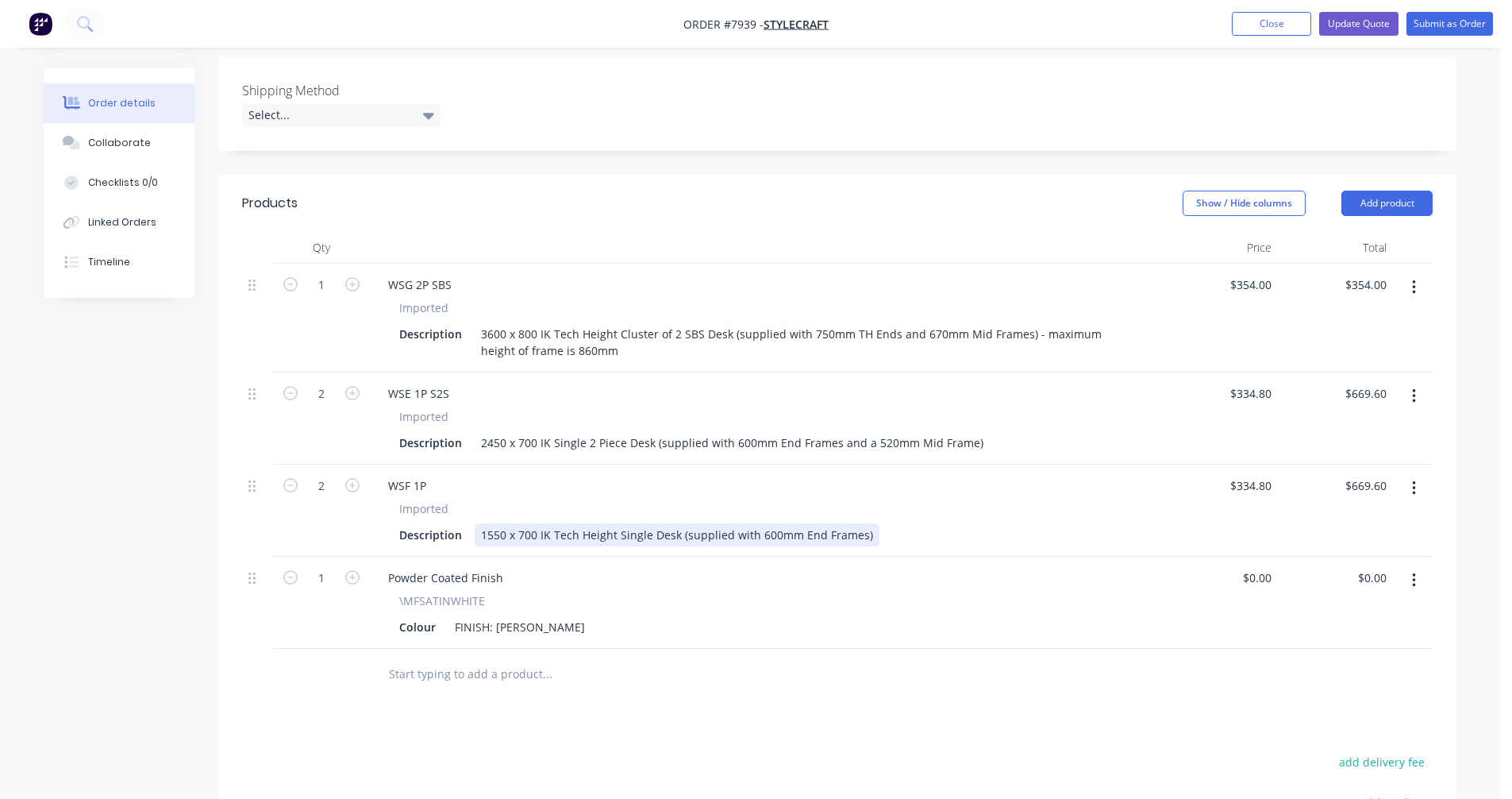
click at [796, 523] on div "1550 x 700 IK Tech Height Single Desk (supplied with 600mm End Frames)" at bounding box center [677, 534] width 404 height 23
type input "$334.80"
type input "$669.60"
click at [845, 523] on div "1550 x 700 IK Tech Height Single Desk (supplied with 600mm TH End Frames and Te…" at bounding box center [746, 534] width 543 height 23
click at [850, 523] on div "1550 x 700 IK Tech Height Single Desk (supplied with 600mm TH End Frames and Te…" at bounding box center [746, 534] width 543 height 23
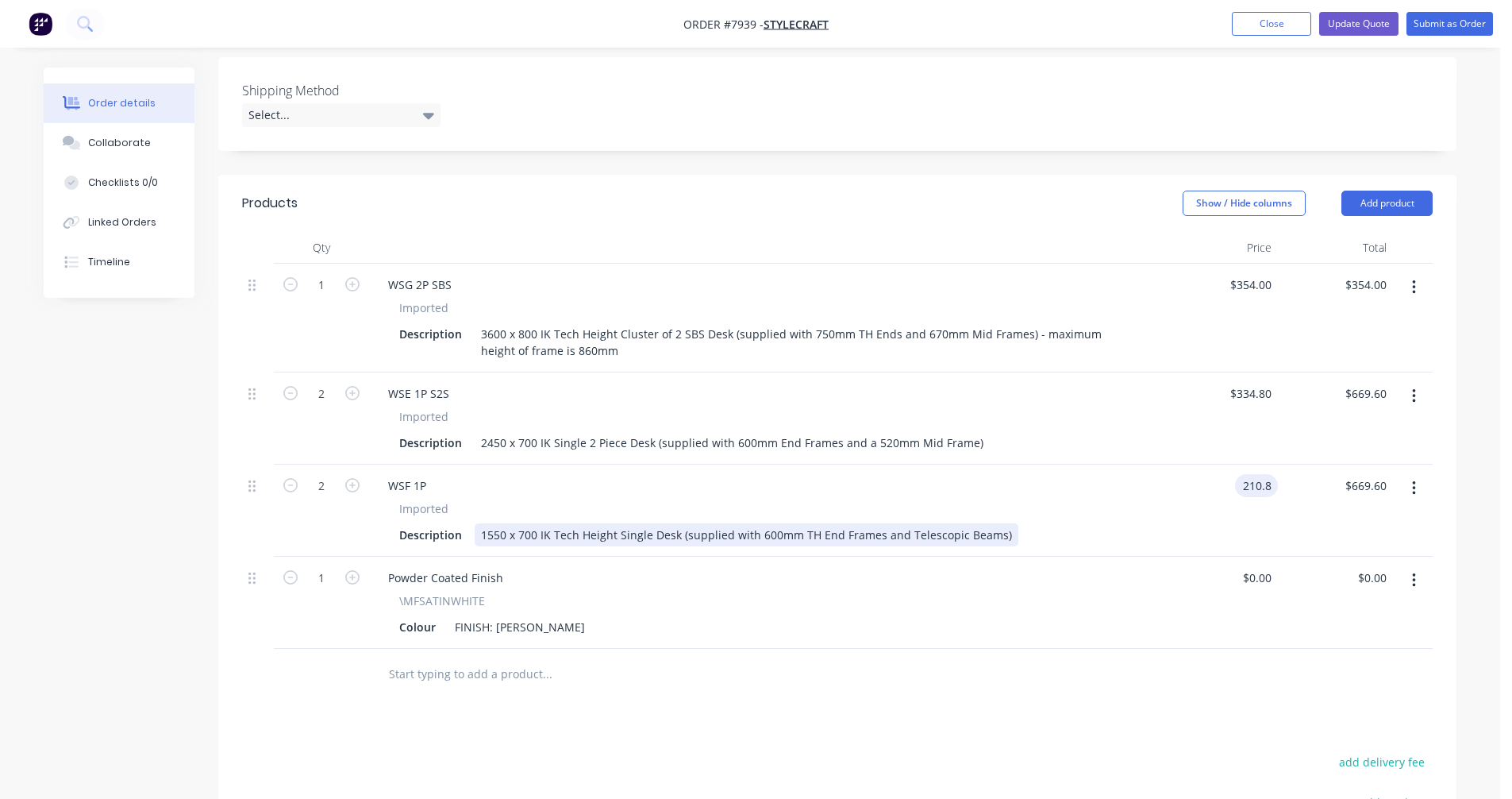
type input "$210.80"
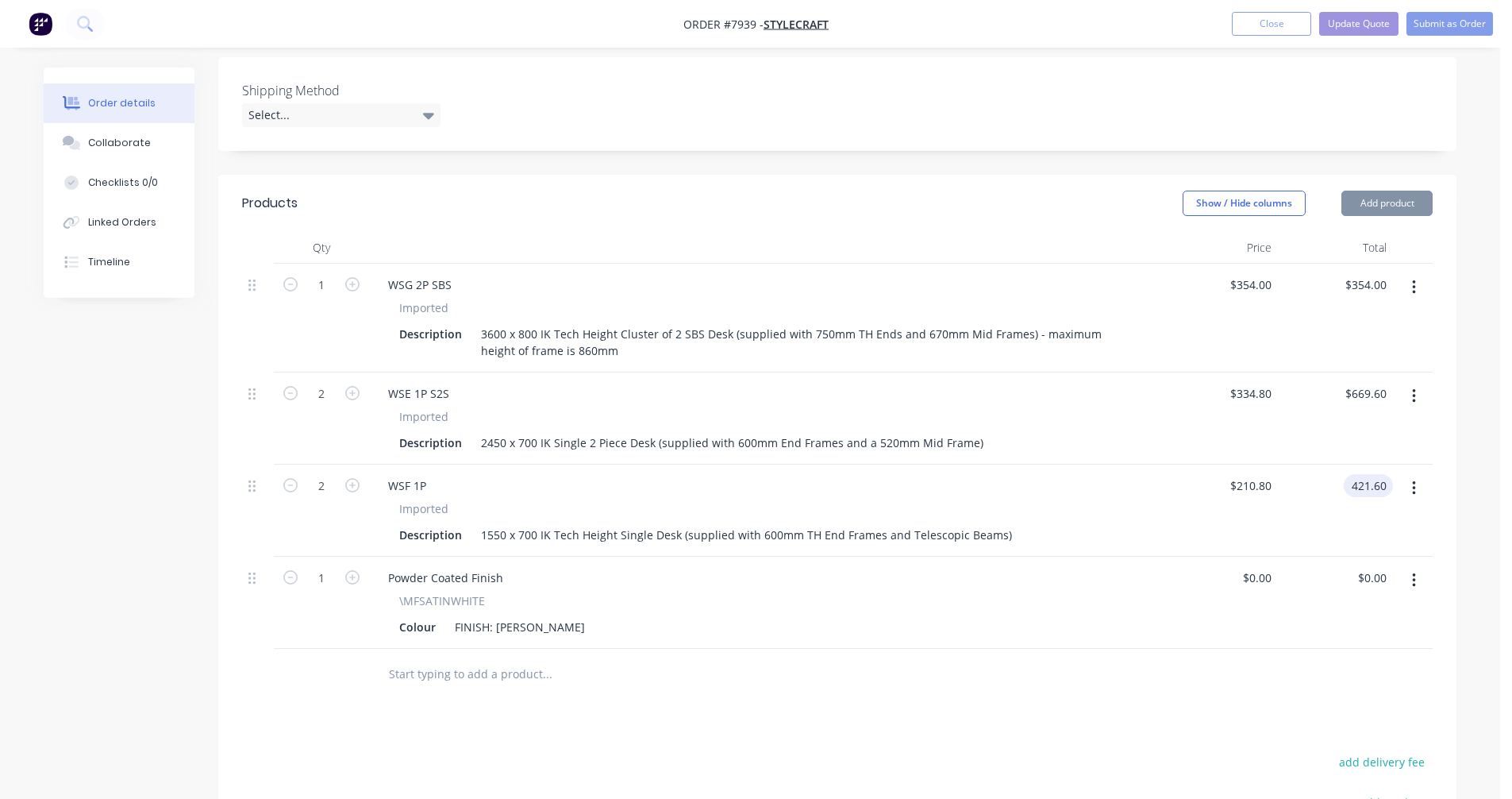
type input "$421.60"
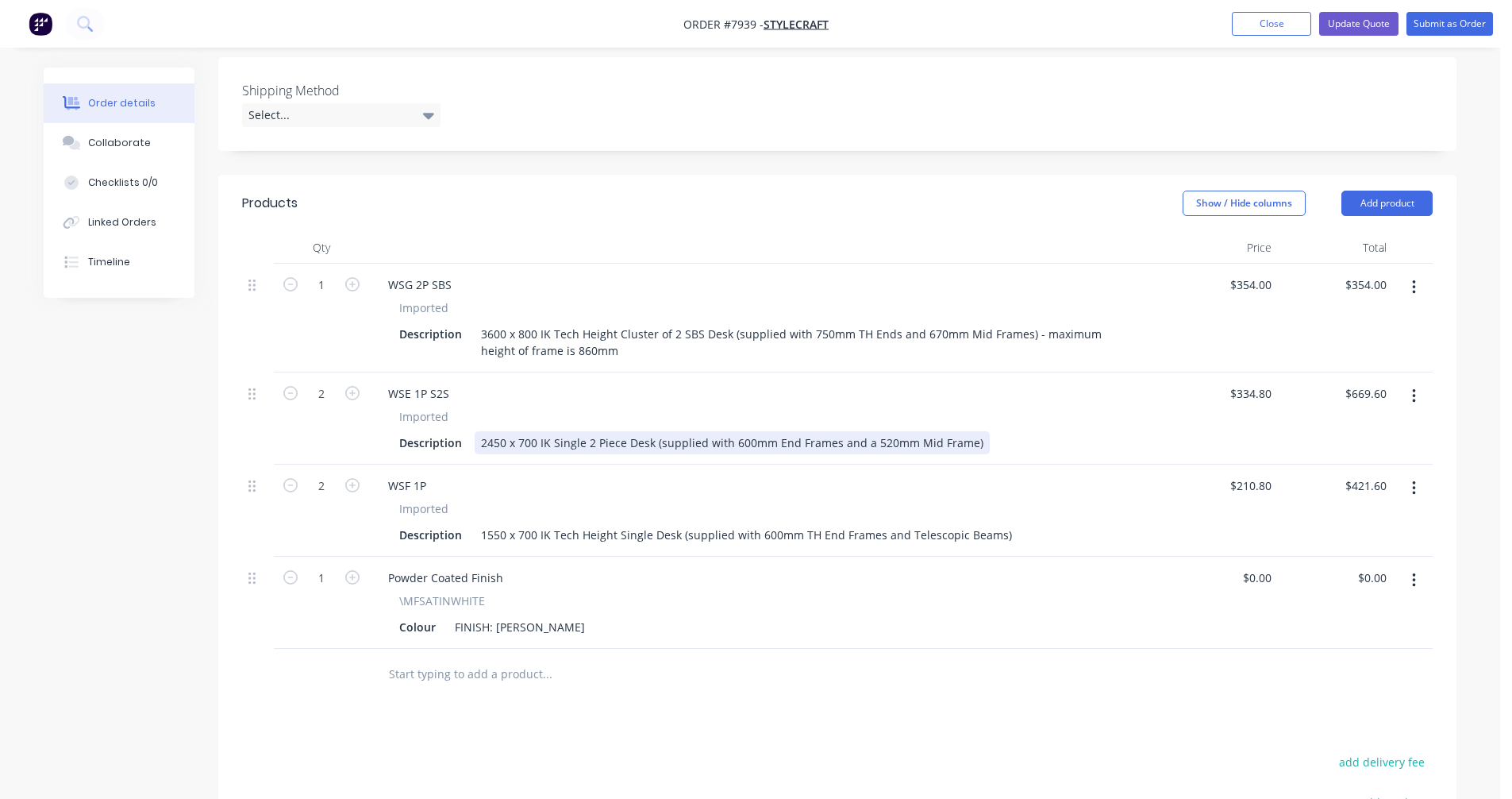
click at [553, 431] on div "2450 x 700 IK Single 2 Piece Desk (supplied with 600mm End Frames and a 520mm M…" at bounding box center [732, 442] width 515 height 23
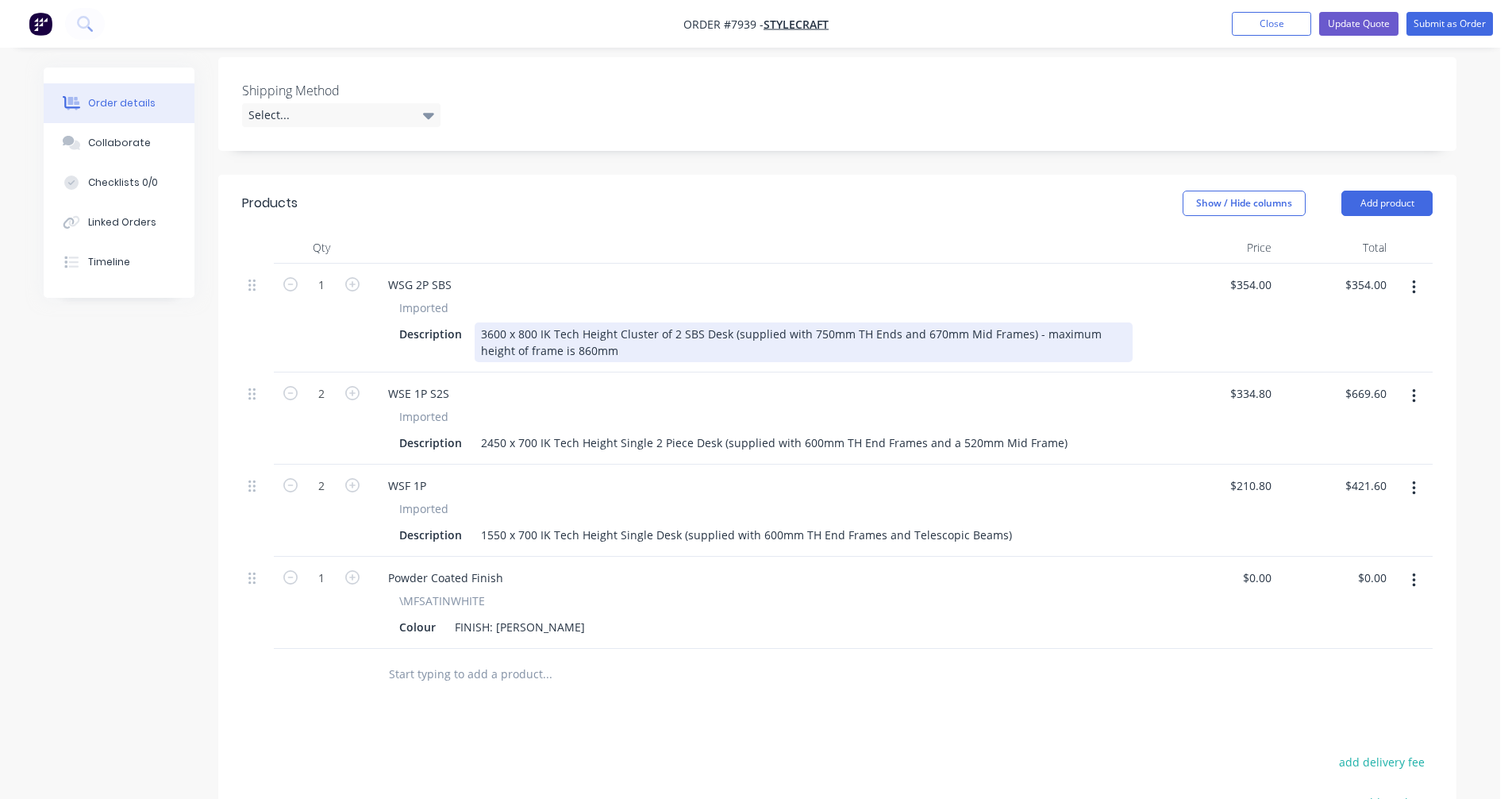
click at [1016, 322] on div "3600 x 800 IK Tech Height Cluster of 2 SBS Desk (supplied with 750mm TH Ends an…" at bounding box center [804, 342] width 658 height 40
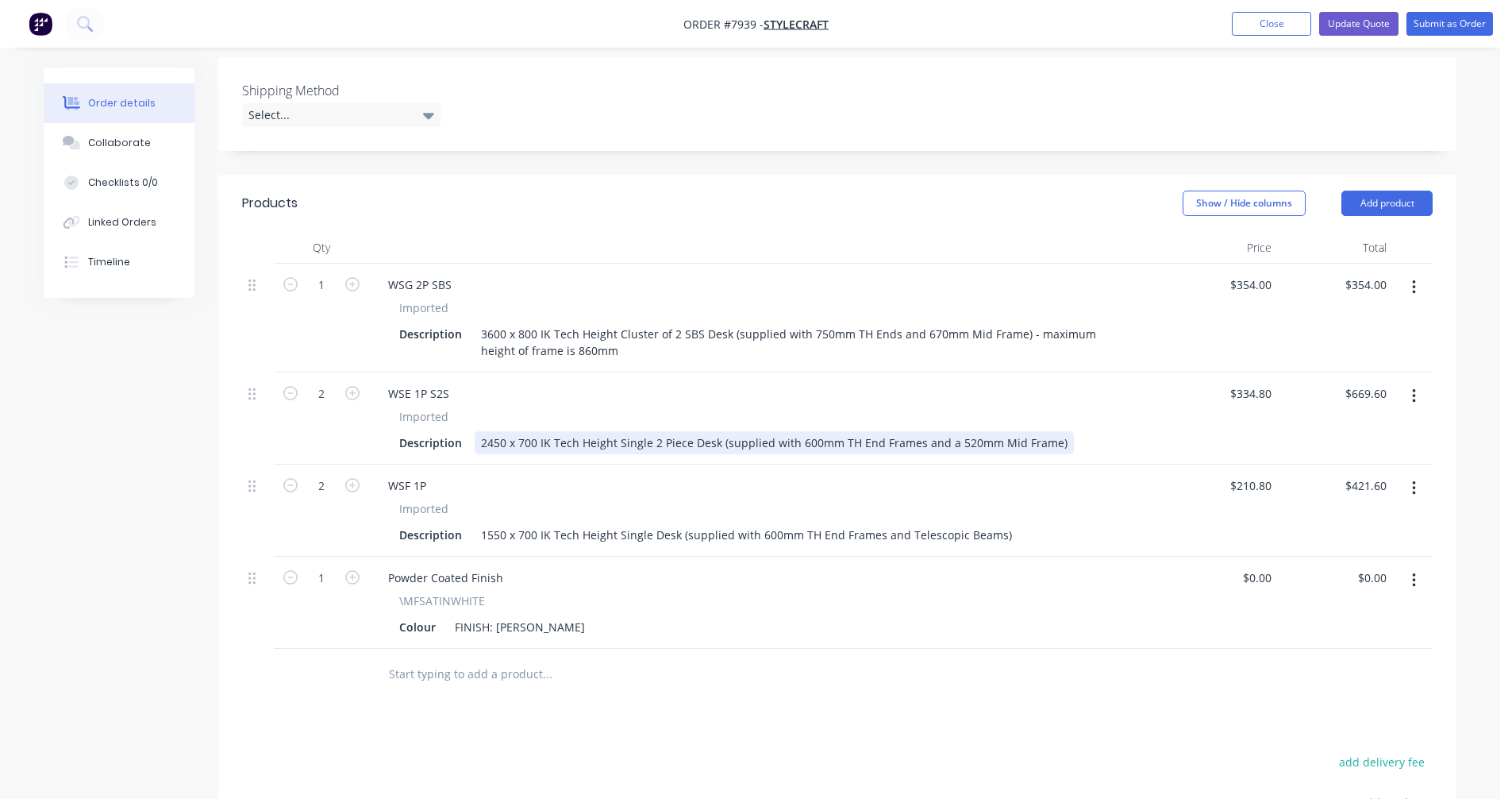
click at [1004, 431] on div "2450 x 700 IK Tech Height Single 2 Piece Desk (supplied with 600mm TH End Frame…" at bounding box center [774, 442] width 599 height 23
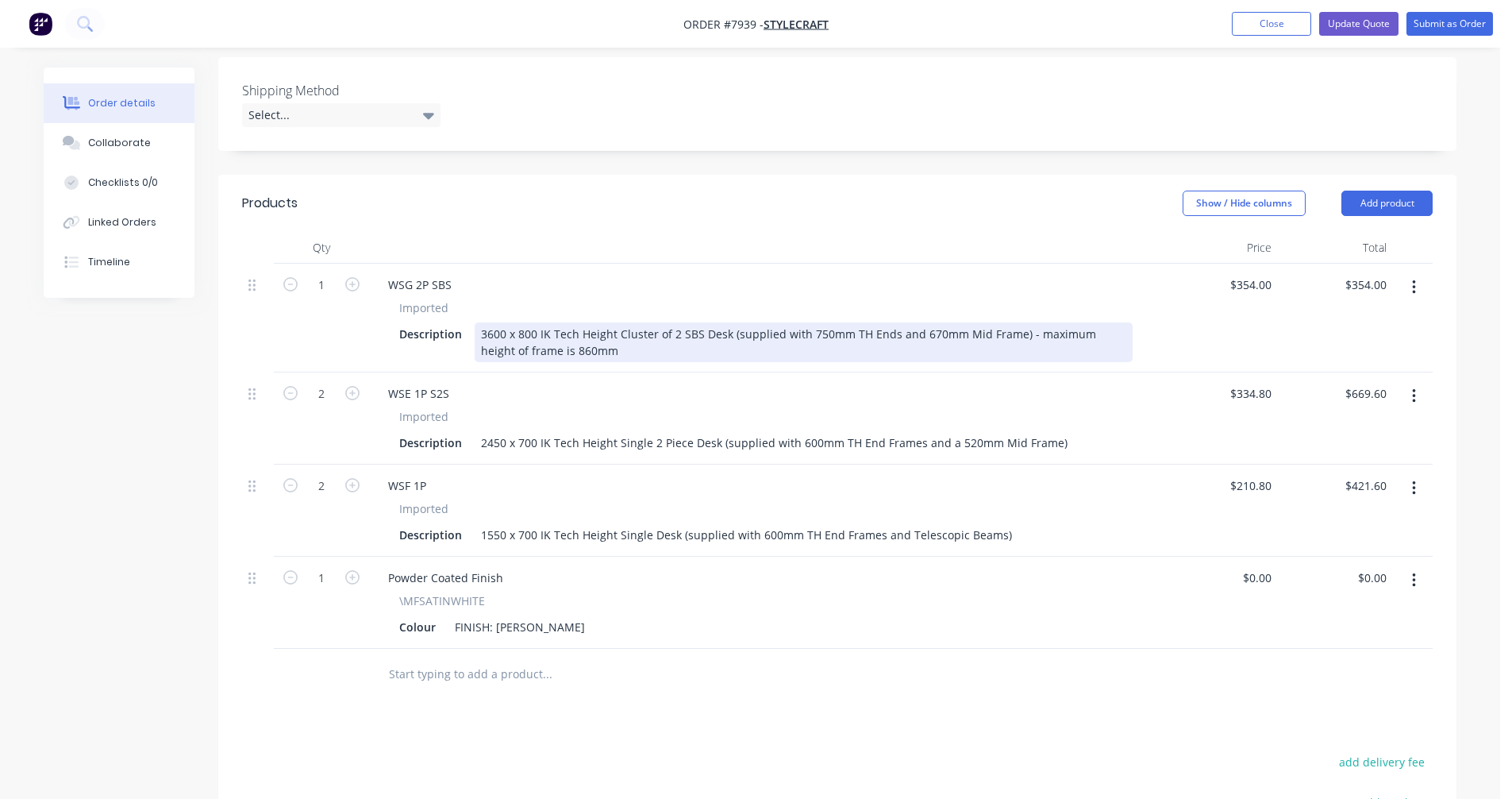
click at [913, 322] on div "3600 x 800 IK Tech Height Cluster of 2 SBS Desk (supplied with 750mm TH Ends an…" at bounding box center [804, 342] width 658 height 40
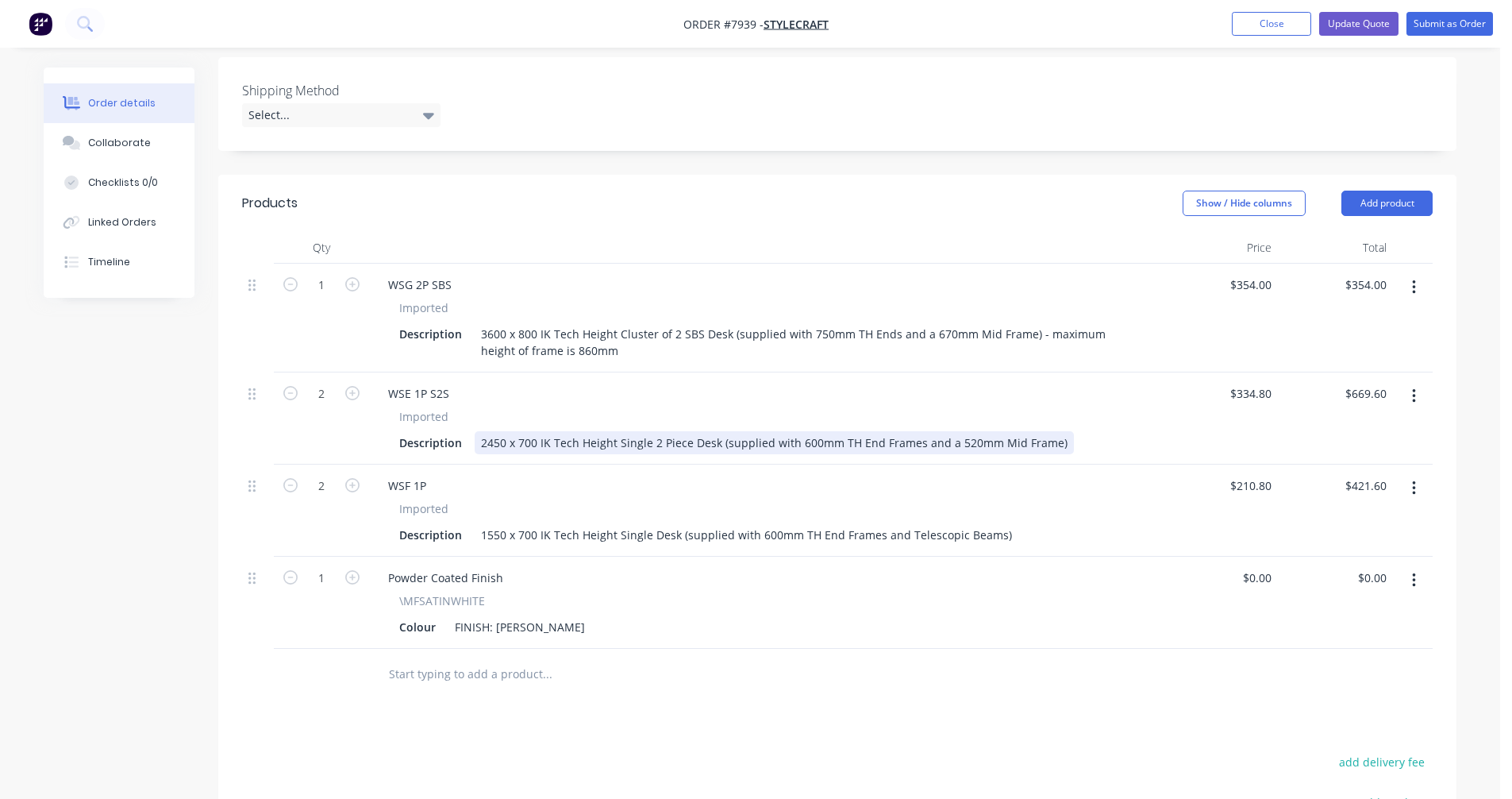
click at [991, 431] on div "2450 x 700 IK Tech Height Single 2 Piece Desk (supplied with 600mm TH End Frame…" at bounding box center [774, 442] width 599 height 23
click at [854, 431] on div "2450 x 700 IK Tech Height Single 2 Piece Desk (supplied with 600mm TH End Frame…" at bounding box center [774, 442] width 599 height 23
type input "$346.80"
type input "$693.60"
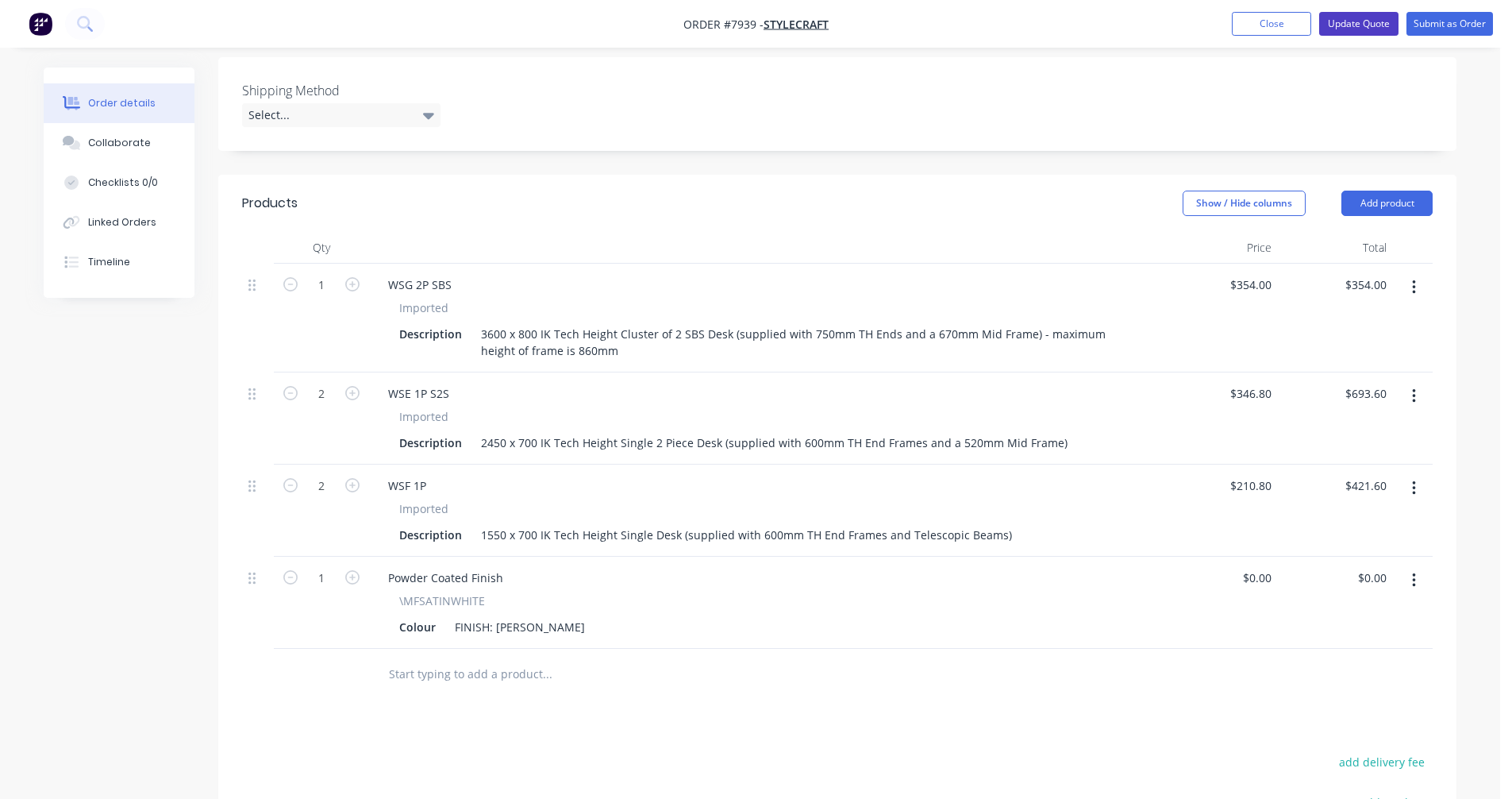
click at [1369, 21] on button "Update Quote" at bounding box center [1359, 24] width 79 height 24
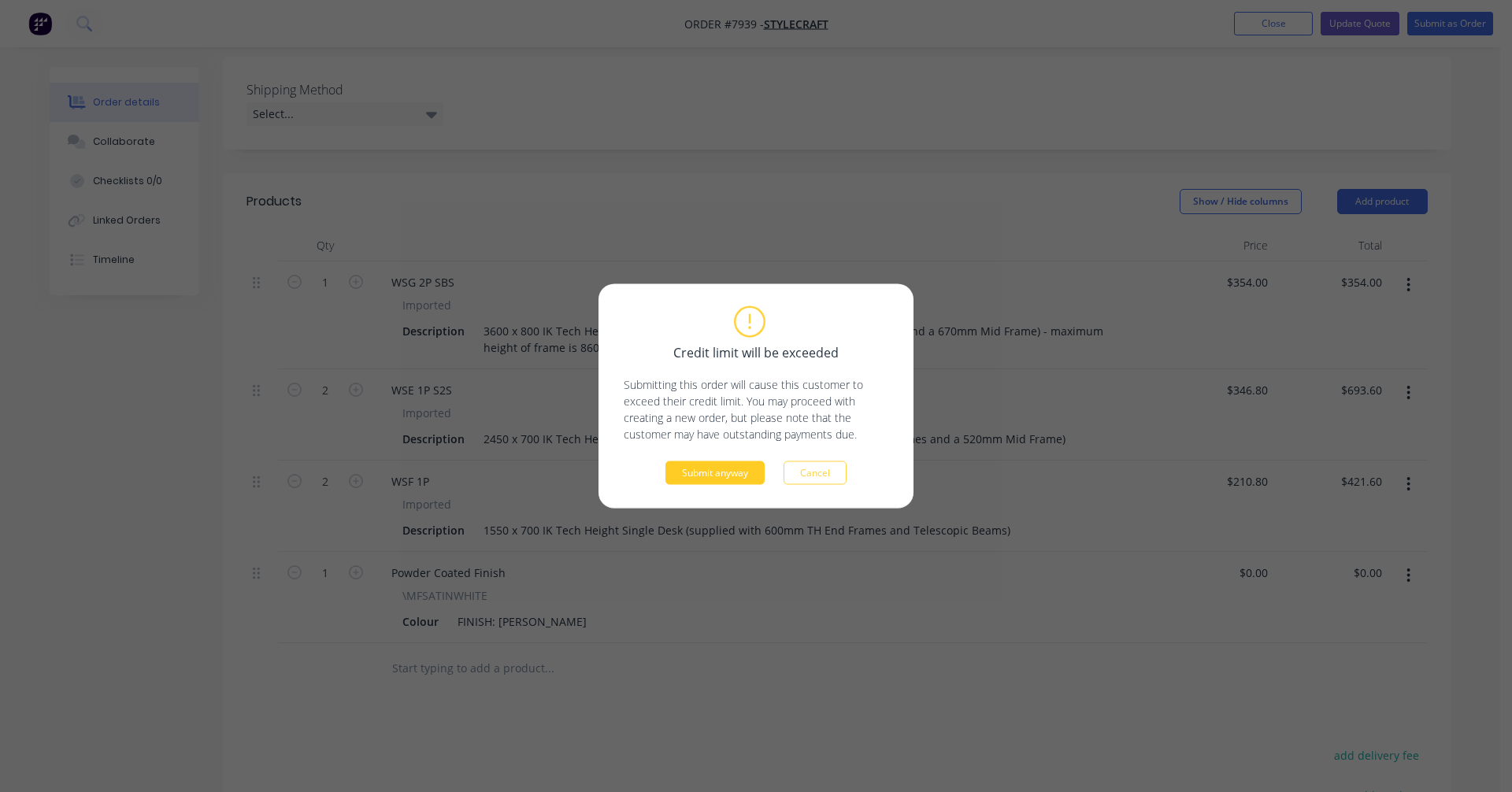
click at [722, 473] on button "Submit anyway" at bounding box center [715, 473] width 100 height 24
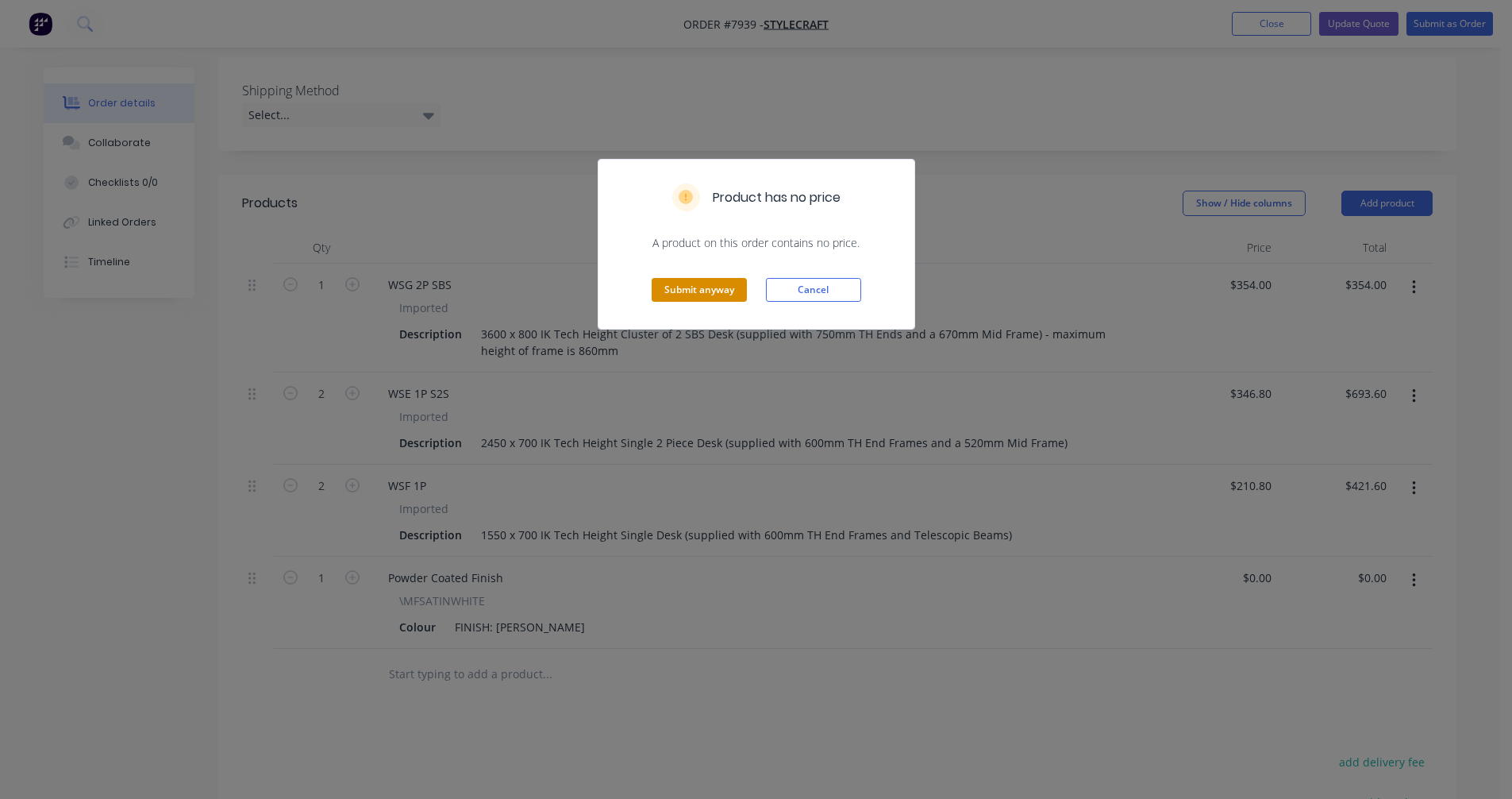
click at [684, 289] on button "Submit anyway" at bounding box center [699, 290] width 95 height 24
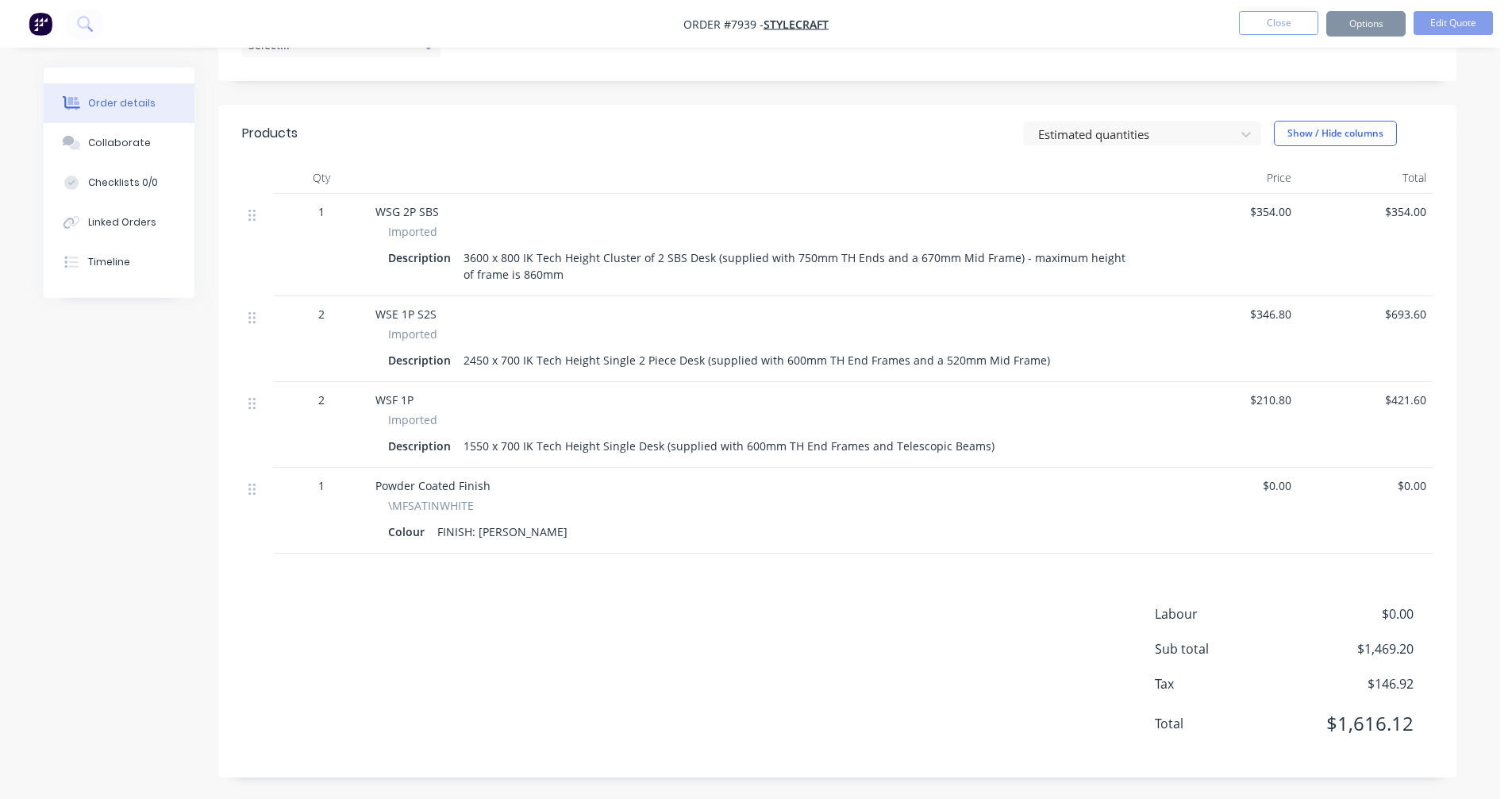
scroll to position [451, 0]
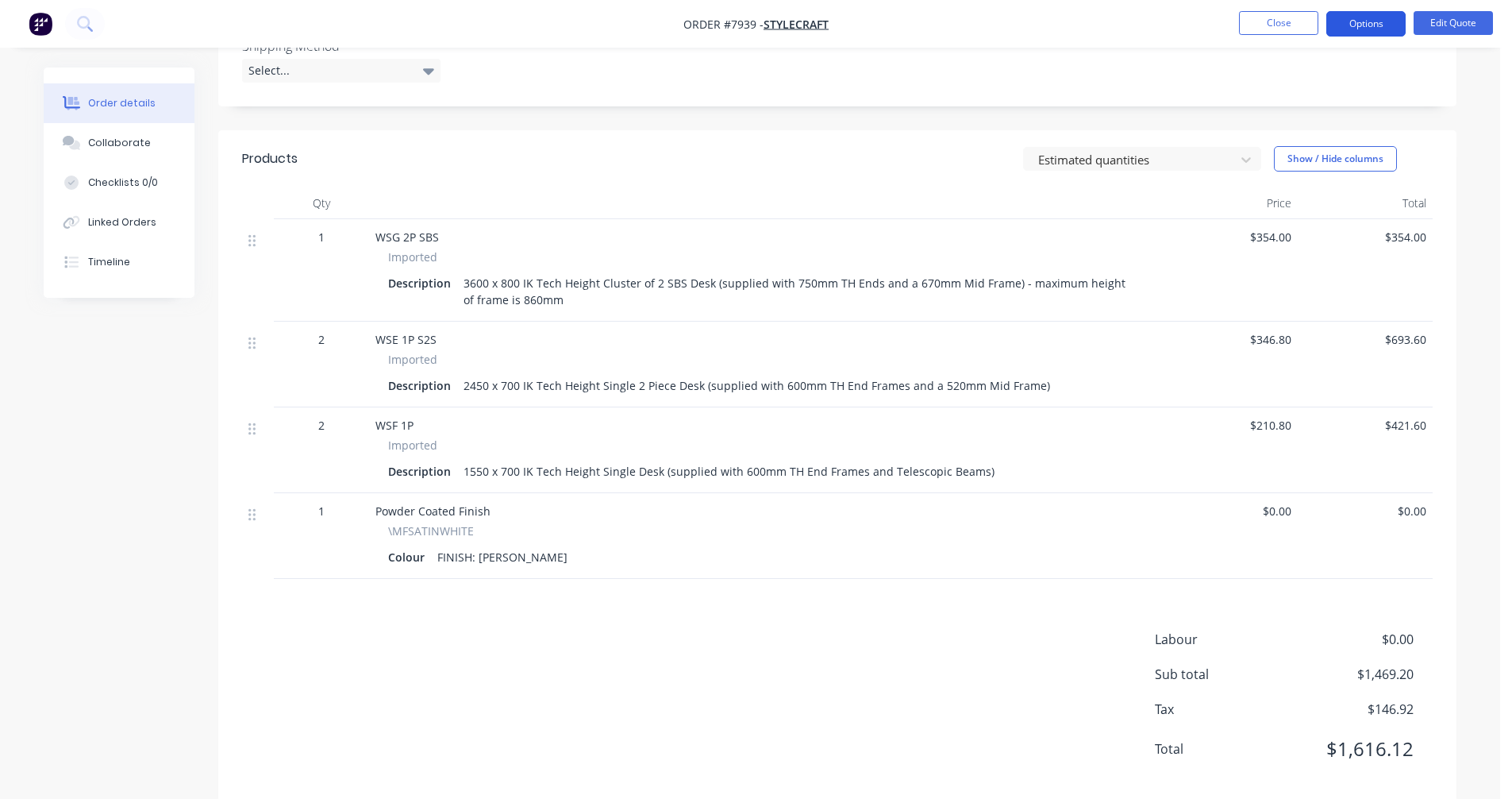
click at [1363, 25] on button "Options" at bounding box center [1366, 24] width 79 height 26
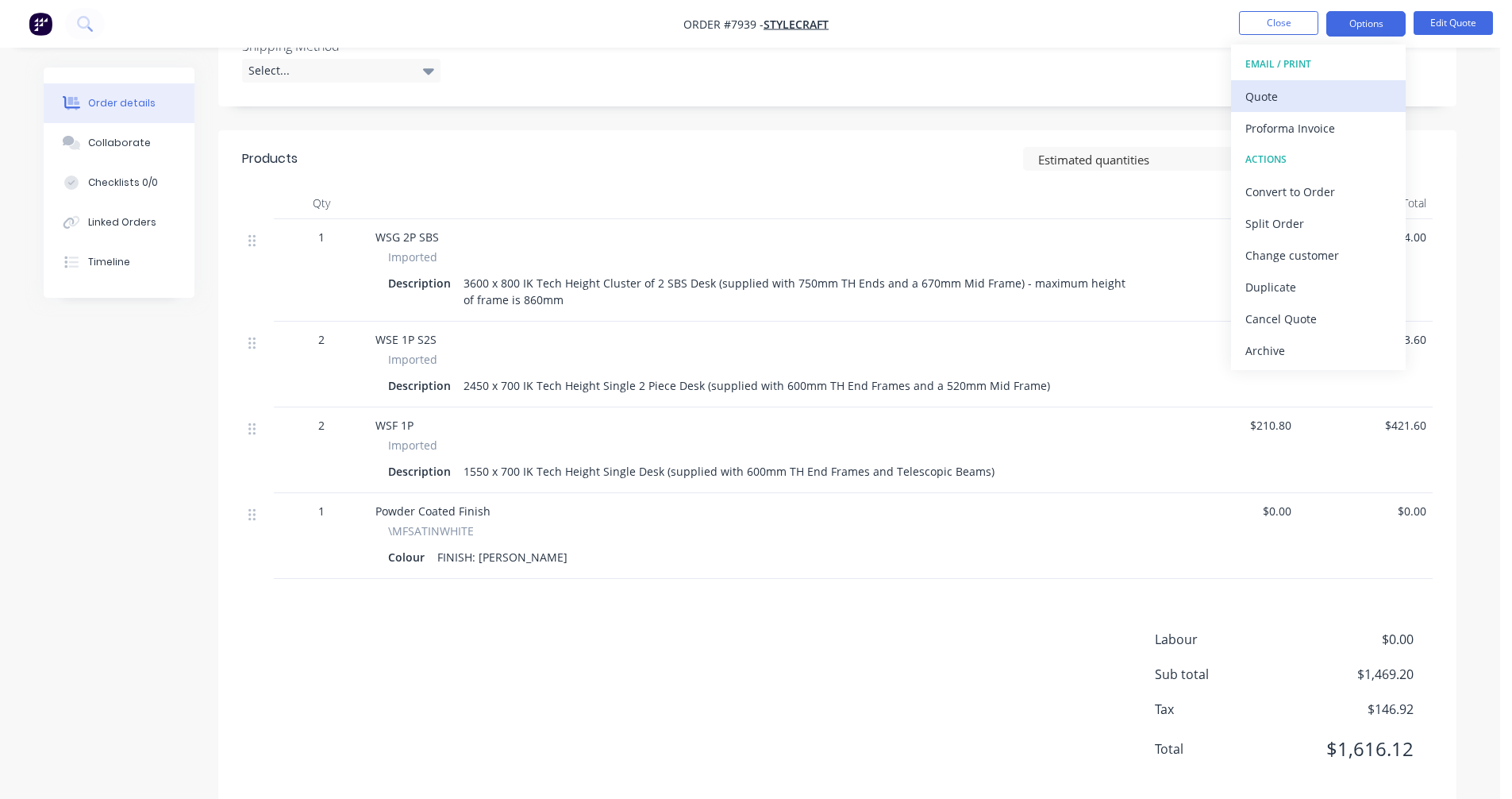
click at [1258, 96] on div "Quote" at bounding box center [1317, 95] width 146 height 23
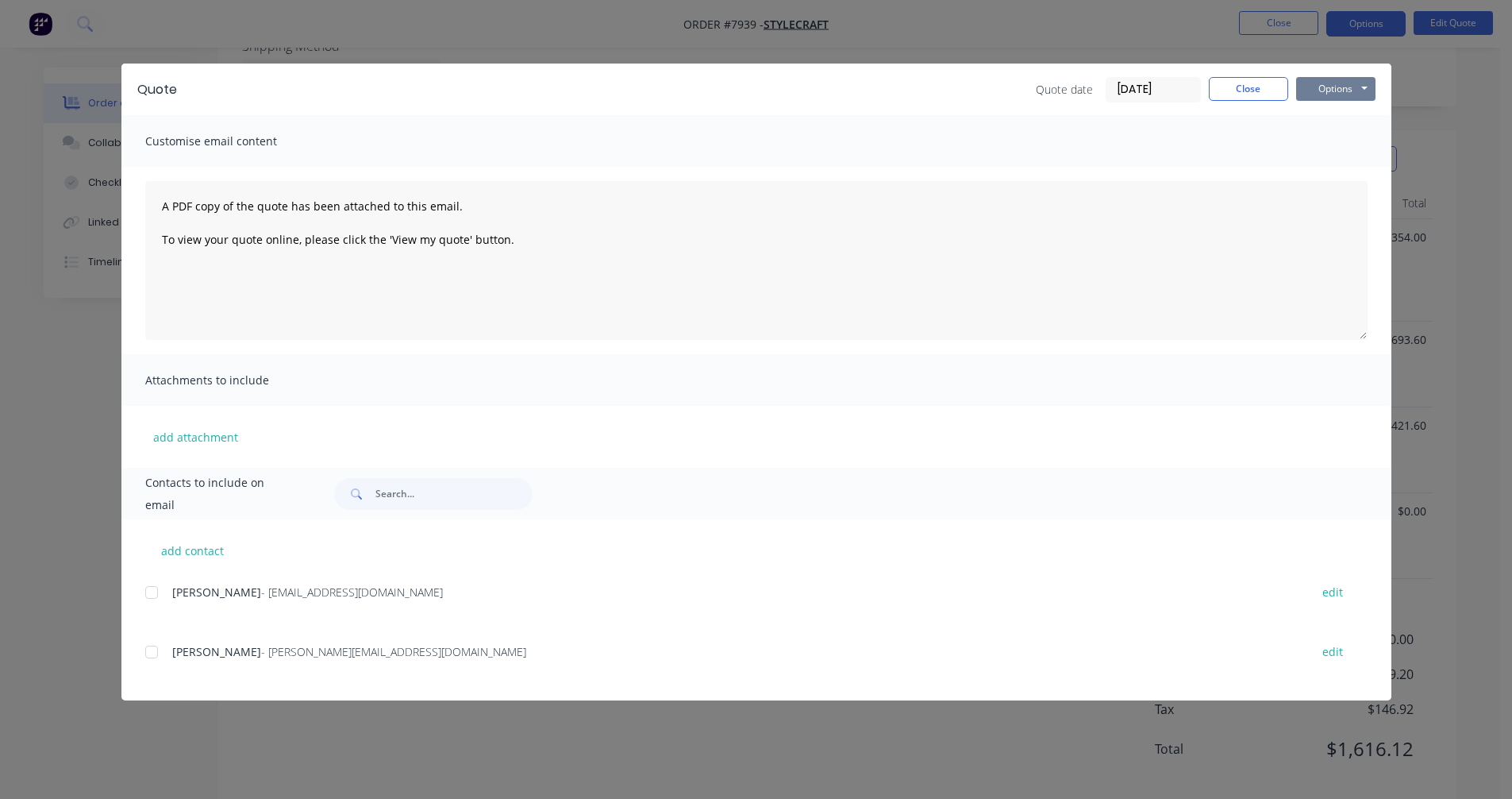
click at [1358, 84] on button "Options" at bounding box center [1335, 88] width 79 height 24
click at [1362, 113] on button "Preview" at bounding box center [1346, 117] width 101 height 26
click at [1227, 89] on button "Close" at bounding box center [1249, 88] width 79 height 24
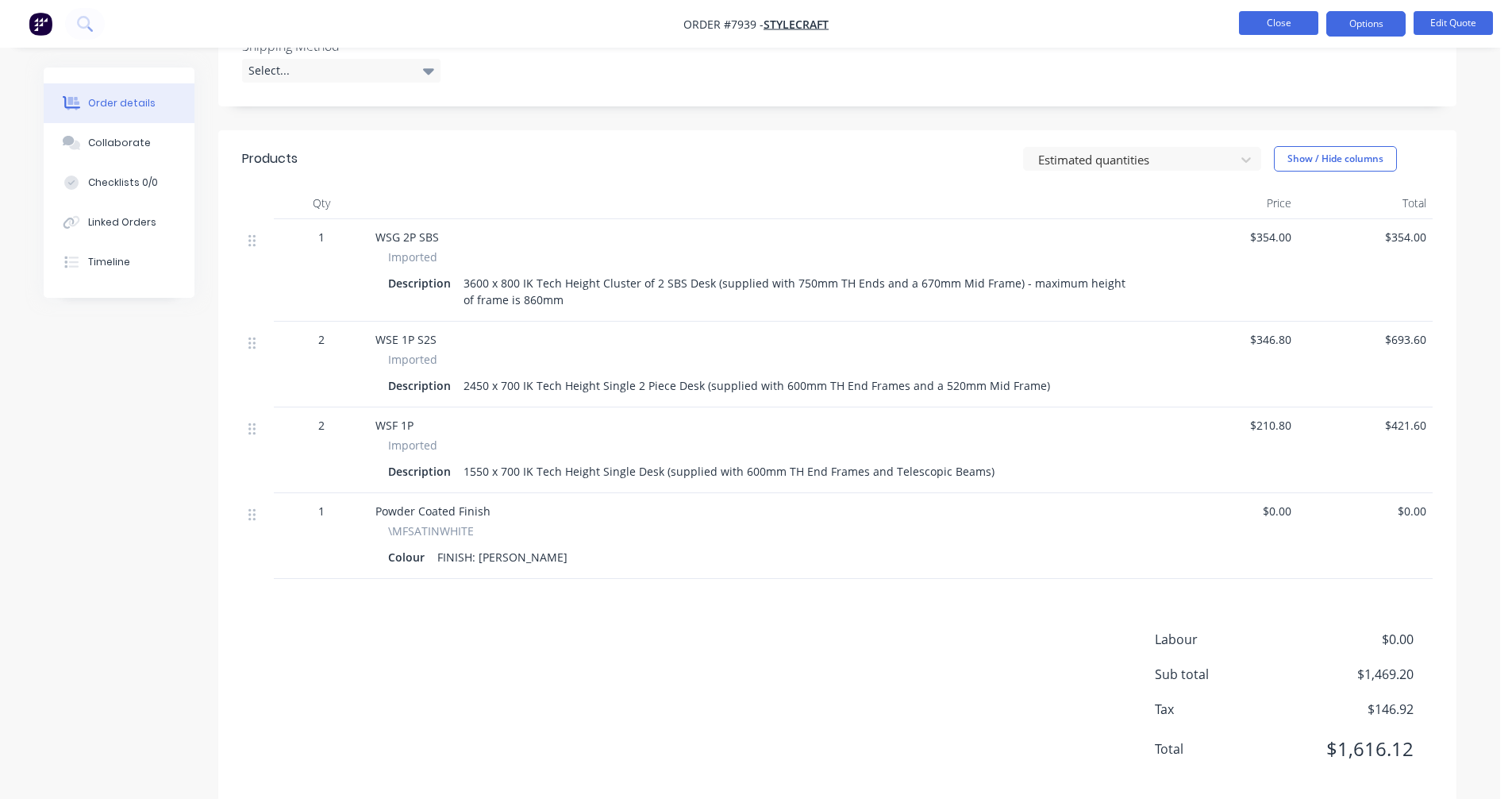
click at [1274, 33] on button "Close" at bounding box center [1279, 23] width 79 height 24
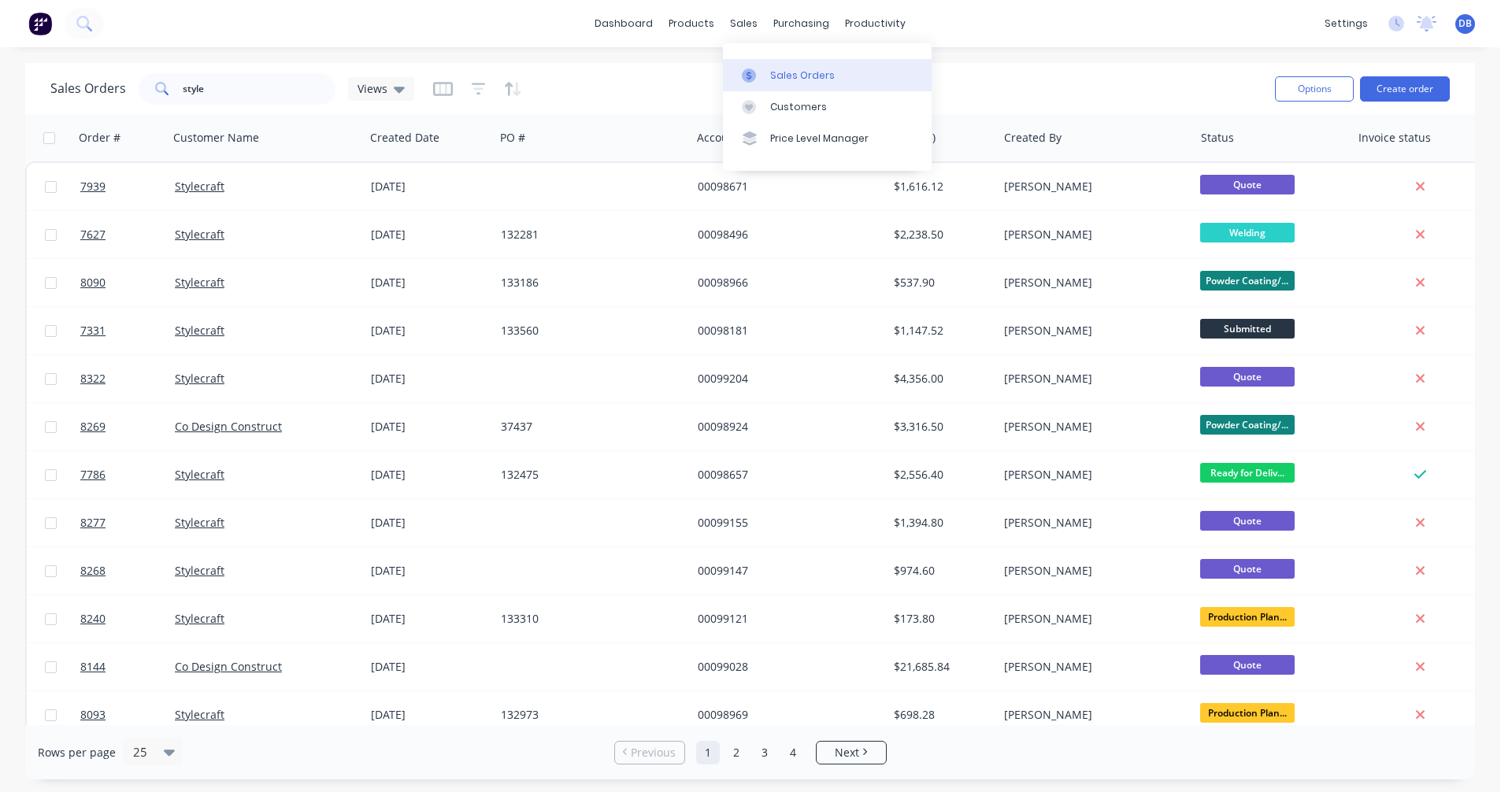
click at [772, 74] on div "Sales Orders" at bounding box center [802, 75] width 65 height 14
drag, startPoint x: 208, startPoint y: 90, endPoint x: 115, endPoint y: 93, distance: 93.0
click at [115, 93] on div "Sales Orders style Views" at bounding box center [232, 89] width 364 height 32
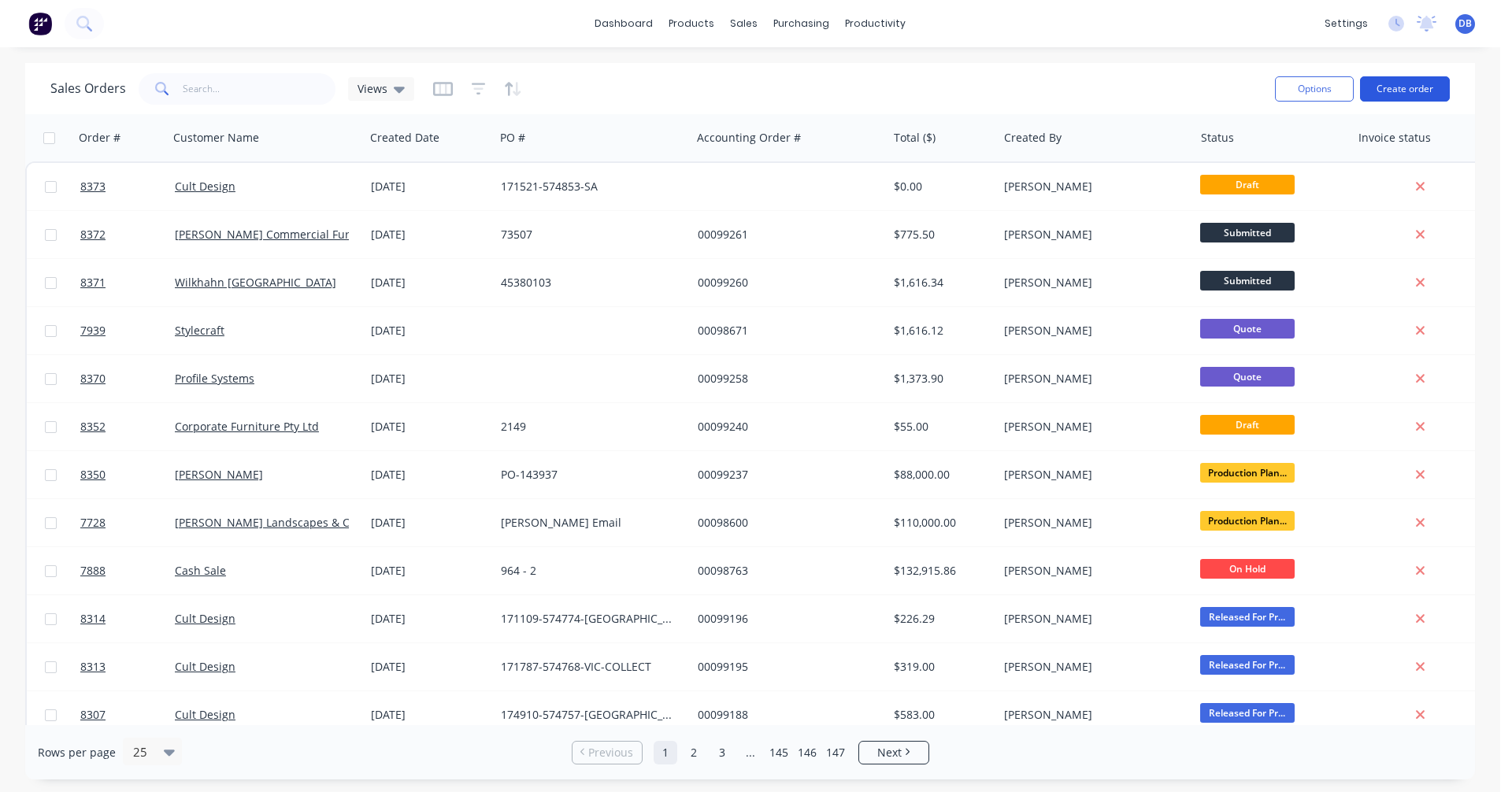
click at [1404, 91] on button "Create order" at bounding box center [1405, 89] width 90 height 26
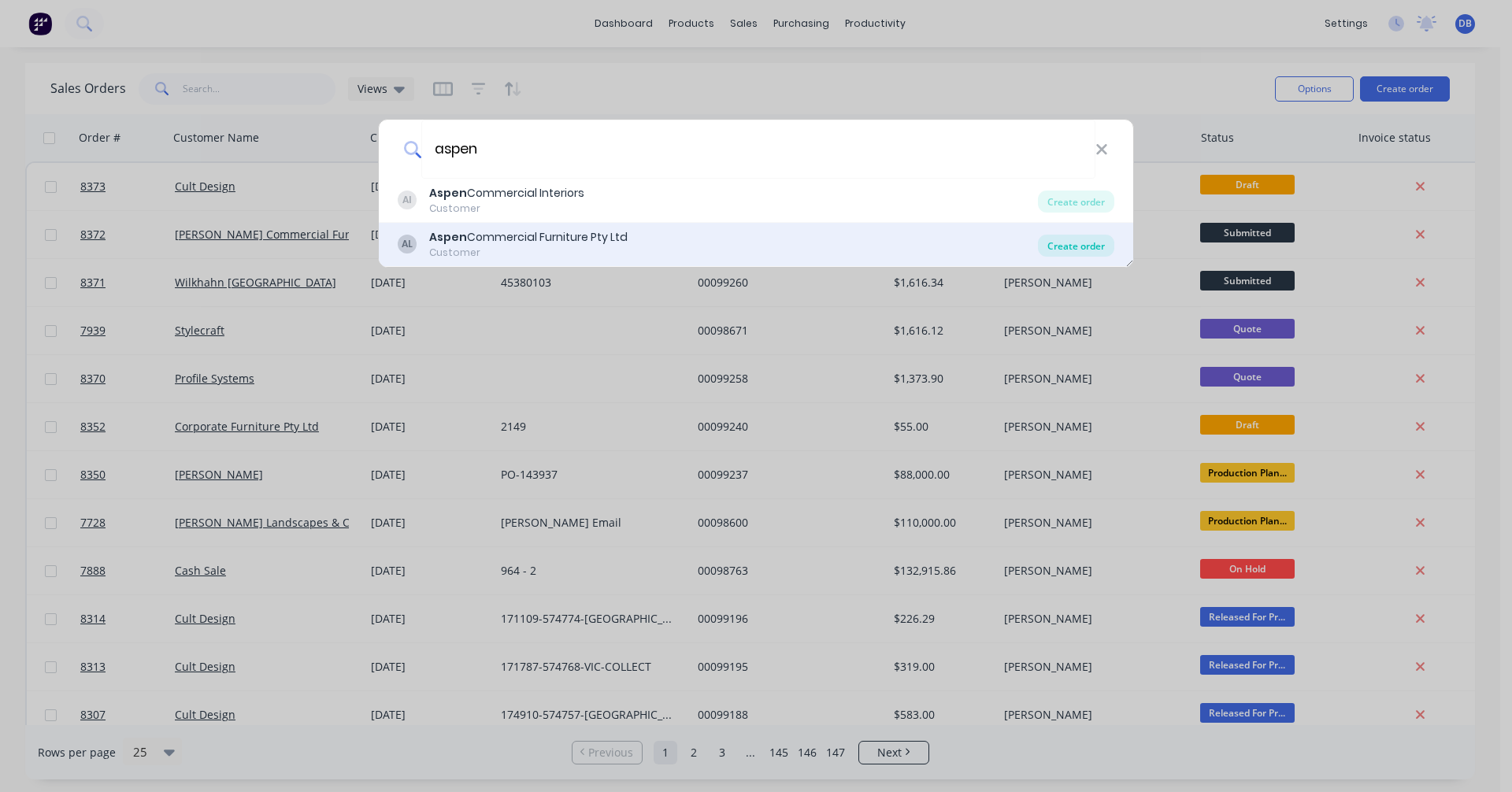
type input "aspen"
click at [1071, 240] on div "Create order" at bounding box center [1075, 245] width 76 height 22
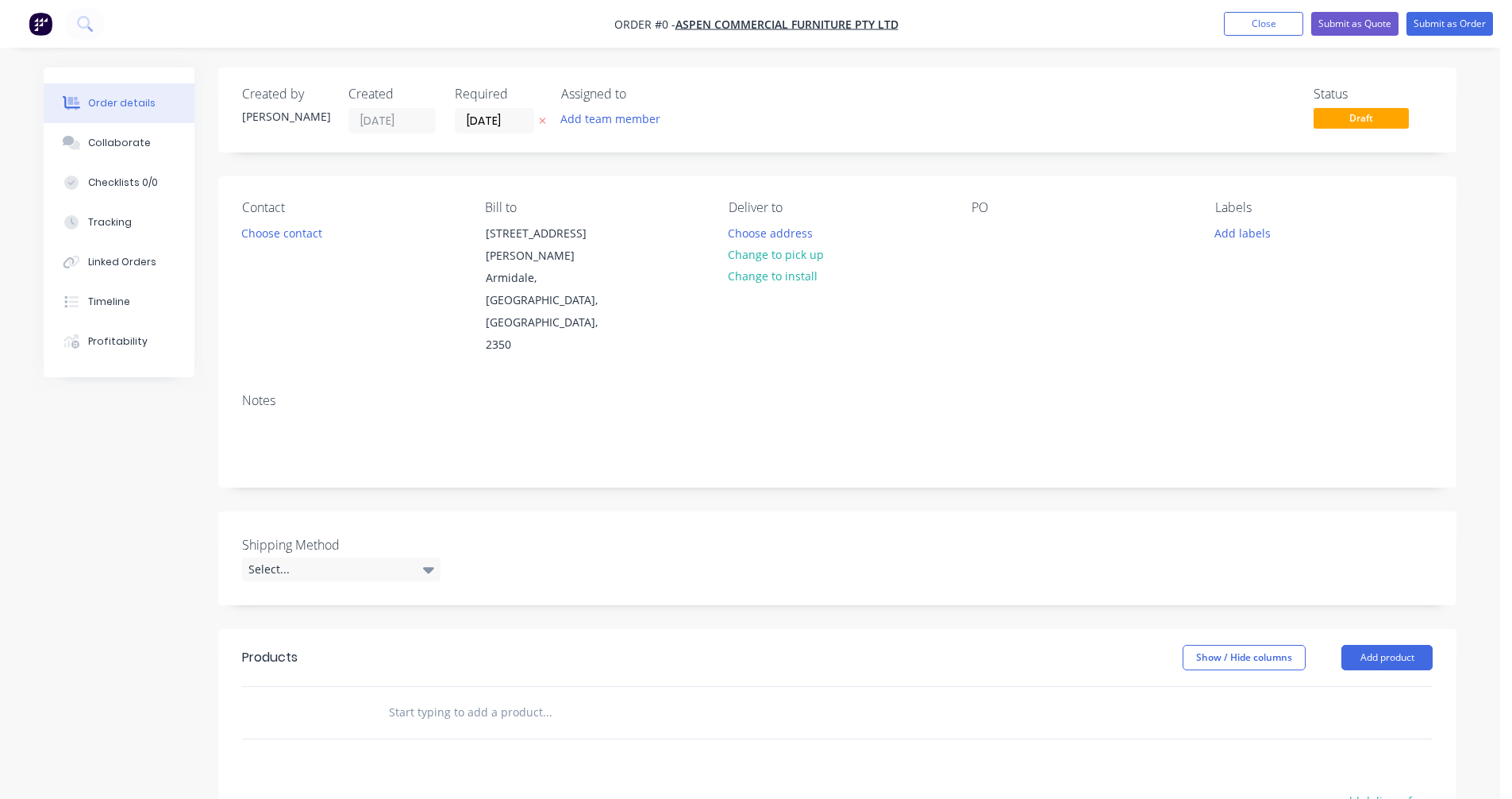
click at [416, 697] on input "text" at bounding box center [547, 713] width 318 height 32
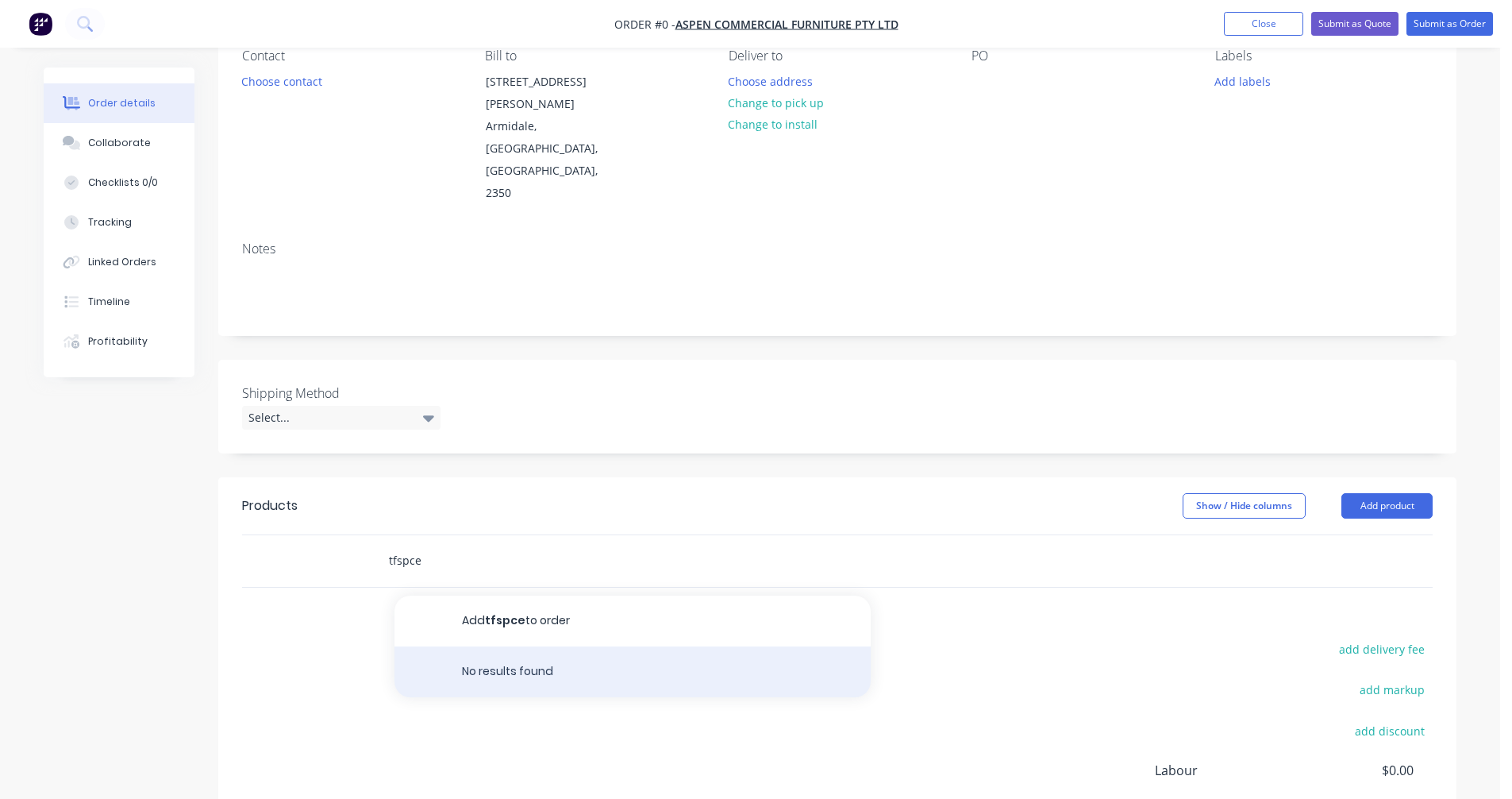
scroll to position [159, 0]
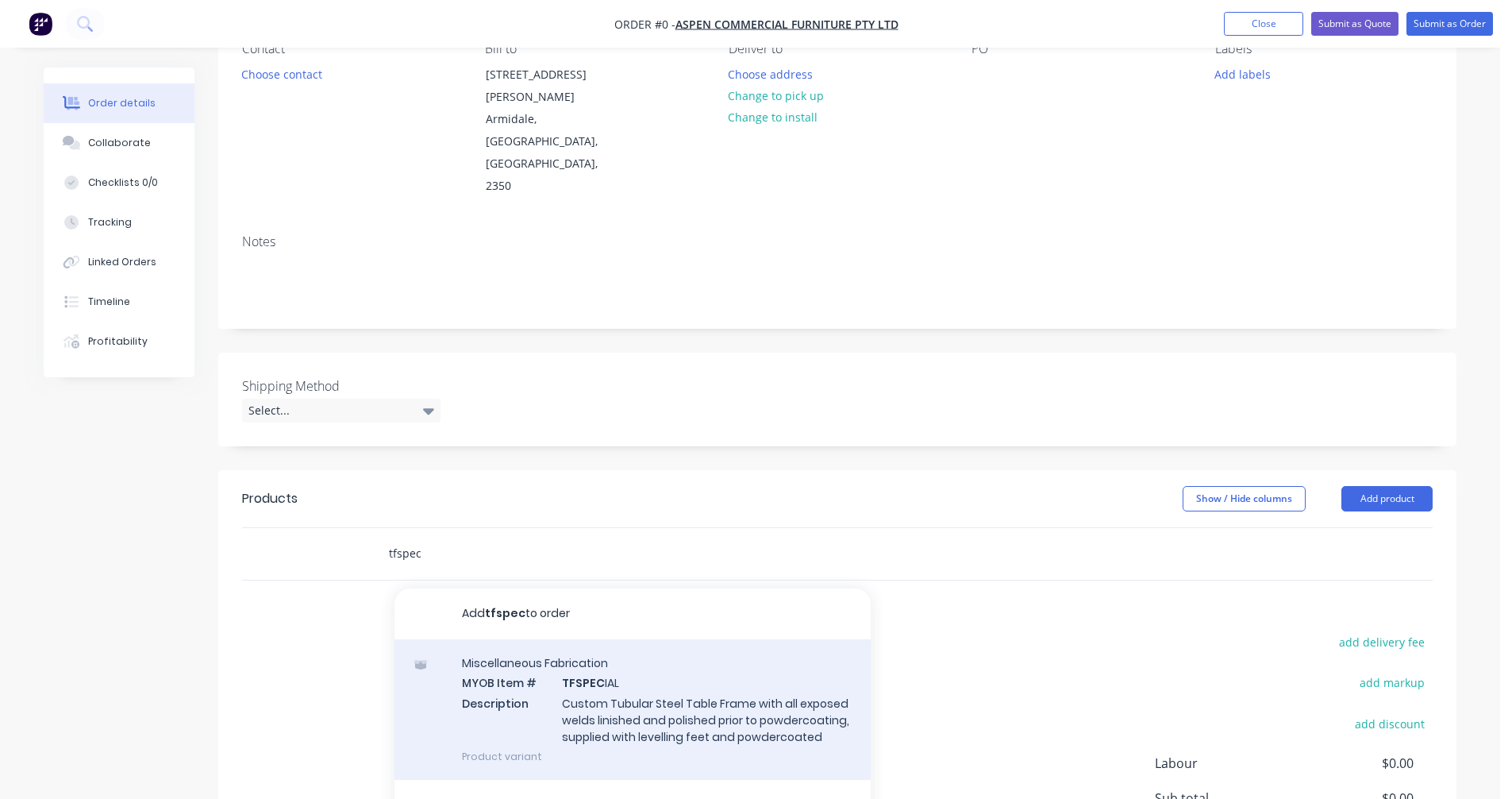
type input "tfspec"
click at [665, 645] on div "Miscellaneous Fabrication MYOB Item # TFSPEC IAL Description Custom Tubular Ste…" at bounding box center [632, 709] width 476 height 140
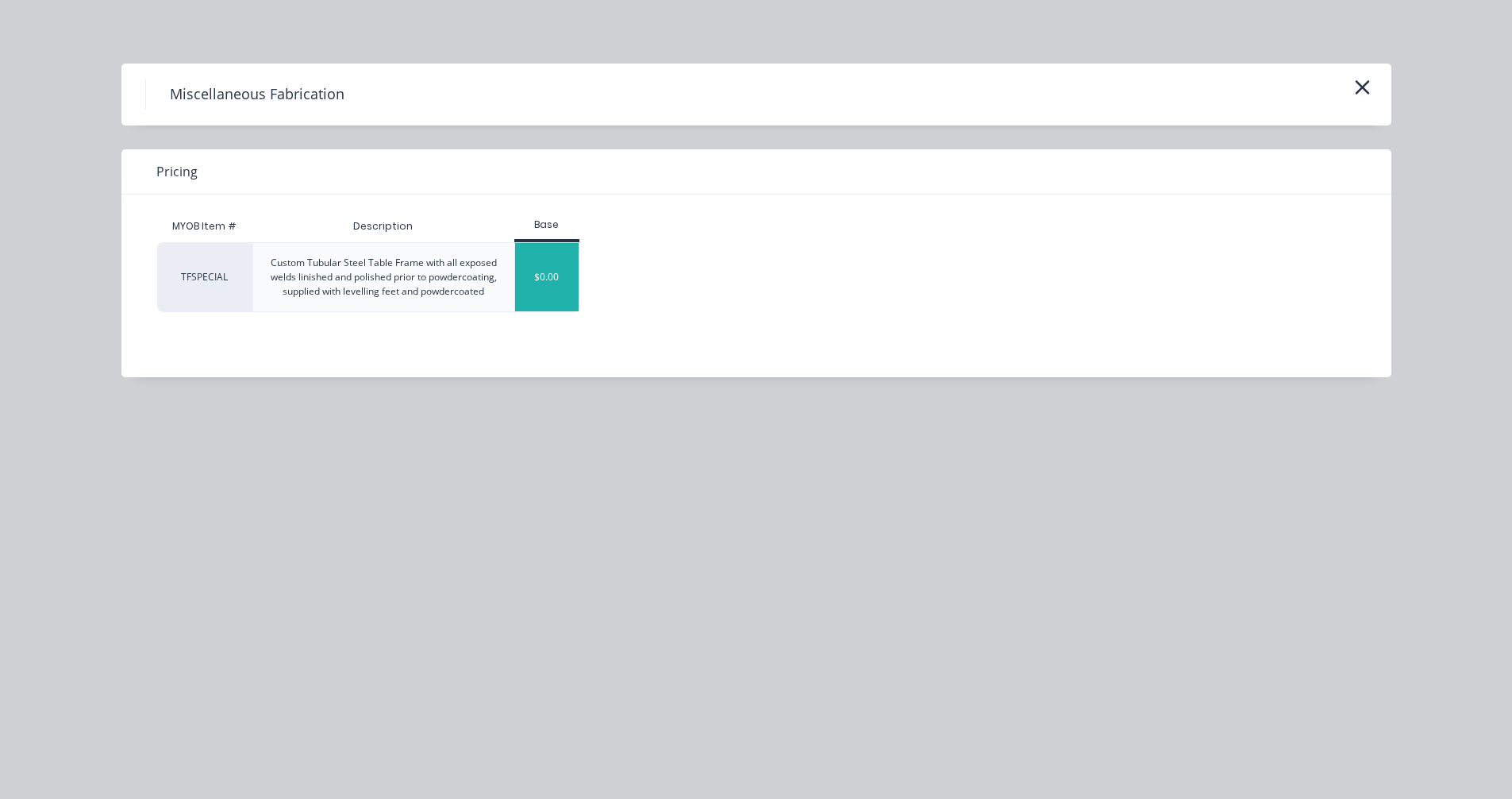
click at [560, 290] on div "$0.00" at bounding box center [546, 276] width 65 height 69
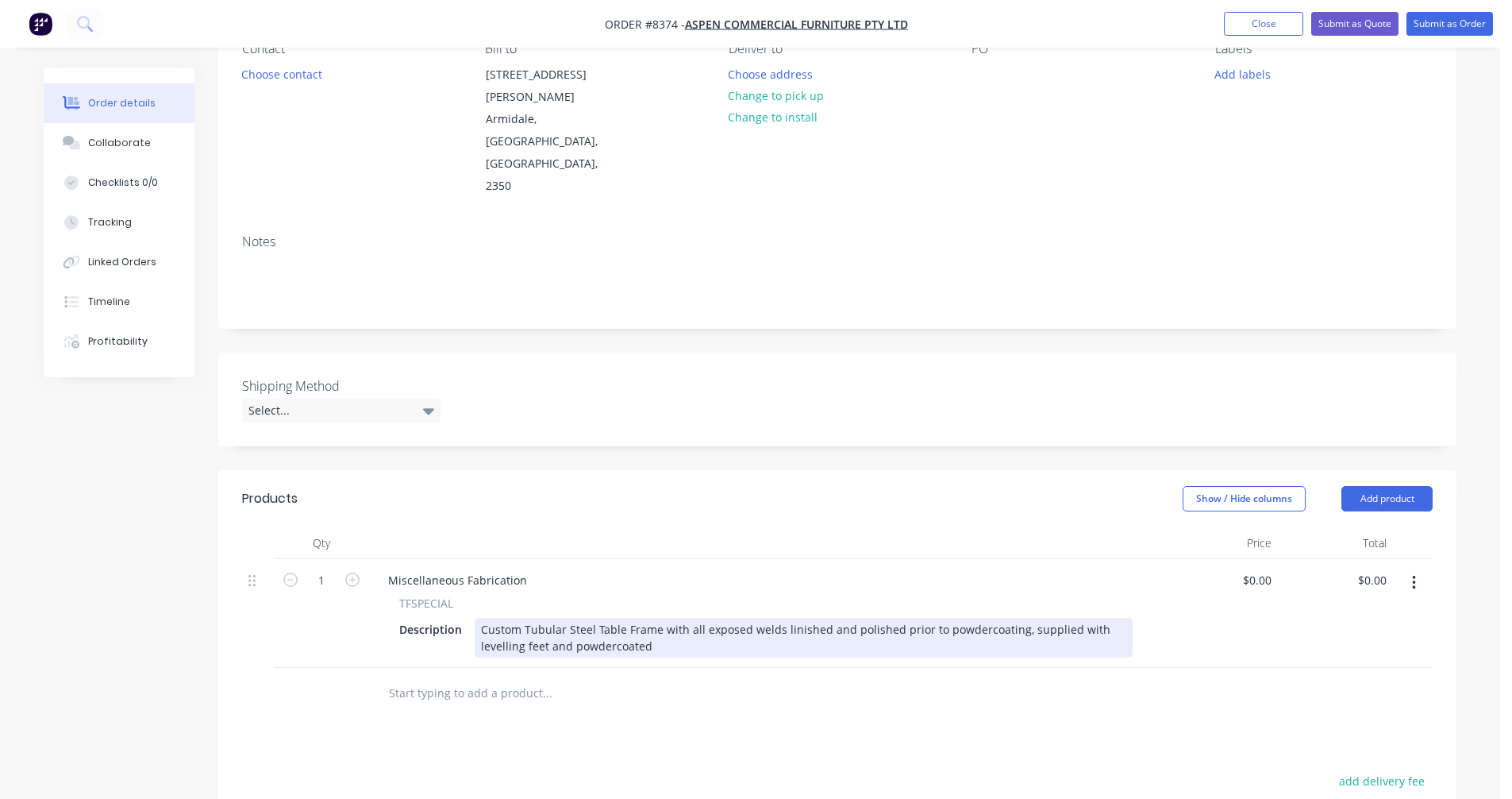
click at [595, 617] on div "Custom Tubular Steel Table Frame with all exposed welds linished and polished p…" at bounding box center [804, 637] width 658 height 40
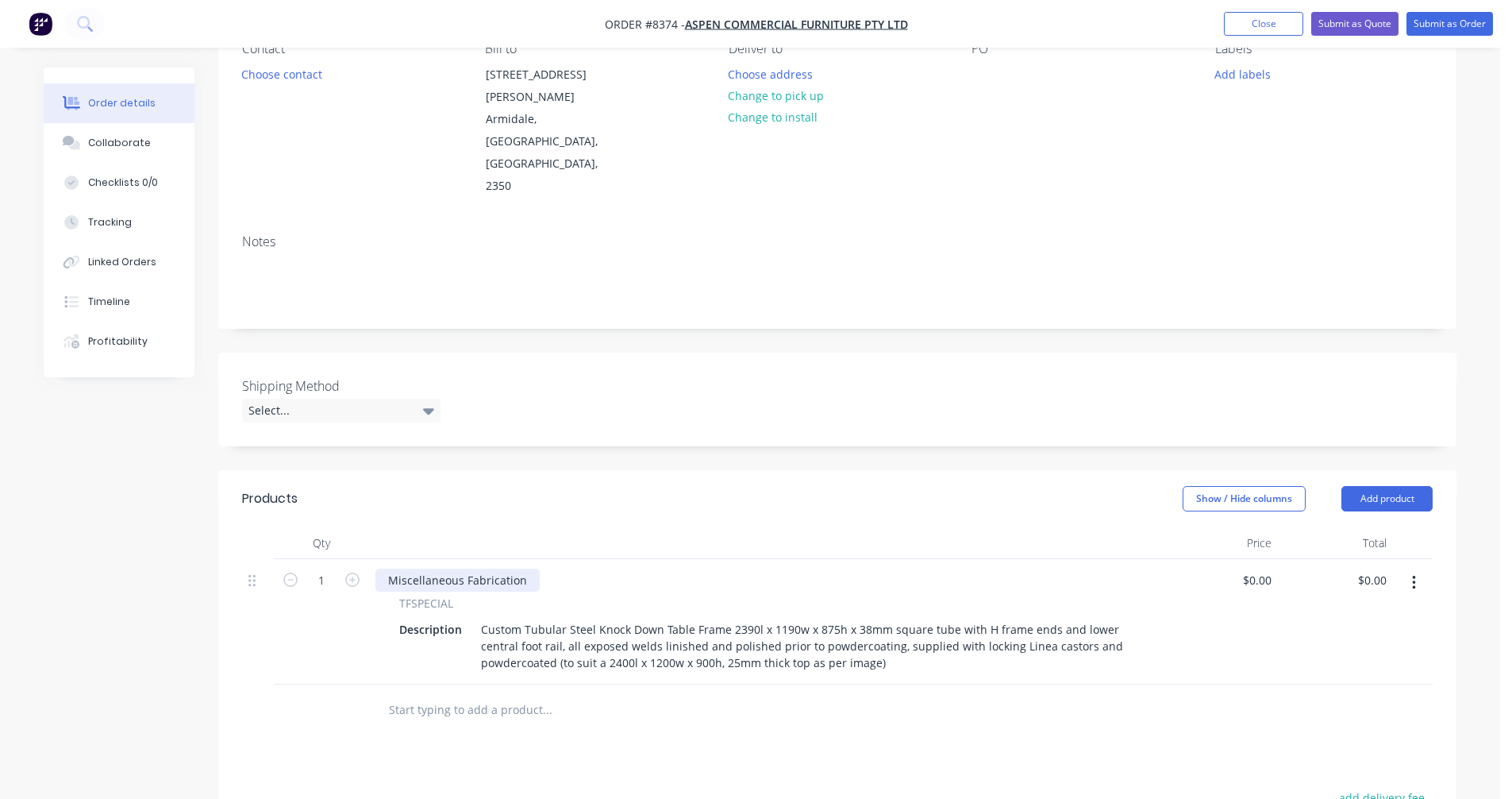
click at [486, 568] on div "Miscellaneous Fabrication" at bounding box center [457, 579] width 164 height 23
click at [357, 572] on icon "button" at bounding box center [352, 579] width 14 height 14
click at [345, 570] on button "button" at bounding box center [352, 578] width 21 height 17
type input "4"
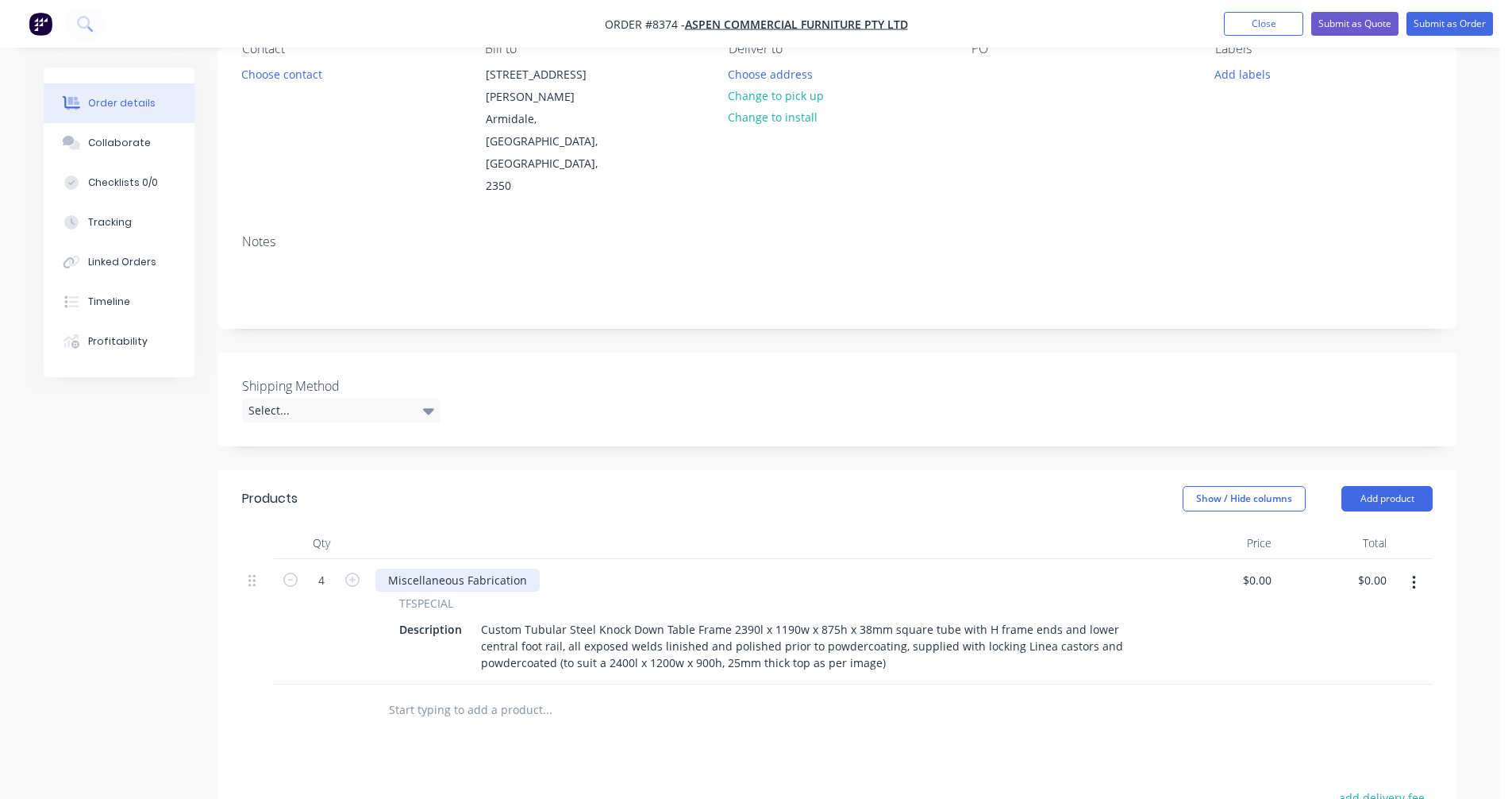
click at [461, 568] on div "Miscellaneous Fabrication" at bounding box center [457, 579] width 164 height 23
drag, startPoint x: 523, startPoint y: 511, endPoint x: 369, endPoint y: 515, distance: 154.1
click at [369, 559] on div "Miscellaneous Fabrication TFSPECIAL Description Custom Tubular Steel Knock Down…" at bounding box center [765, 621] width 794 height 125
